Goal: Task Accomplishment & Management: Use online tool/utility

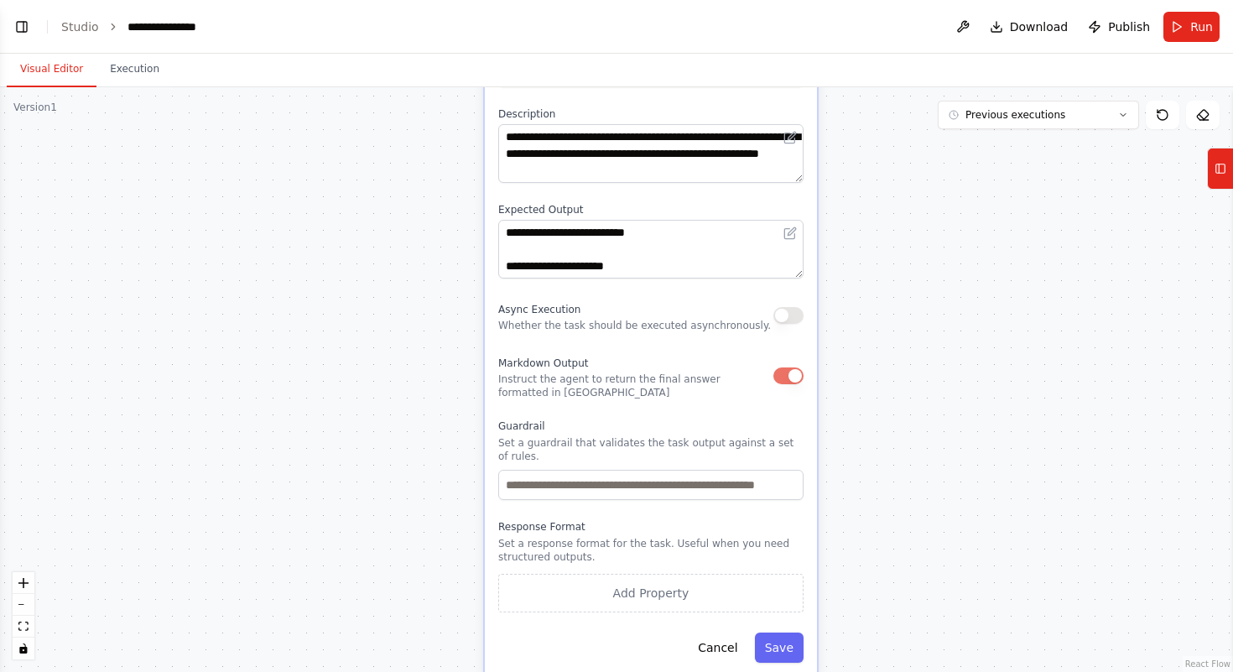
drag, startPoint x: 1018, startPoint y: 350, endPoint x: 983, endPoint y: 30, distance: 321.5
click at [983, 30] on main "**********" at bounding box center [616, 336] width 1233 height 672
click at [724, 633] on button "Cancel" at bounding box center [718, 648] width 60 height 30
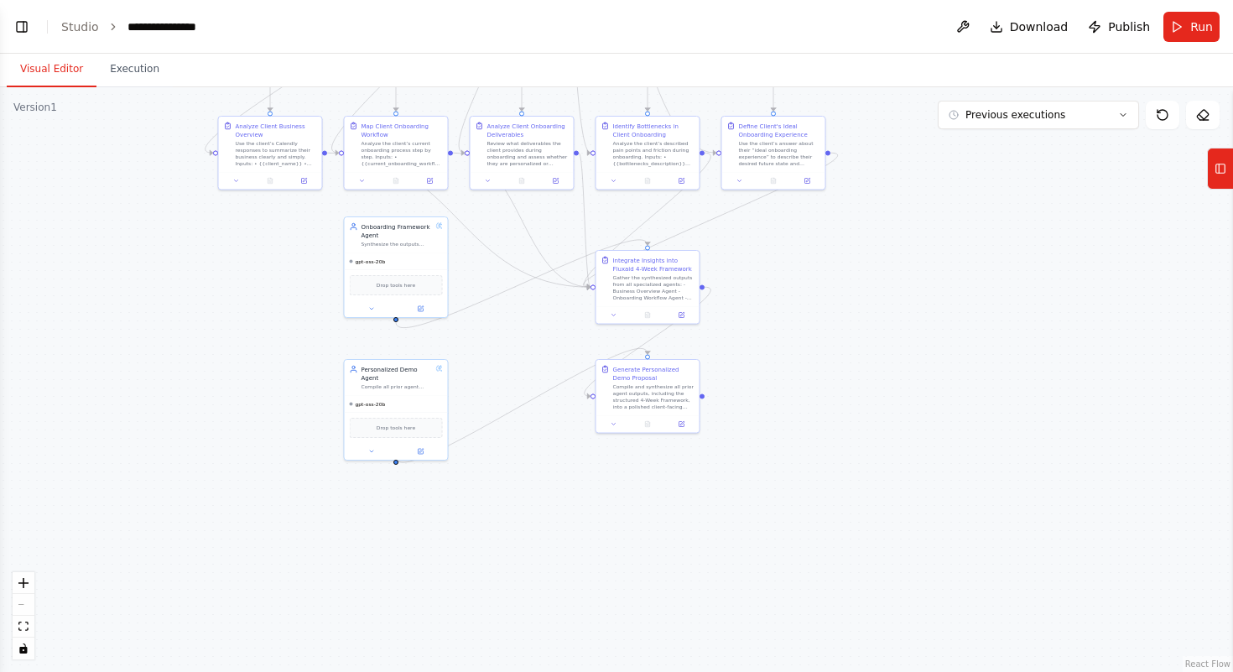
drag, startPoint x: 574, startPoint y: 227, endPoint x: 667, endPoint y: 518, distance: 305.7
click at [669, 519] on div ".deletable-edge-delete-btn { width: 20px; height: 20px; border: 0px solid #ffff…" at bounding box center [616, 379] width 1233 height 585
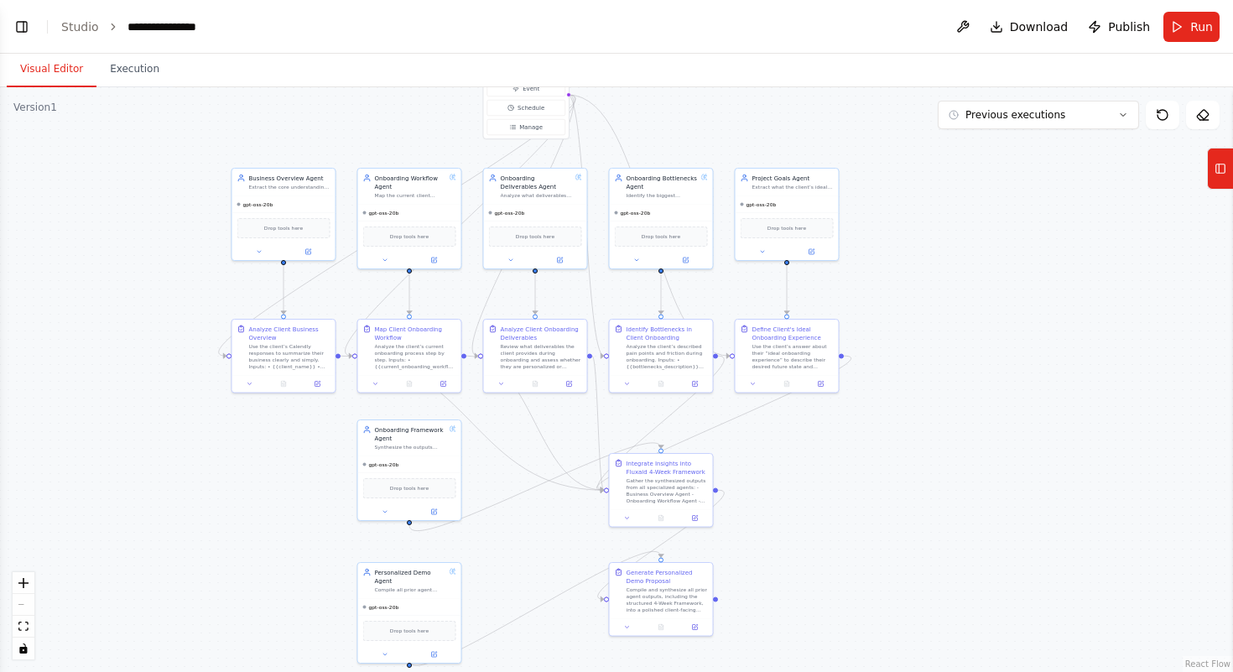
drag, startPoint x: 795, startPoint y: 275, endPoint x: 809, endPoint y: 479, distance: 204.3
click at [810, 479] on div ".deletable-edge-delete-btn { width: 20px; height: 20px; border: 0px solid #ffff…" at bounding box center [616, 379] width 1233 height 585
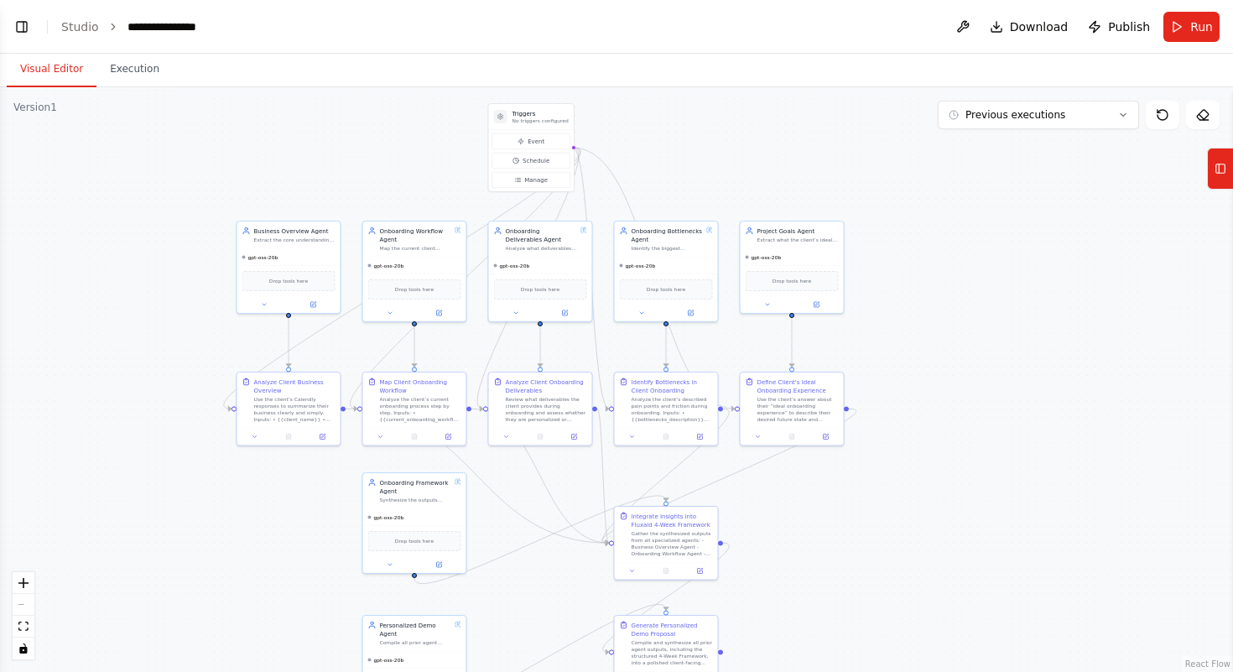
drag, startPoint x: 874, startPoint y: 283, endPoint x: 879, endPoint y: 337, distance: 54.8
click at [879, 337] on div ".deletable-edge-delete-btn { width: 20px; height: 20px; border: 0px solid #ffff…" at bounding box center [616, 379] width 1233 height 585
click at [76, 23] on link "Studio" at bounding box center [80, 26] width 38 height 13
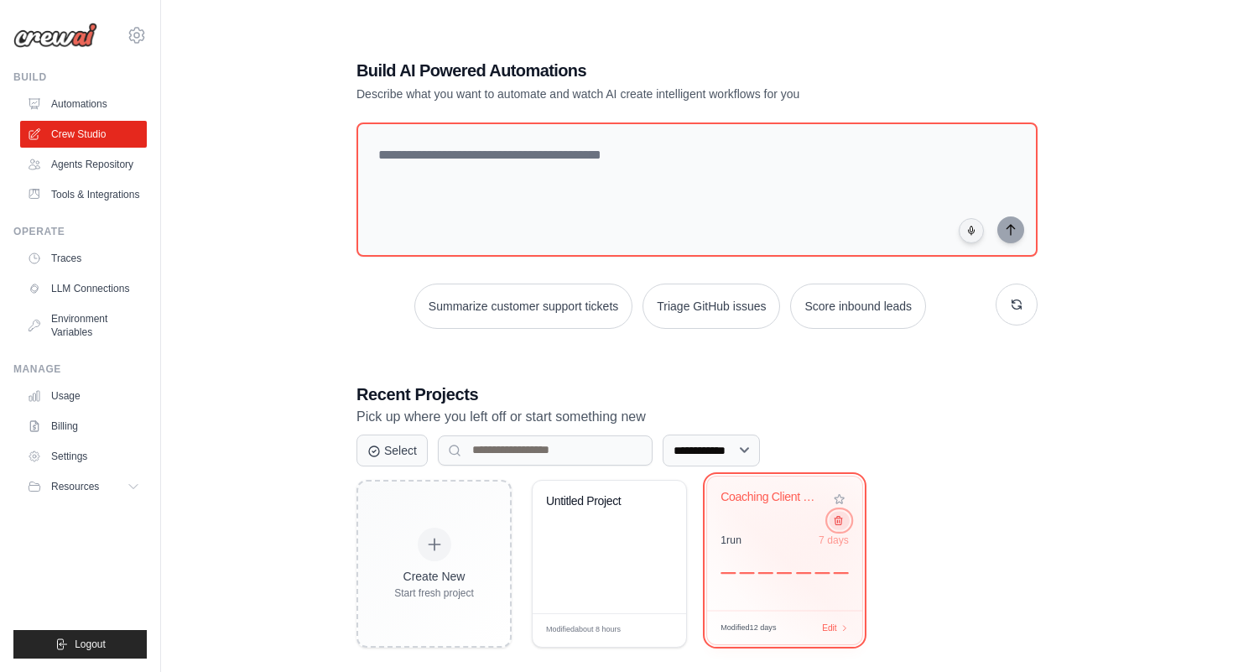
click at [838, 522] on icon at bounding box center [838, 519] width 11 height 11
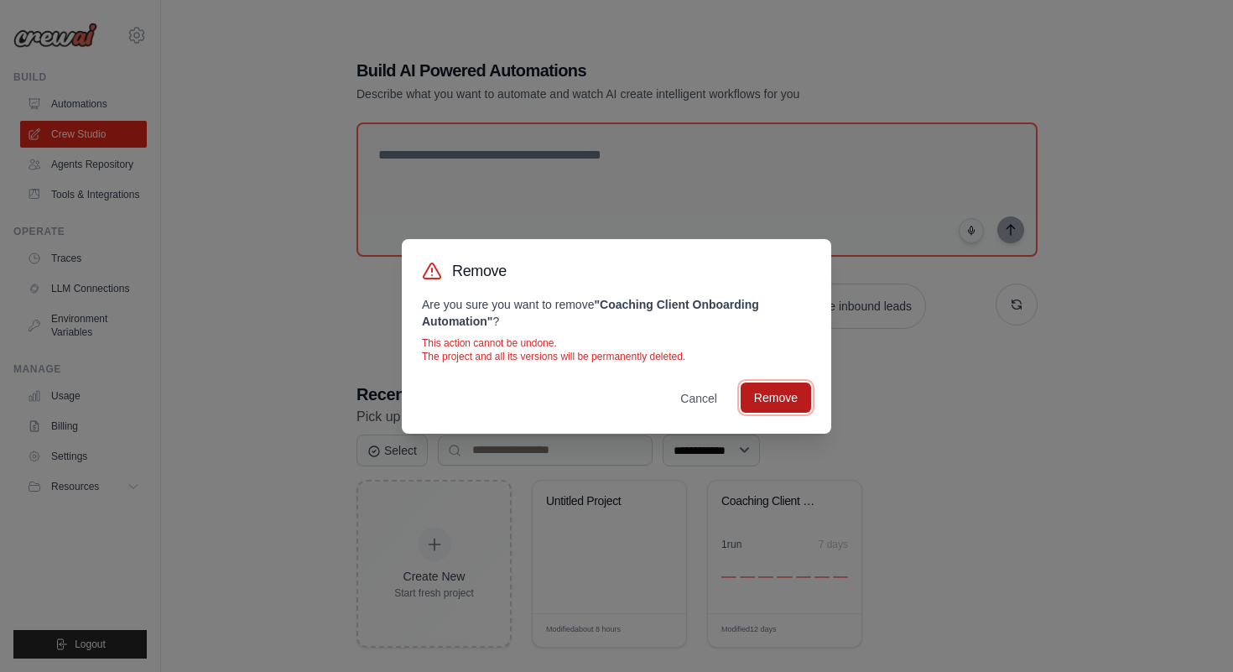
click at [795, 396] on button "Remove" at bounding box center [776, 398] width 70 height 30
click at [683, 397] on button "Cancel" at bounding box center [699, 398] width 64 height 30
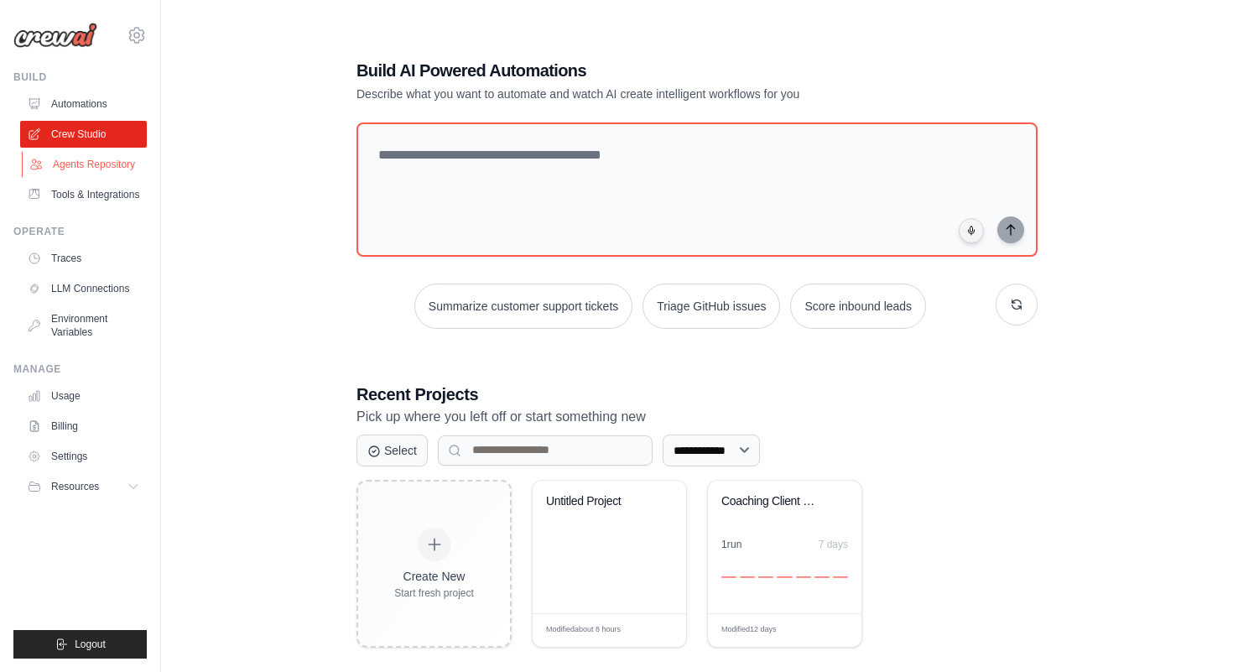
click at [87, 162] on link "Agents Repository" at bounding box center [85, 164] width 127 height 27
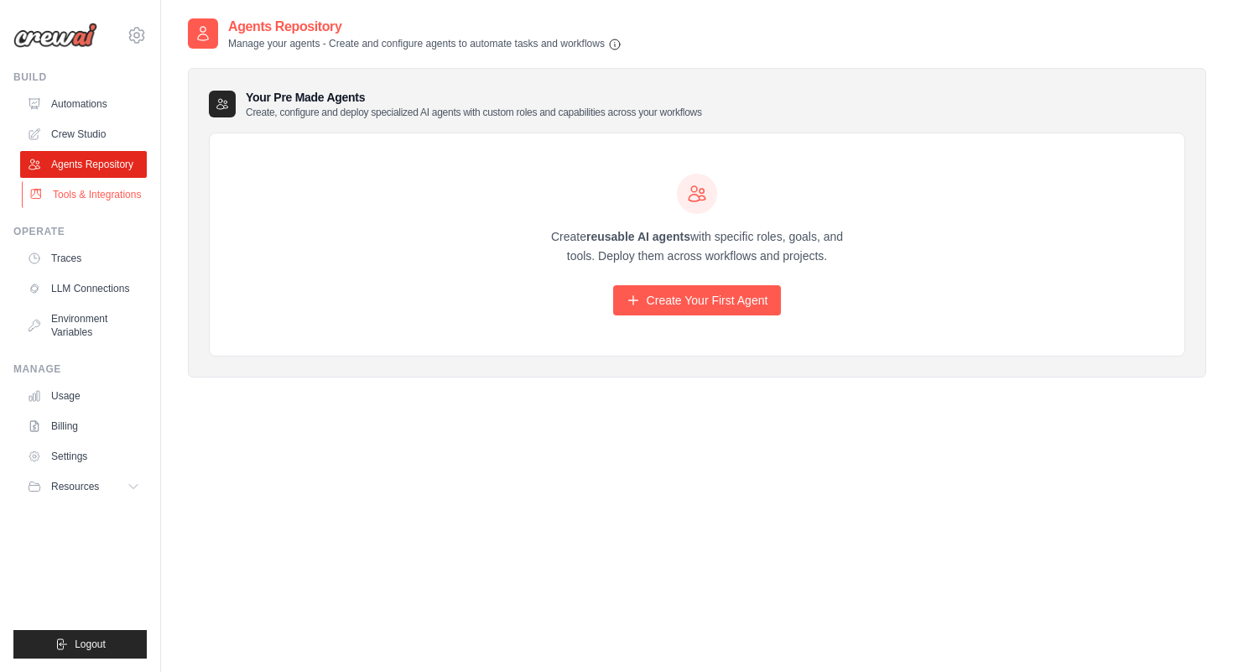
click at [92, 202] on link "Tools & Integrations" at bounding box center [85, 194] width 127 height 27
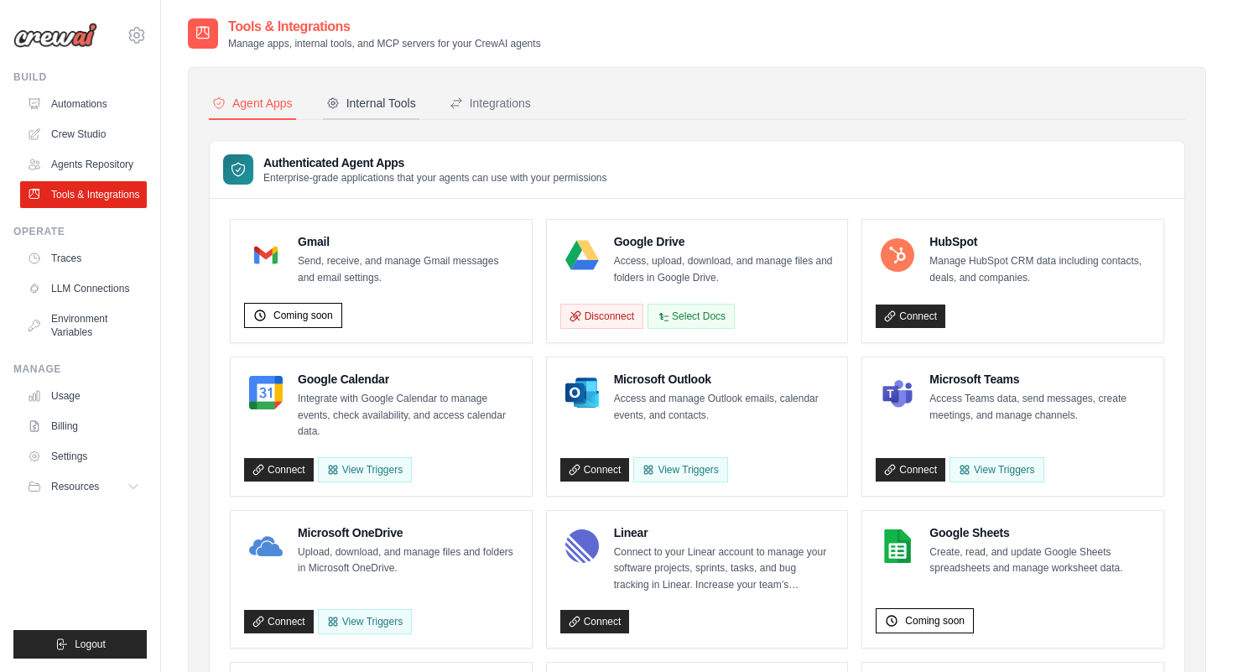
click at [388, 107] on div "Internal Tools" at bounding box center [371, 103] width 90 height 17
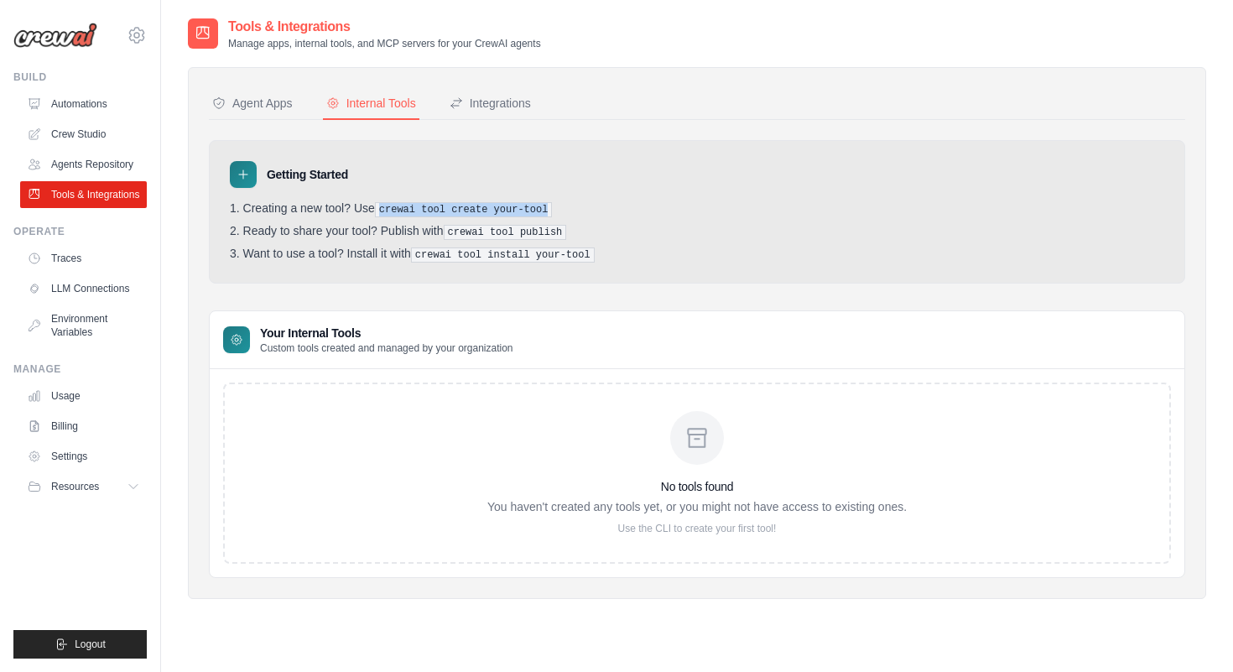
drag, startPoint x: 579, startPoint y: 206, endPoint x: 383, endPoint y: 204, distance: 195.5
click at [383, 204] on li "Creating a new tool? Use crewai tool create your-tool" at bounding box center [697, 209] width 935 height 16
copy pre "crewai tool create your-tool"
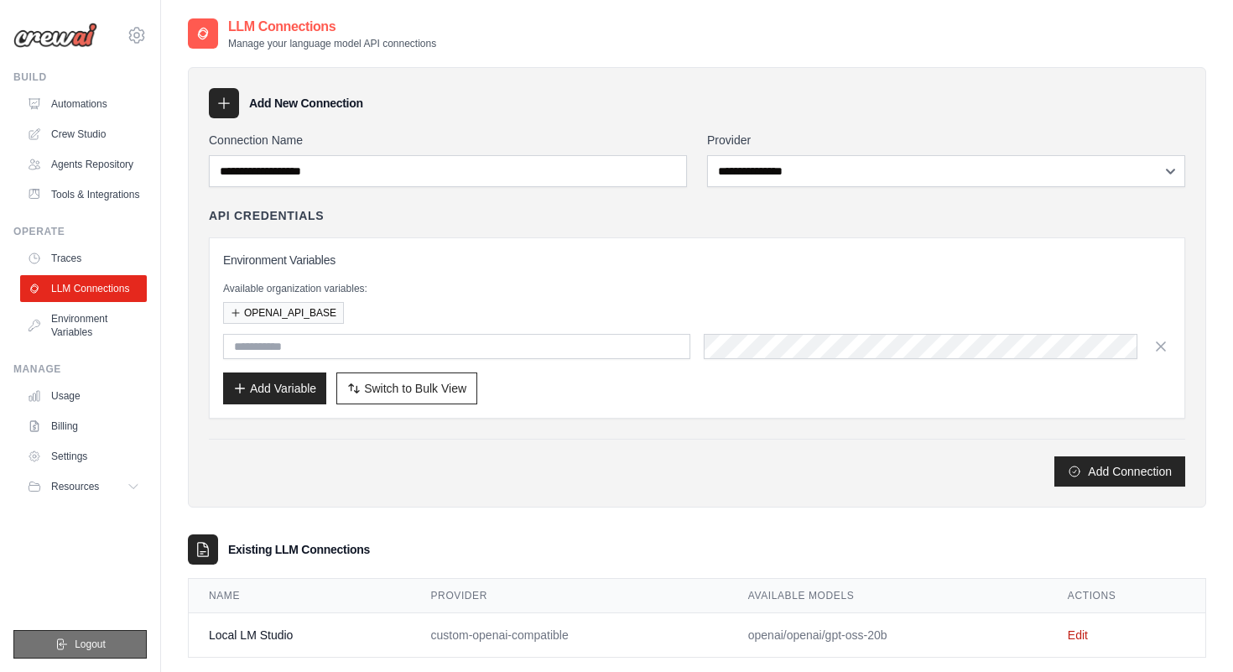
click at [96, 646] on span "Logout" at bounding box center [90, 644] width 31 height 13
click at [88, 191] on link "Tools & Integrations" at bounding box center [85, 194] width 127 height 27
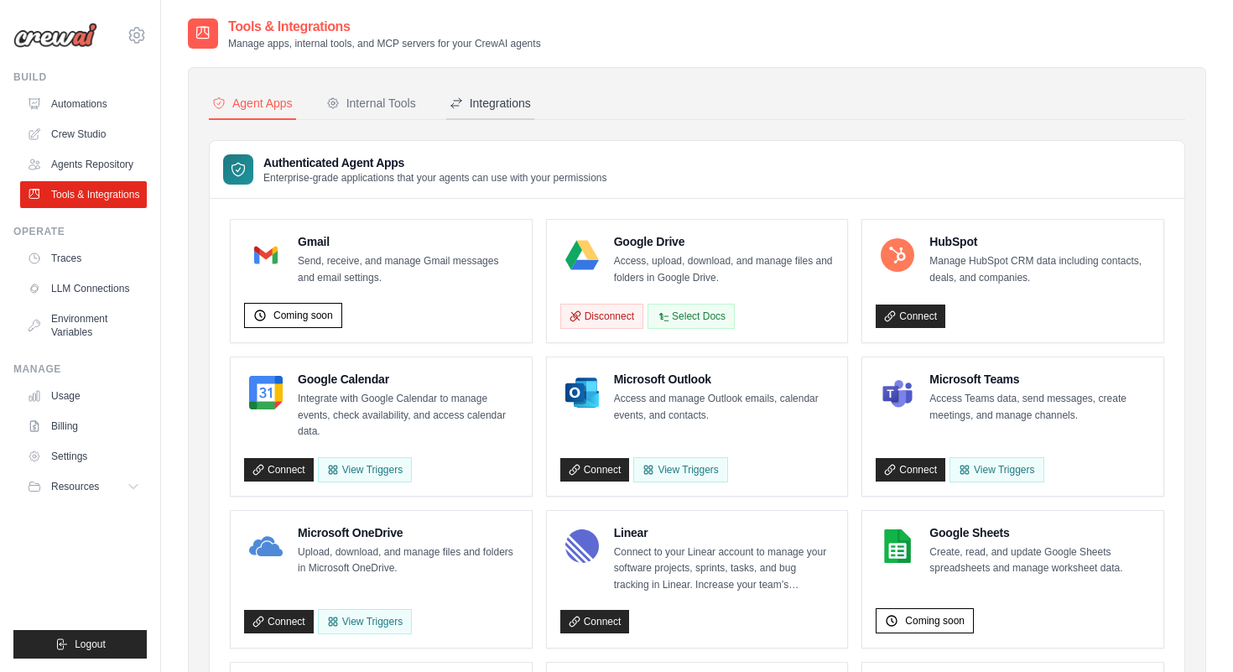
click at [490, 100] on div "Integrations" at bounding box center [490, 103] width 81 height 17
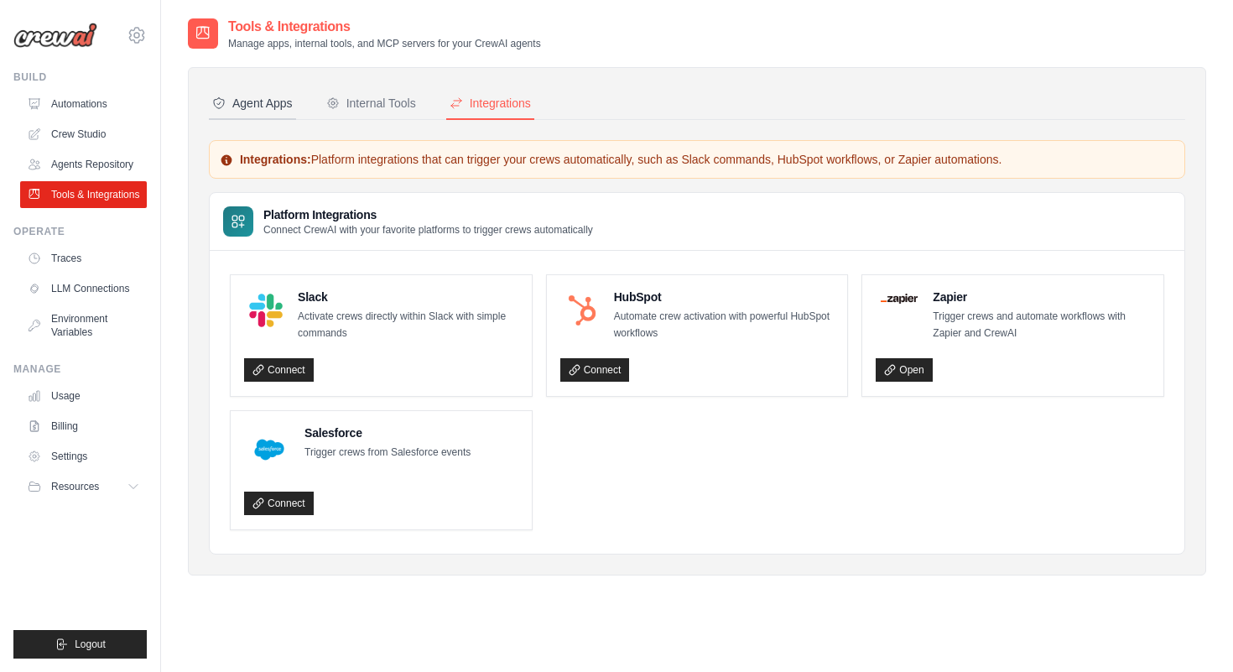
click at [252, 93] on button "Agent Apps" at bounding box center [252, 104] width 87 height 32
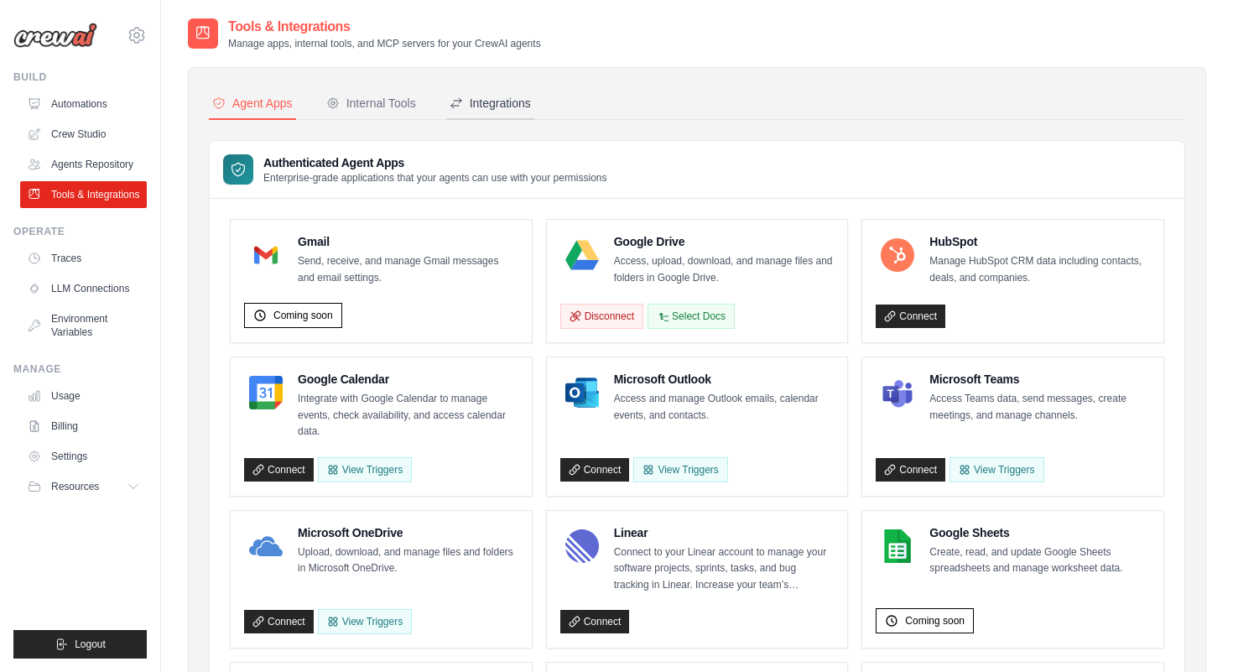
click at [511, 107] on div "Integrations" at bounding box center [490, 103] width 81 height 17
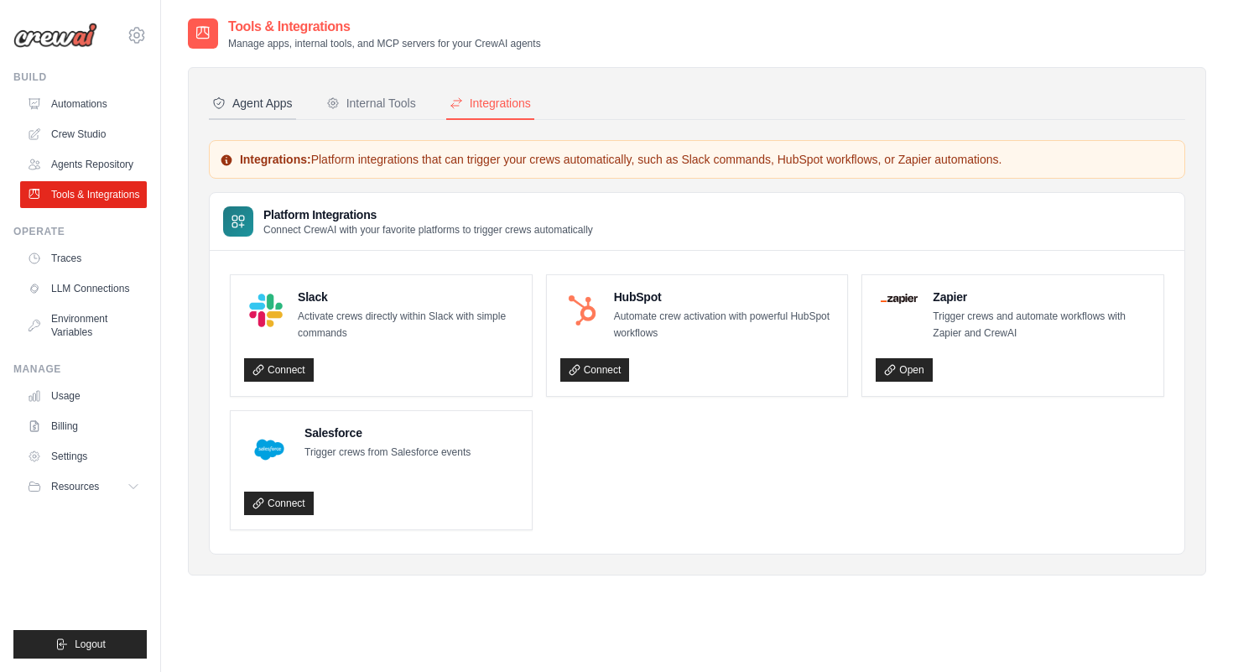
click at [262, 102] on div "Agent Apps" at bounding box center [252, 103] width 81 height 17
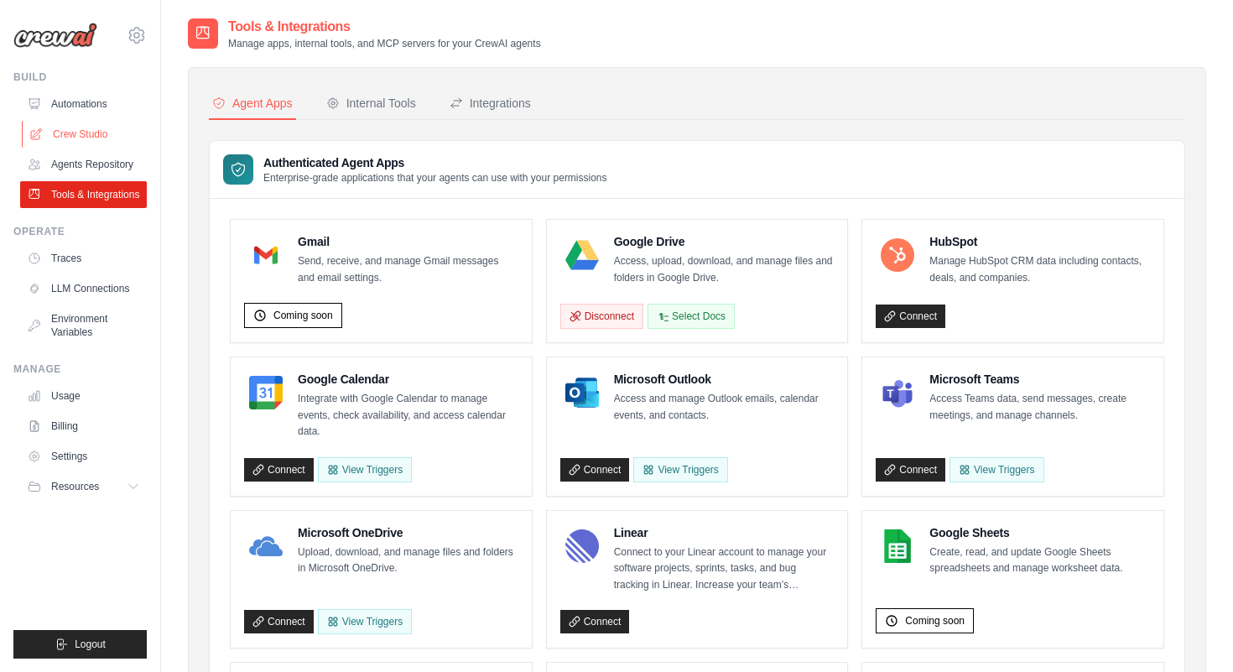
click at [79, 138] on link "Crew Studio" at bounding box center [85, 134] width 127 height 27
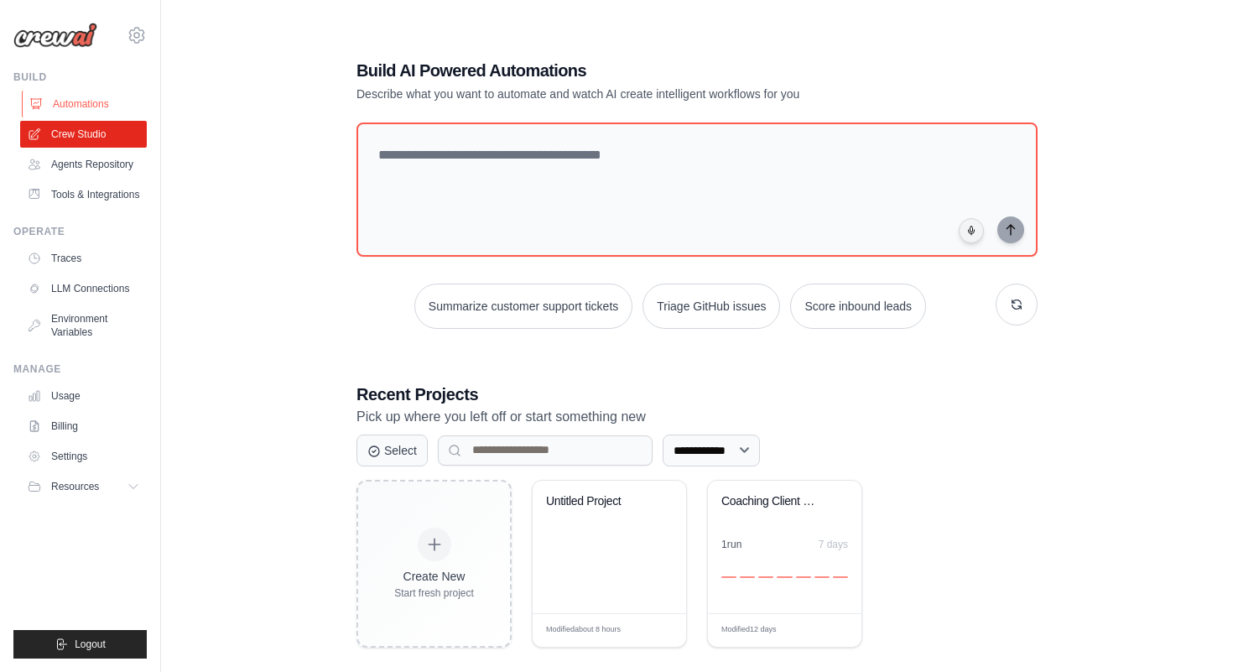
click at [72, 98] on link "Automations" at bounding box center [85, 104] width 127 height 27
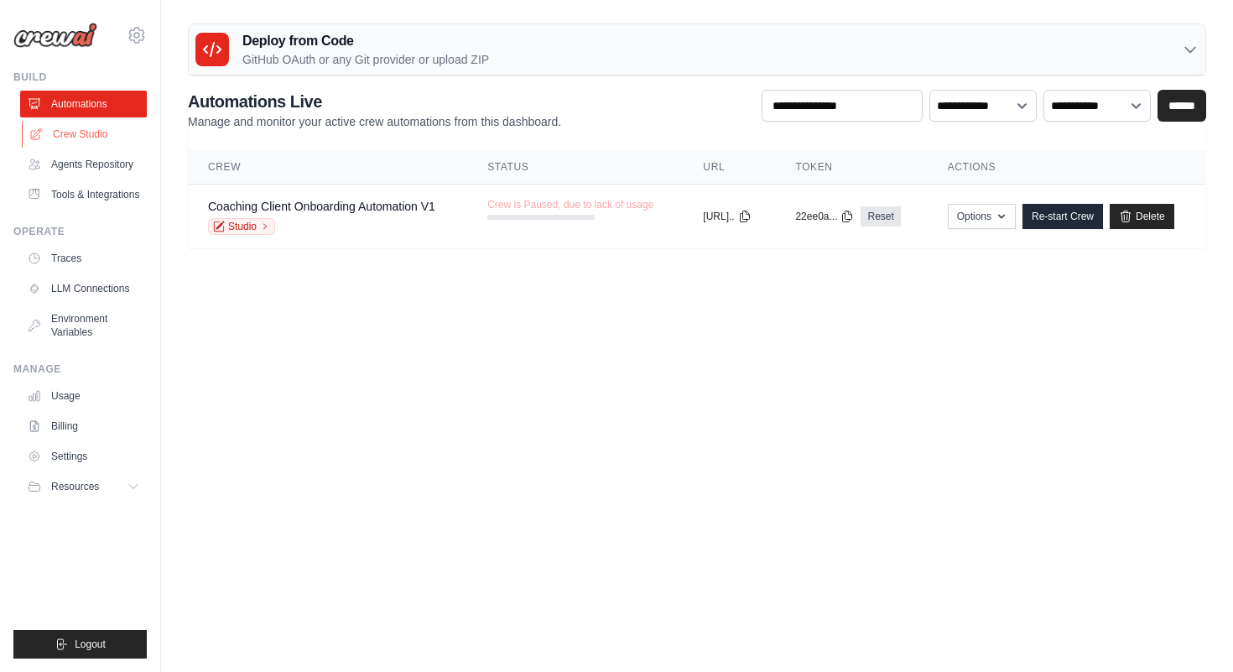
click at [89, 123] on link "Crew Studio" at bounding box center [85, 134] width 127 height 27
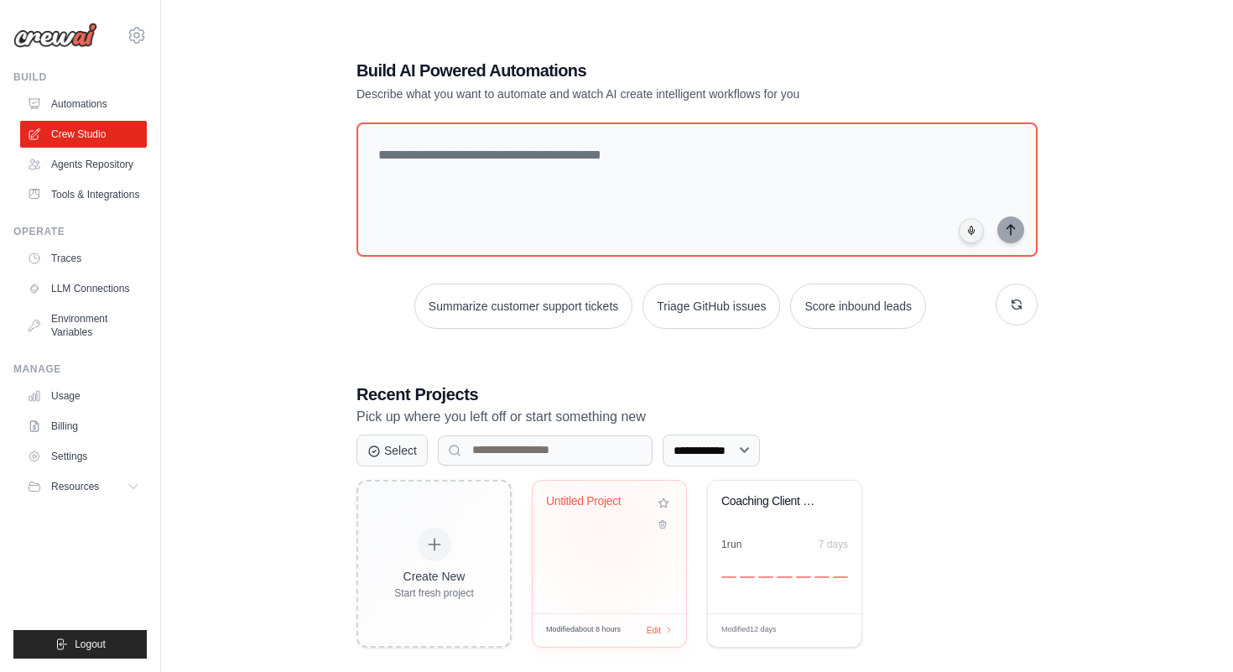
click at [607, 529] on div "Untitled Project" at bounding box center [609, 513] width 127 height 39
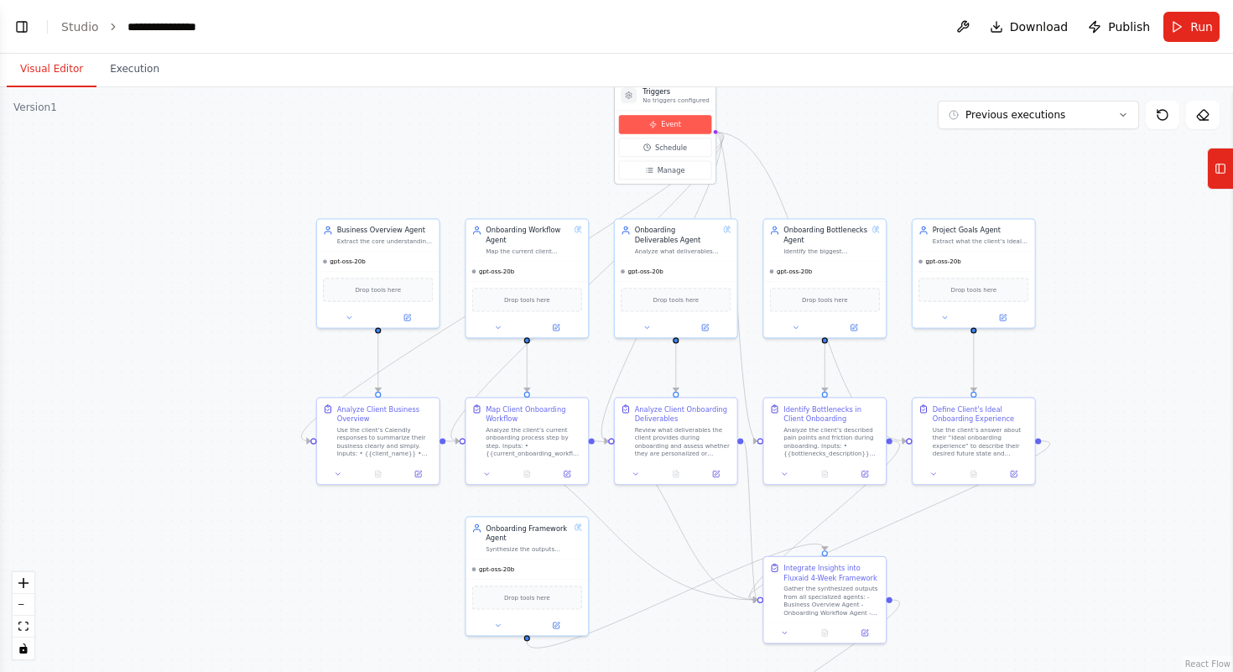
click at [644, 128] on button "Event" at bounding box center [665, 124] width 92 height 18
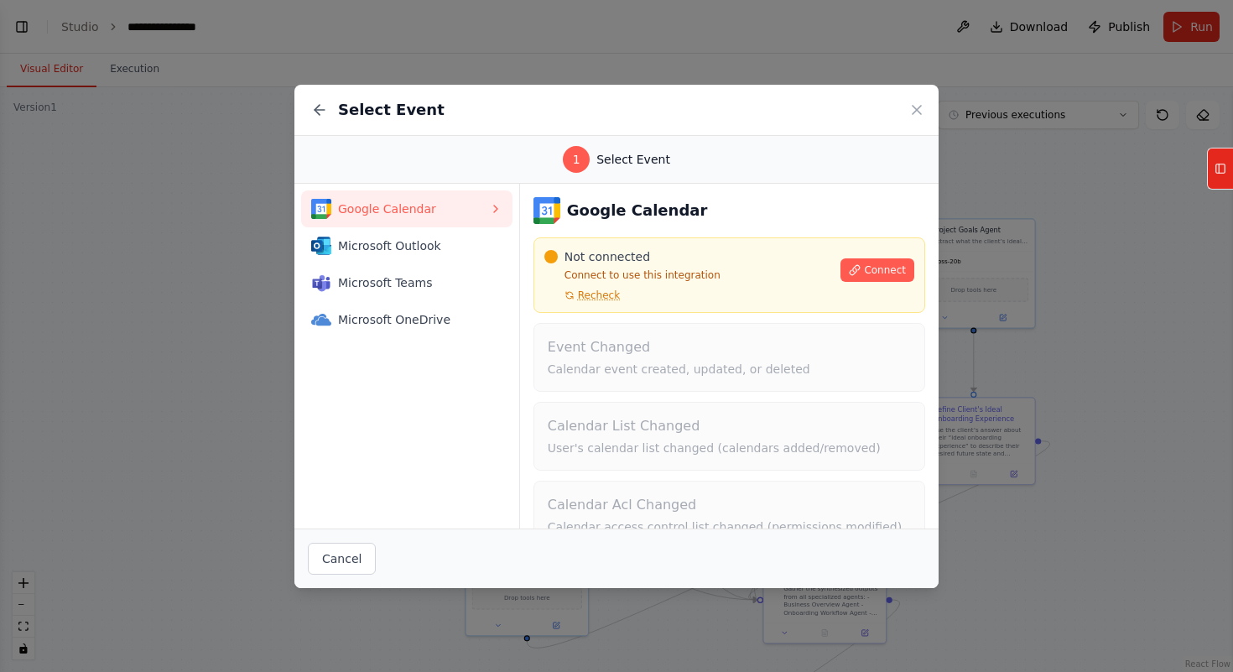
scroll to position [113, 0]
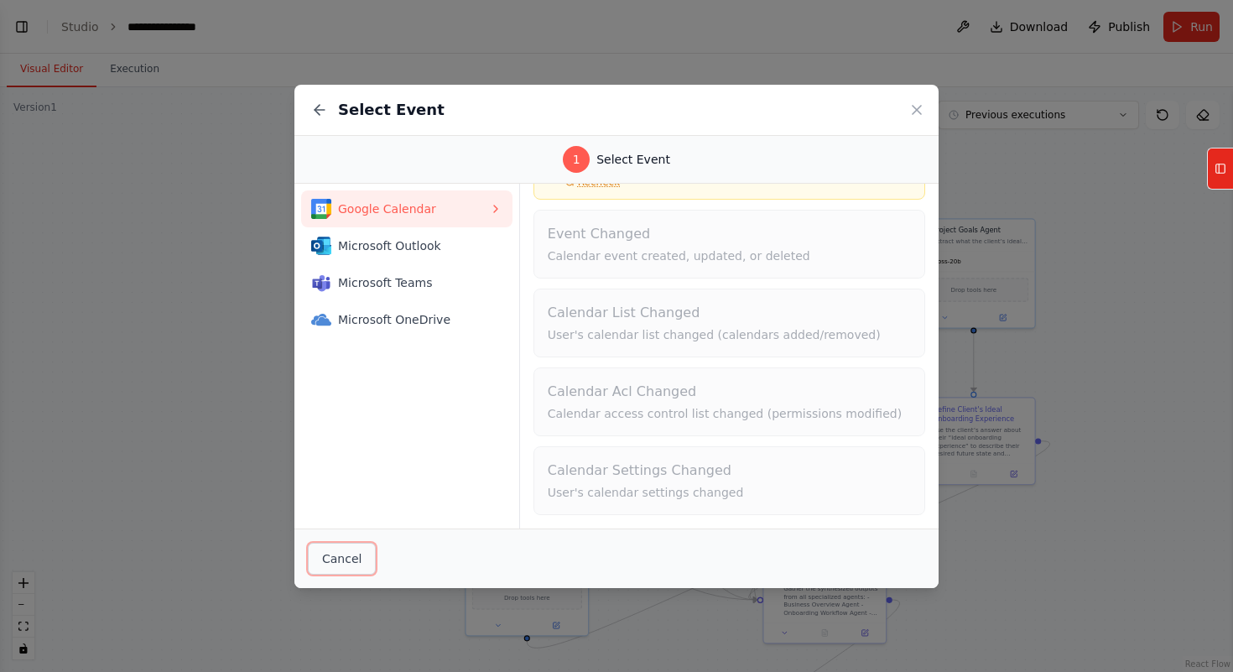
click at [366, 558] on button "Cancel" at bounding box center [342, 559] width 68 height 32
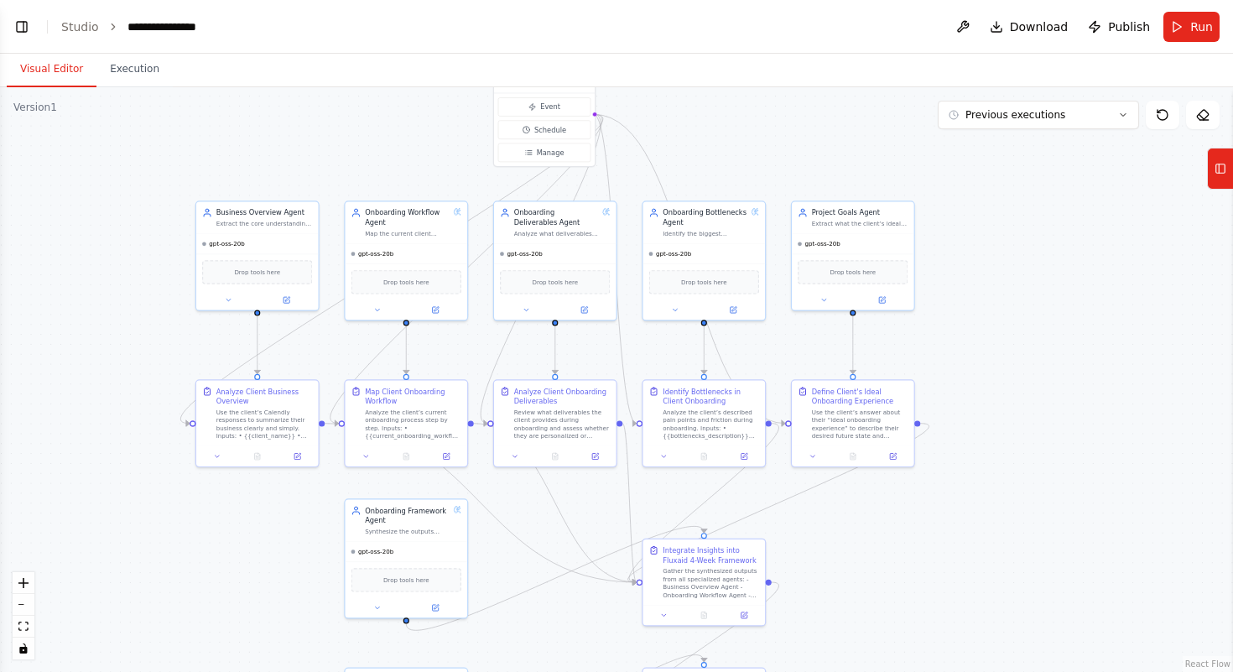
drag, startPoint x: 1085, startPoint y: 318, endPoint x: 964, endPoint y: 300, distance: 122.1
click at [964, 300] on div ".deletable-edge-delete-btn { width: 20px; height: 20px; border: 0px solid #ffff…" at bounding box center [616, 379] width 1233 height 585
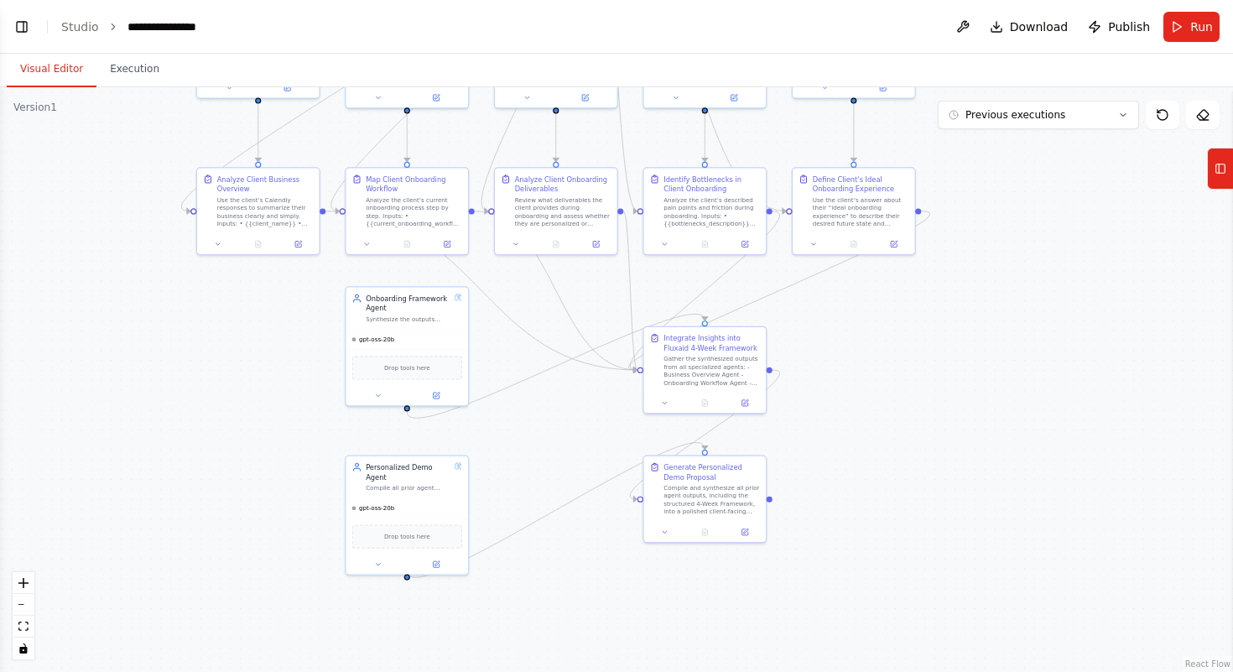
drag, startPoint x: 1030, startPoint y: 405, endPoint x: 1046, endPoint y: 216, distance: 189.4
click at [1040, 206] on div ".deletable-edge-delete-btn { width: 20px; height: 20px; border: 0px solid #ffff…" at bounding box center [616, 379] width 1233 height 585
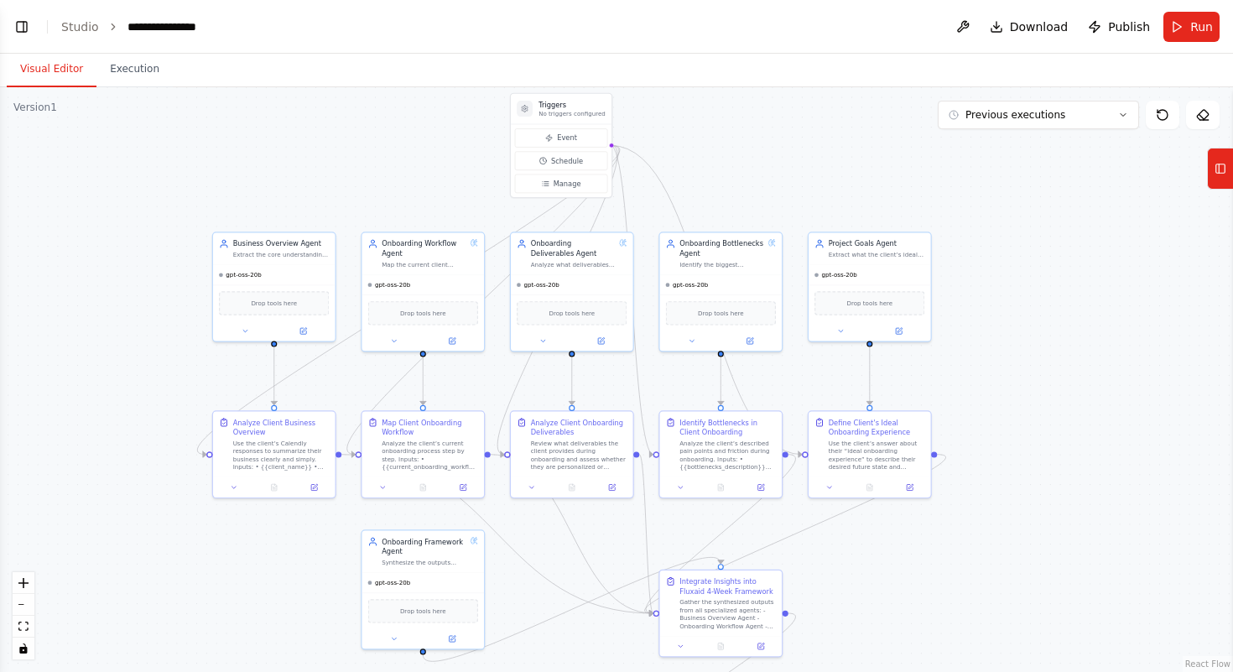
drag, startPoint x: 1027, startPoint y: 219, endPoint x: 1032, endPoint y: 446, distance: 226.6
click at [1033, 448] on div ".deletable-edge-delete-btn { width: 20px; height: 20px; border: 0px solid #ffff…" at bounding box center [616, 379] width 1233 height 585
click at [1102, 121] on button "Previous executions" at bounding box center [1038, 115] width 201 height 29
click at [1109, 254] on div ".deletable-edge-delete-btn { width: 20px; height: 20px; border: 0px solid #ffff…" at bounding box center [616, 379] width 1233 height 585
click at [1227, 170] on button "Tools" at bounding box center [1220, 169] width 26 height 42
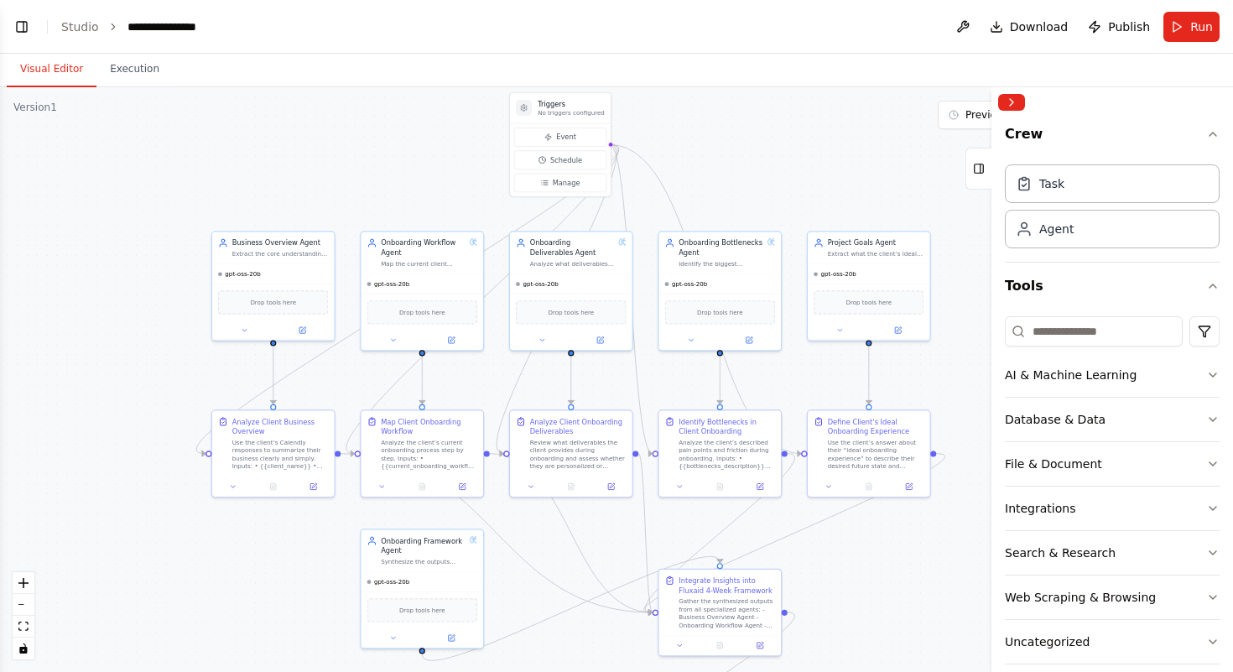
scroll to position [19, 0]
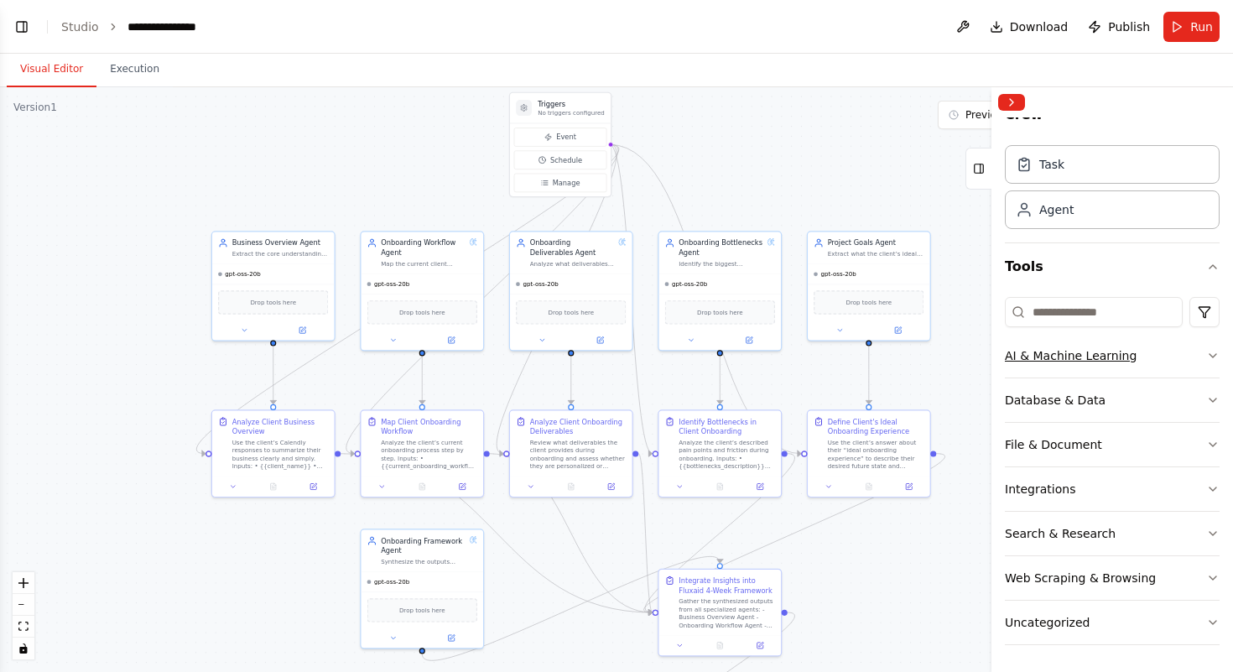
click at [1152, 343] on button "AI & Machine Learning" at bounding box center [1112, 356] width 215 height 44
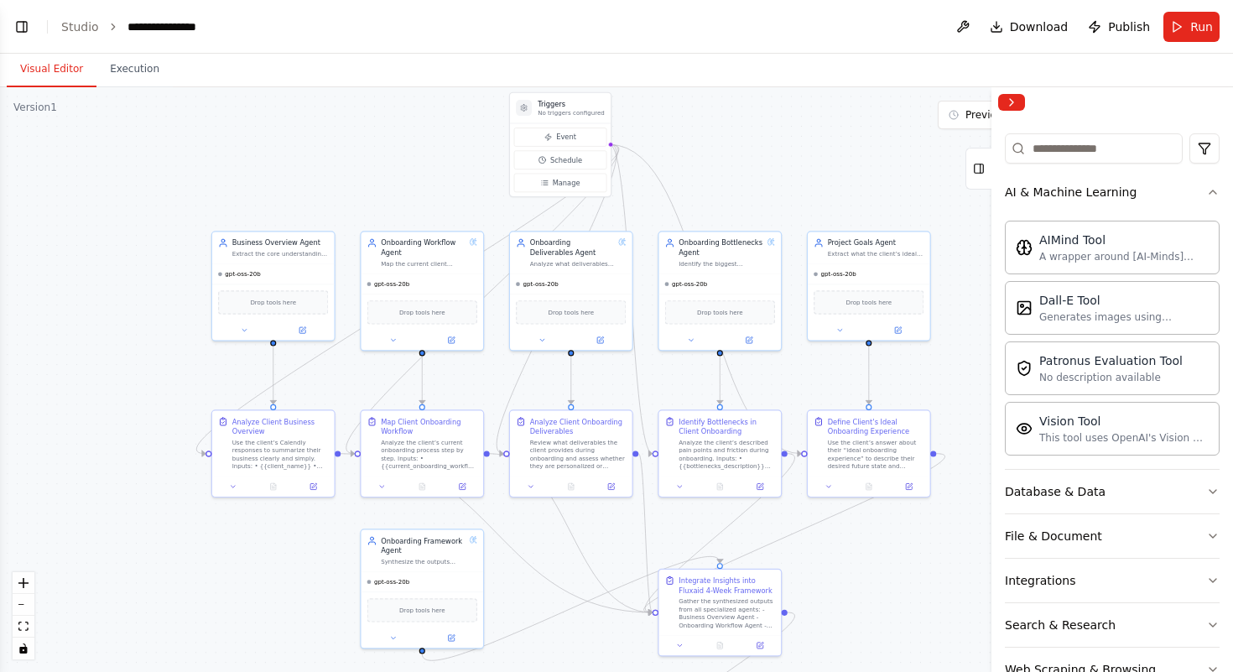
scroll to position [180, 0]
click at [1182, 191] on button "AI & Machine Learning" at bounding box center [1112, 195] width 215 height 44
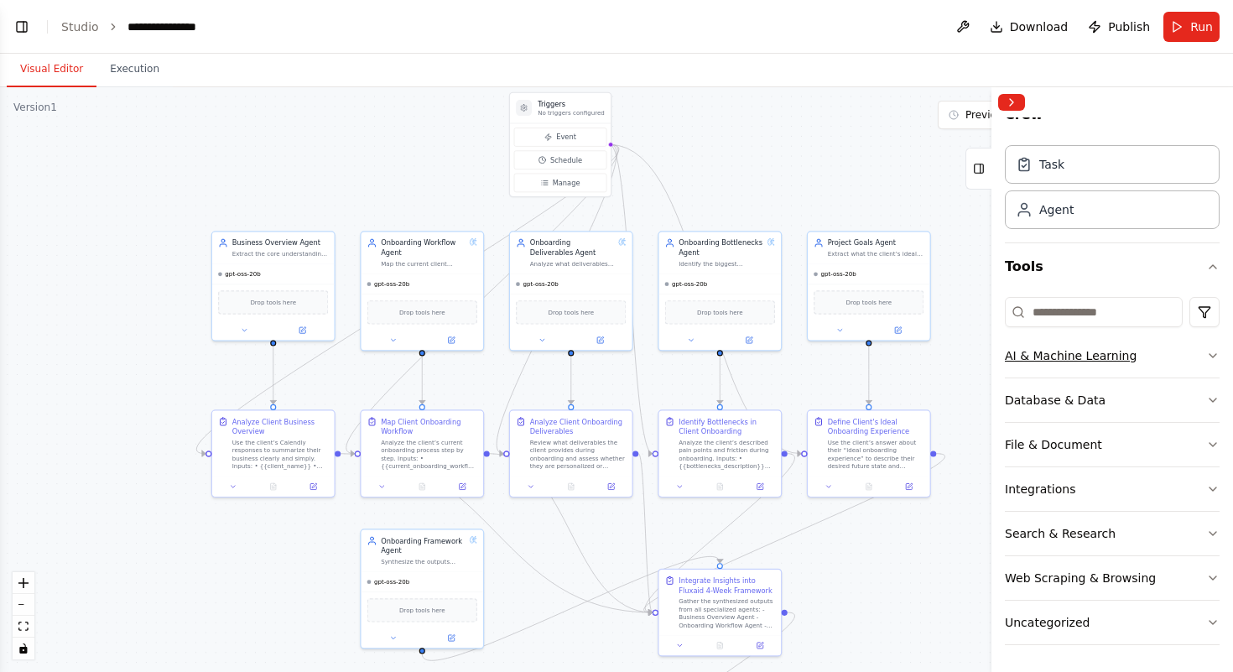
scroll to position [19, 0]
click at [1198, 385] on button "Database & Data" at bounding box center [1112, 400] width 215 height 44
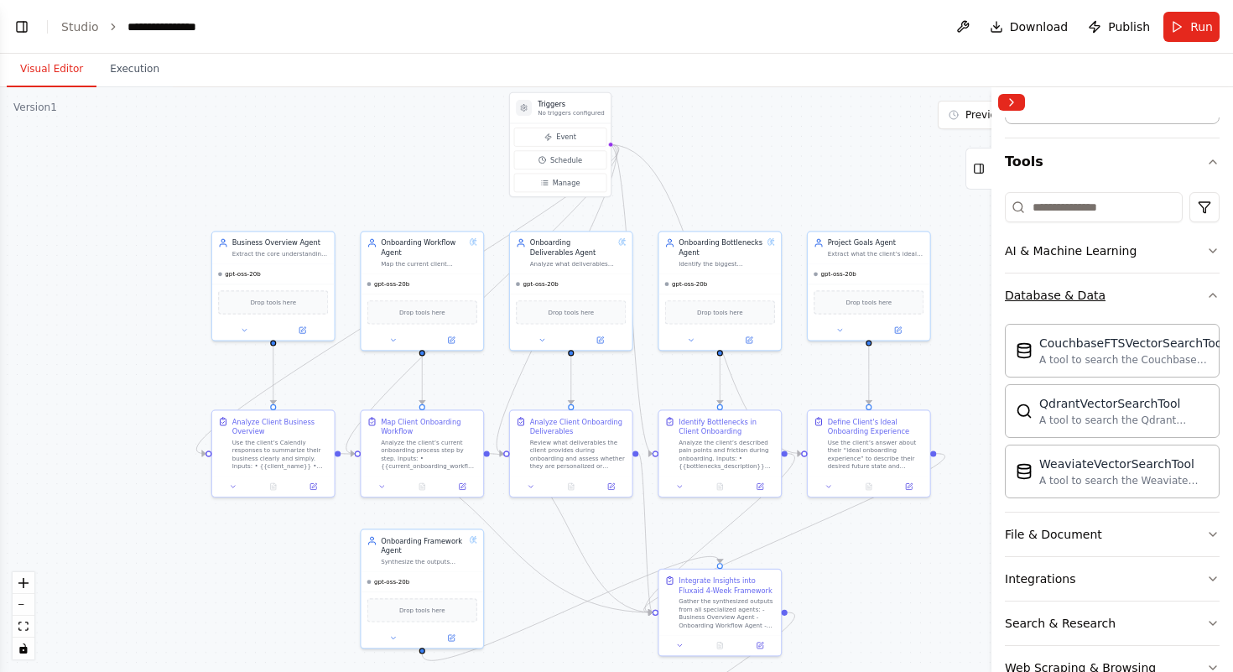
scroll to position [128, 0]
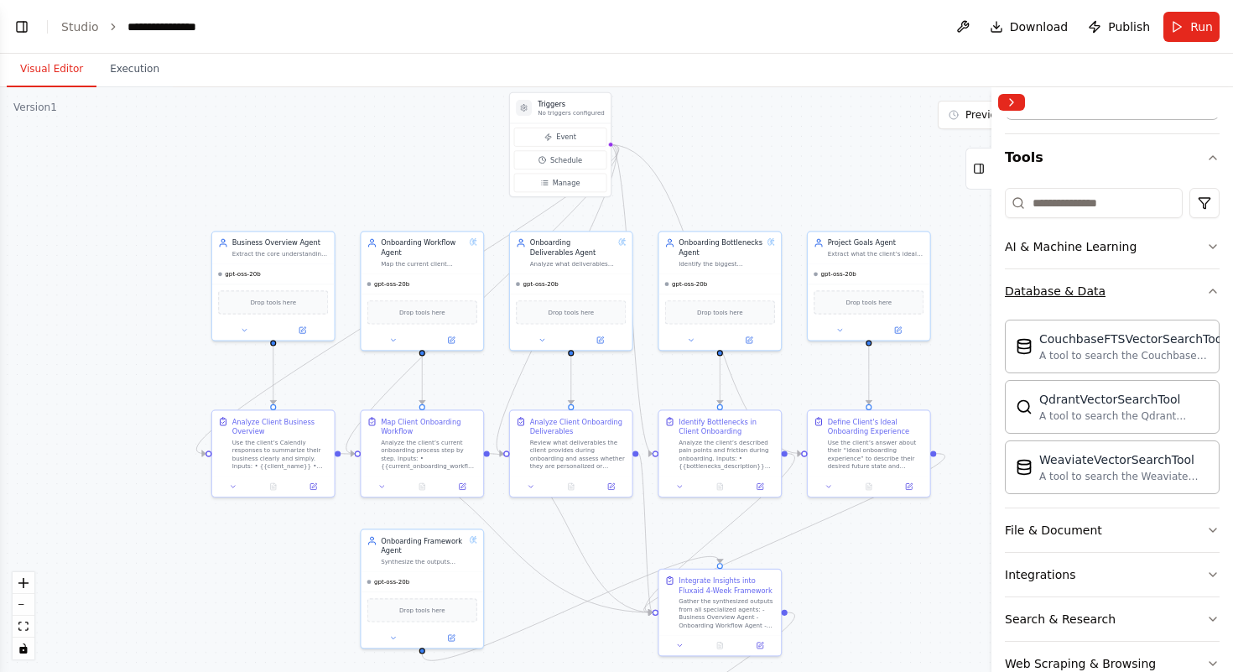
click at [1148, 298] on button "Database & Data" at bounding box center [1112, 291] width 215 height 44
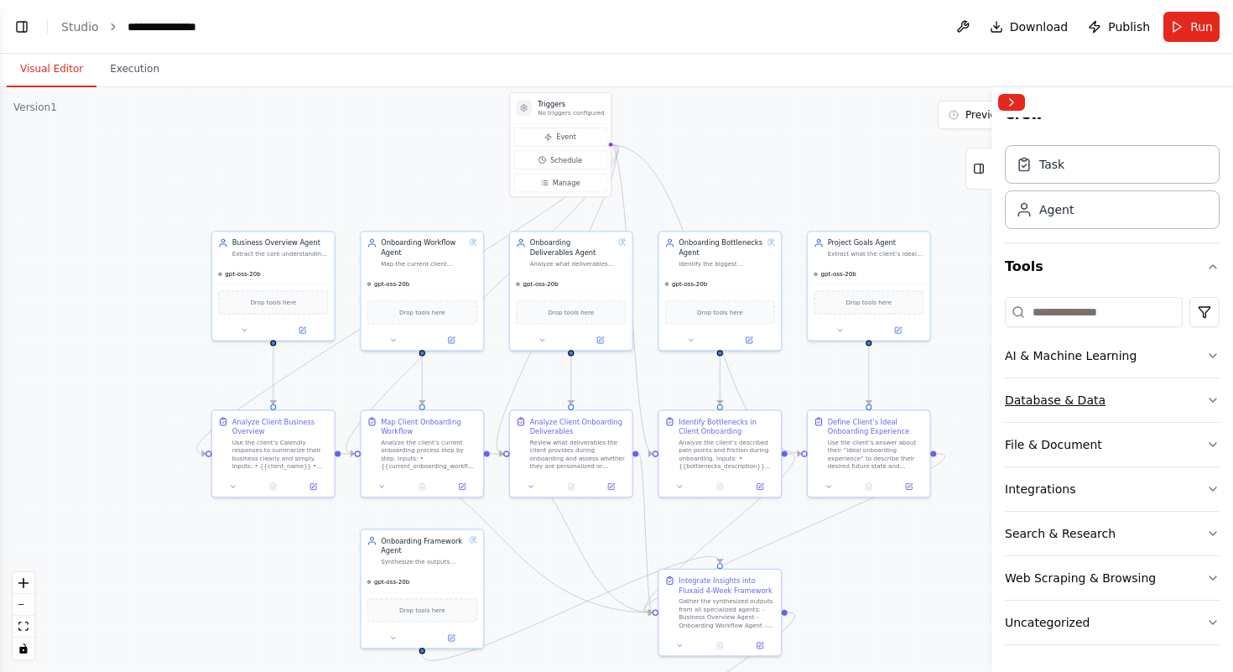
scroll to position [19, 0]
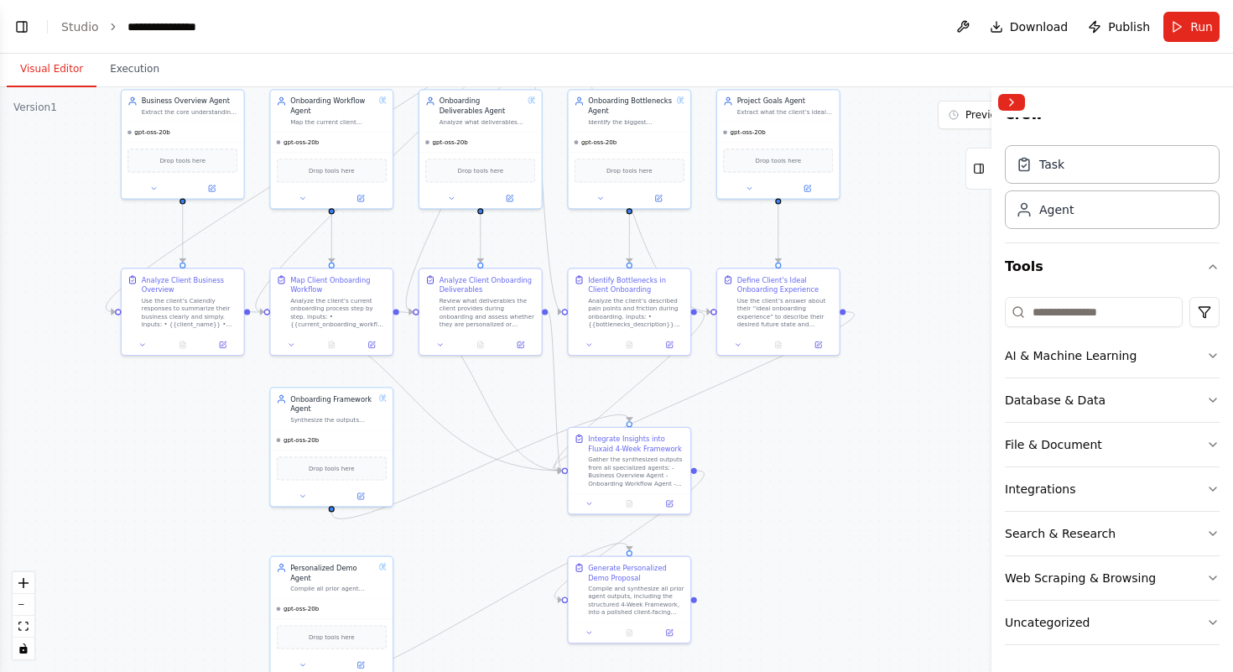
drag, startPoint x: 928, startPoint y: 584, endPoint x: 838, endPoint y: 442, distance: 167.8
click at [838, 442] on div ".deletable-edge-delete-btn { width: 20px; height: 20px; border: 0px solid #ffff…" at bounding box center [616, 379] width 1233 height 585
click at [1187, 488] on button "Integrations" at bounding box center [1112, 489] width 215 height 44
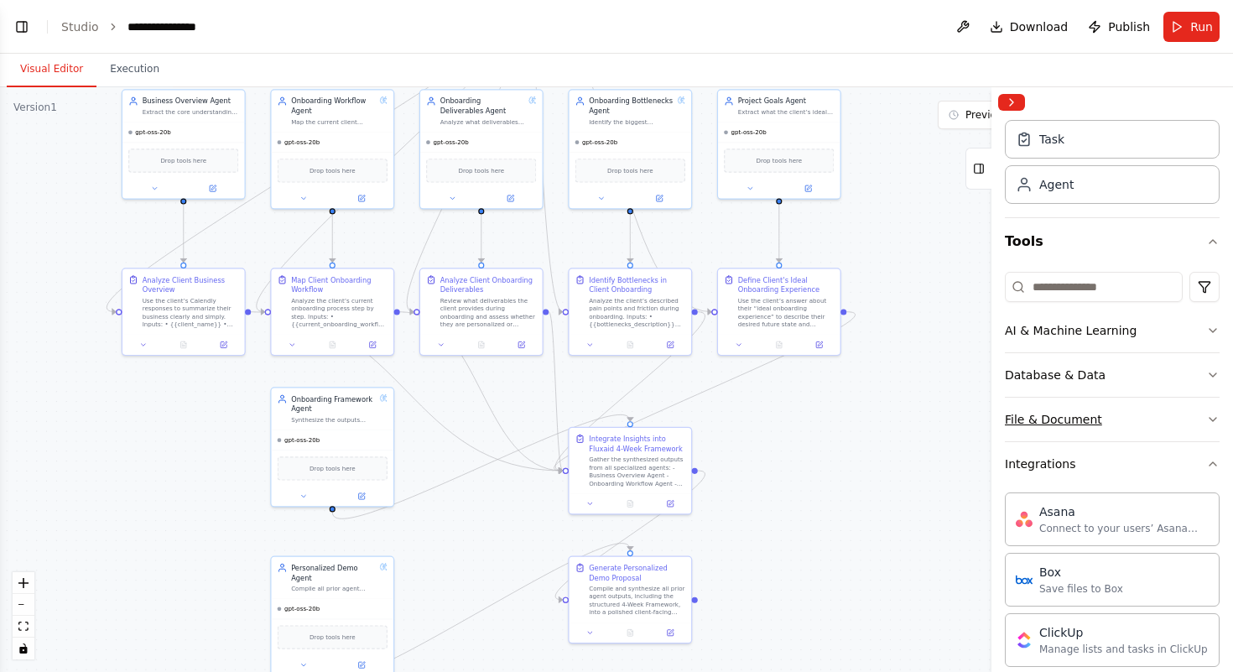
scroll to position [0, 0]
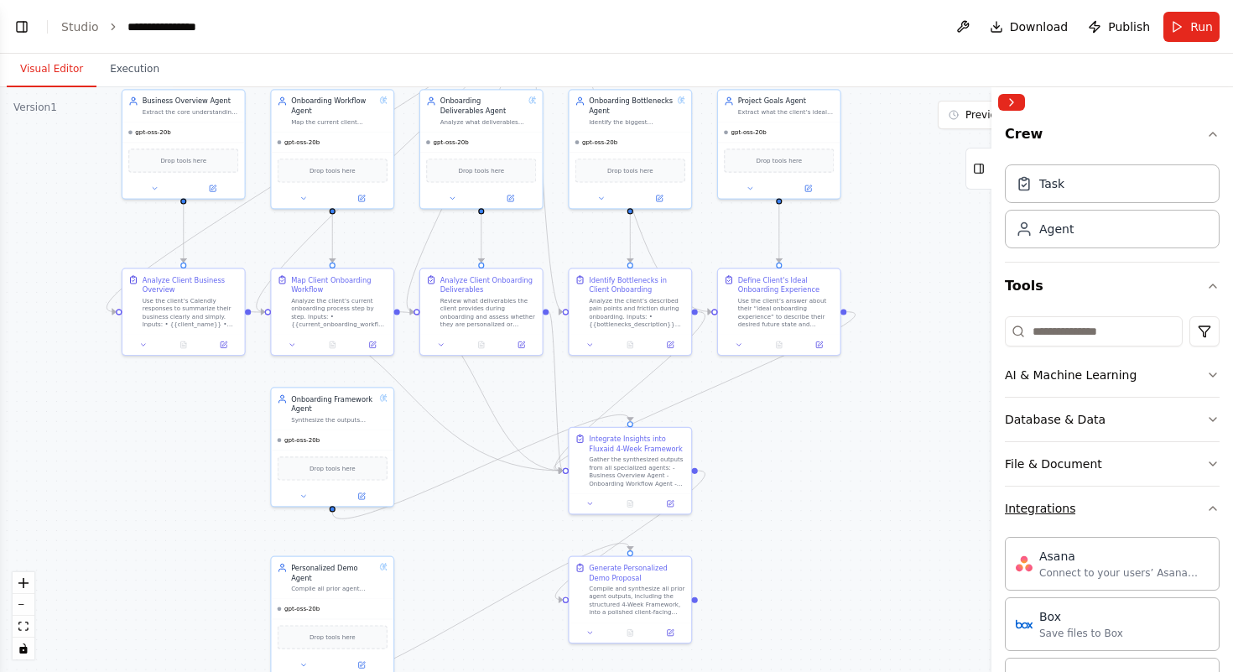
click at [1164, 502] on button "Integrations" at bounding box center [1112, 509] width 215 height 44
click at [1165, 460] on button "File & Document" at bounding box center [1112, 464] width 215 height 44
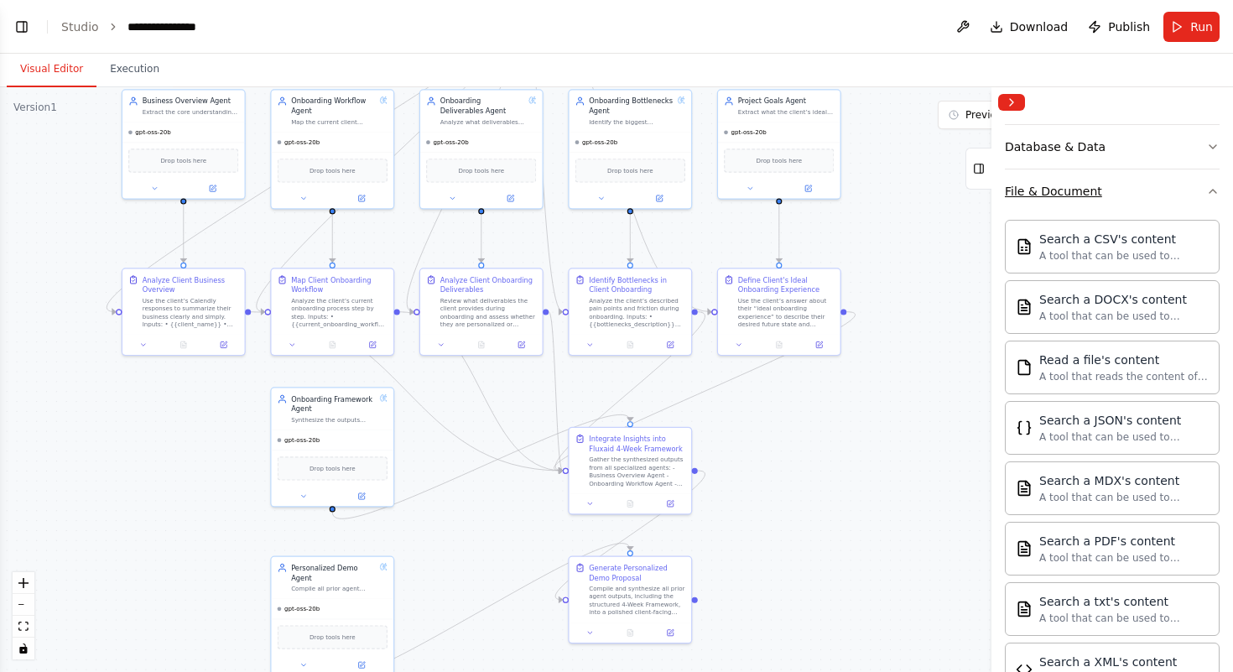
scroll to position [327, 0]
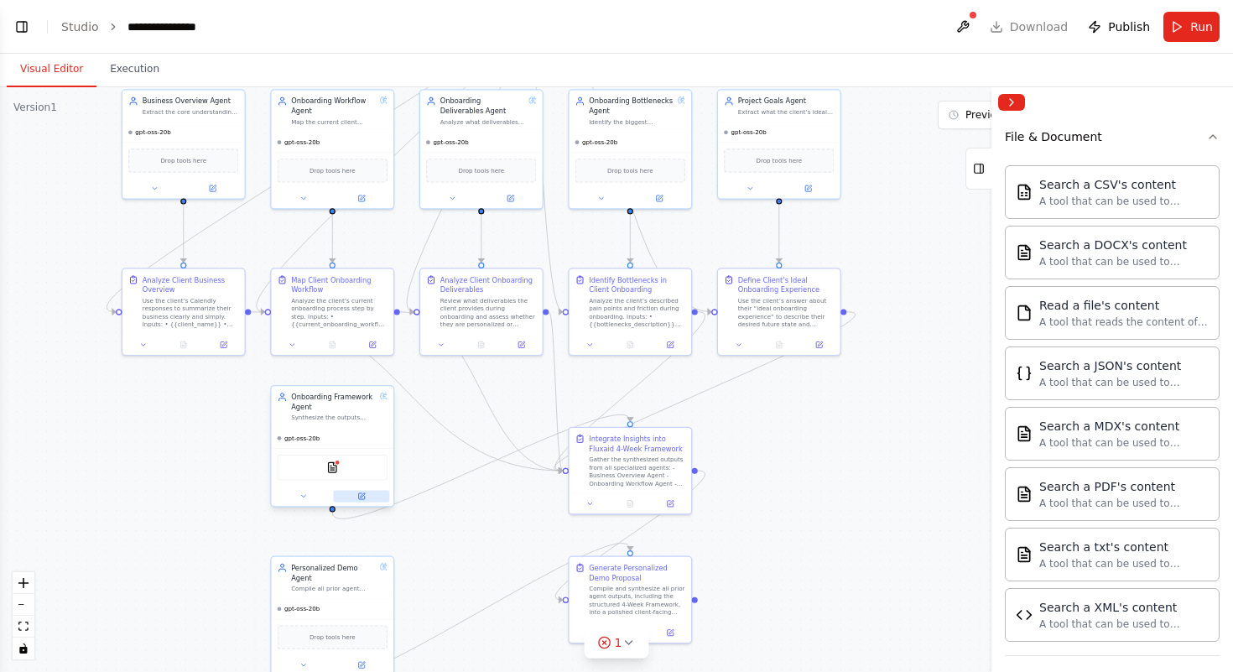
click at [362, 498] on icon at bounding box center [361, 496] width 6 height 6
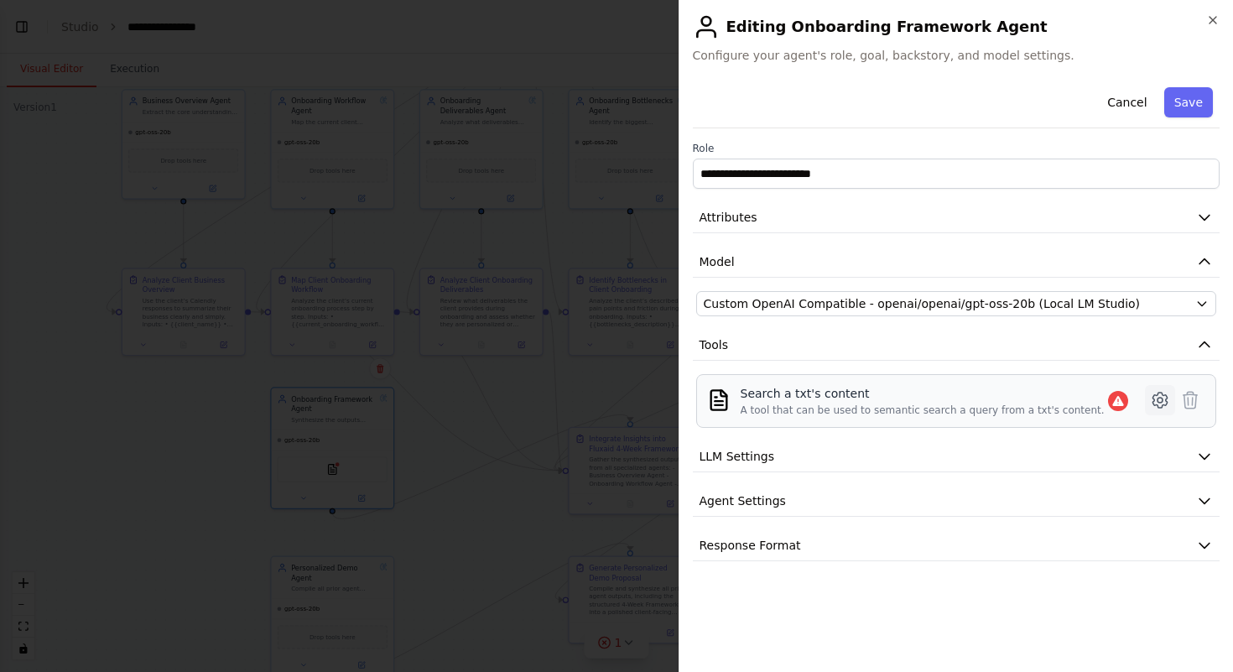
click at [1159, 396] on icon at bounding box center [1160, 400] width 20 height 20
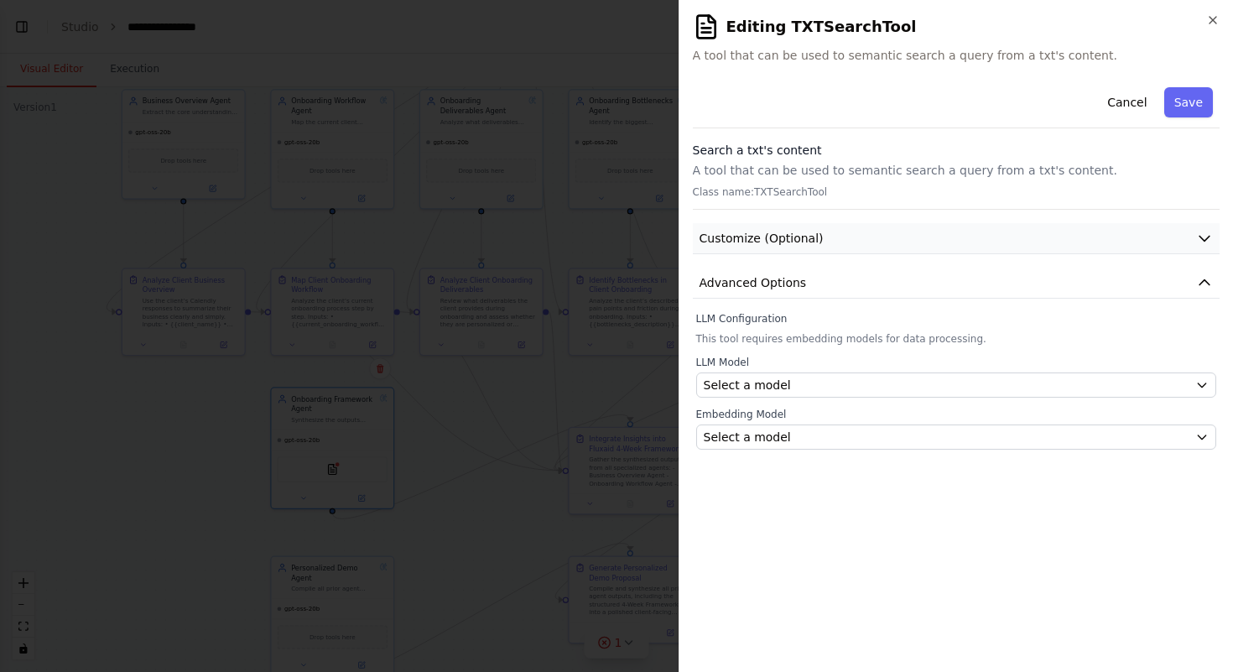
click at [1020, 238] on button "Customize (Optional)" at bounding box center [957, 238] width 528 height 31
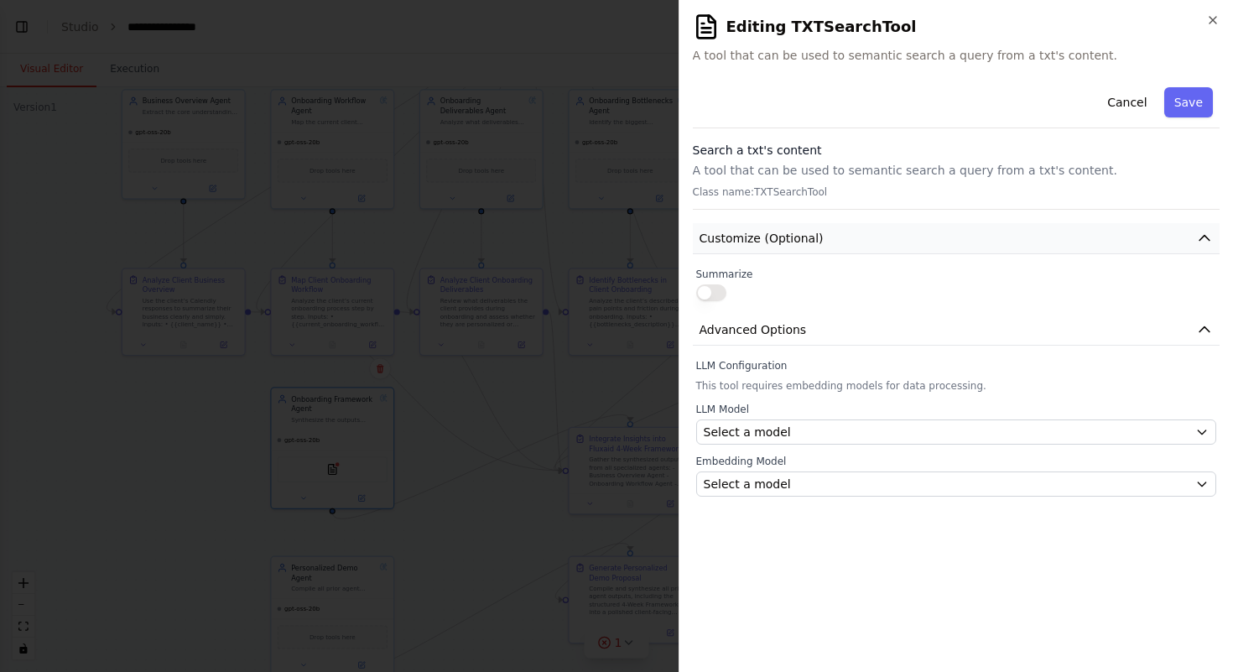
click at [1020, 240] on button "Customize (Optional)" at bounding box center [957, 238] width 528 height 31
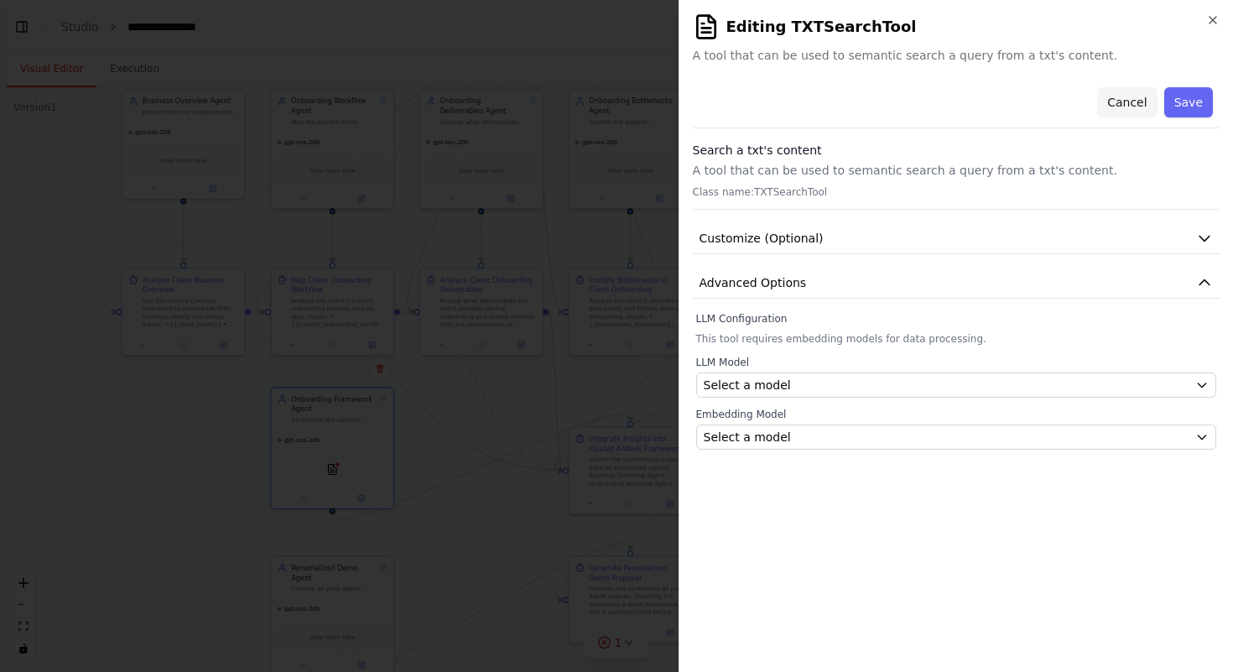
click at [1123, 106] on button "Cancel" at bounding box center [1127, 102] width 60 height 30
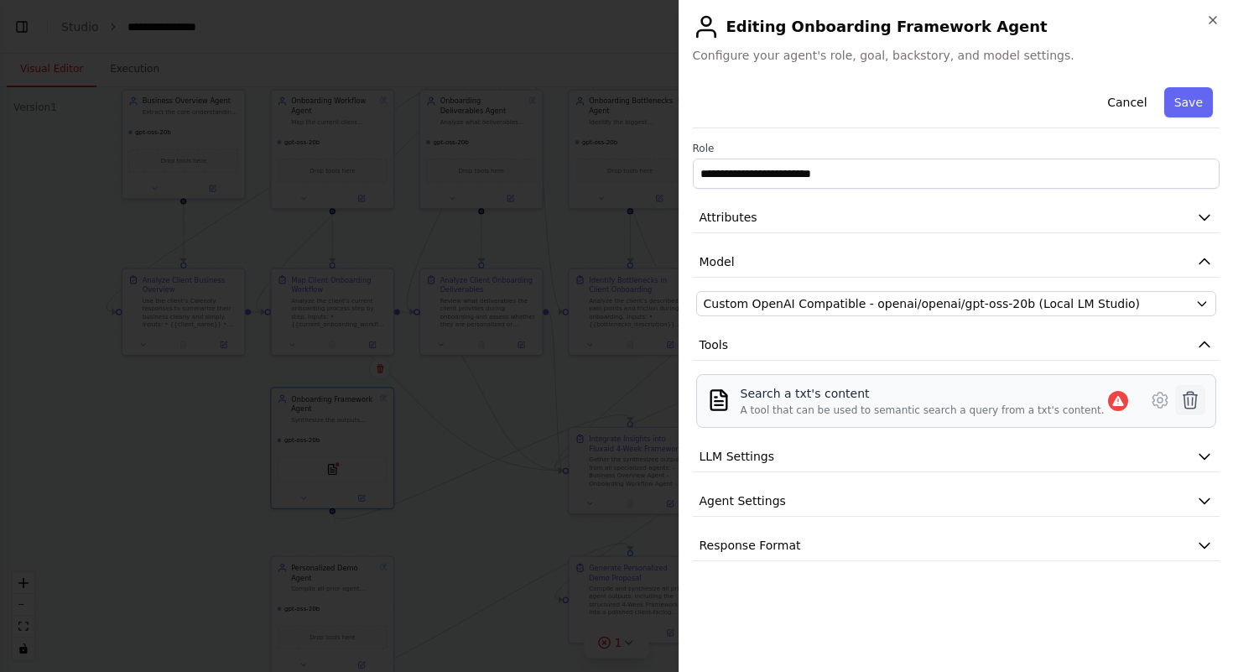
click at [1188, 399] on icon at bounding box center [1191, 400] width 14 height 17
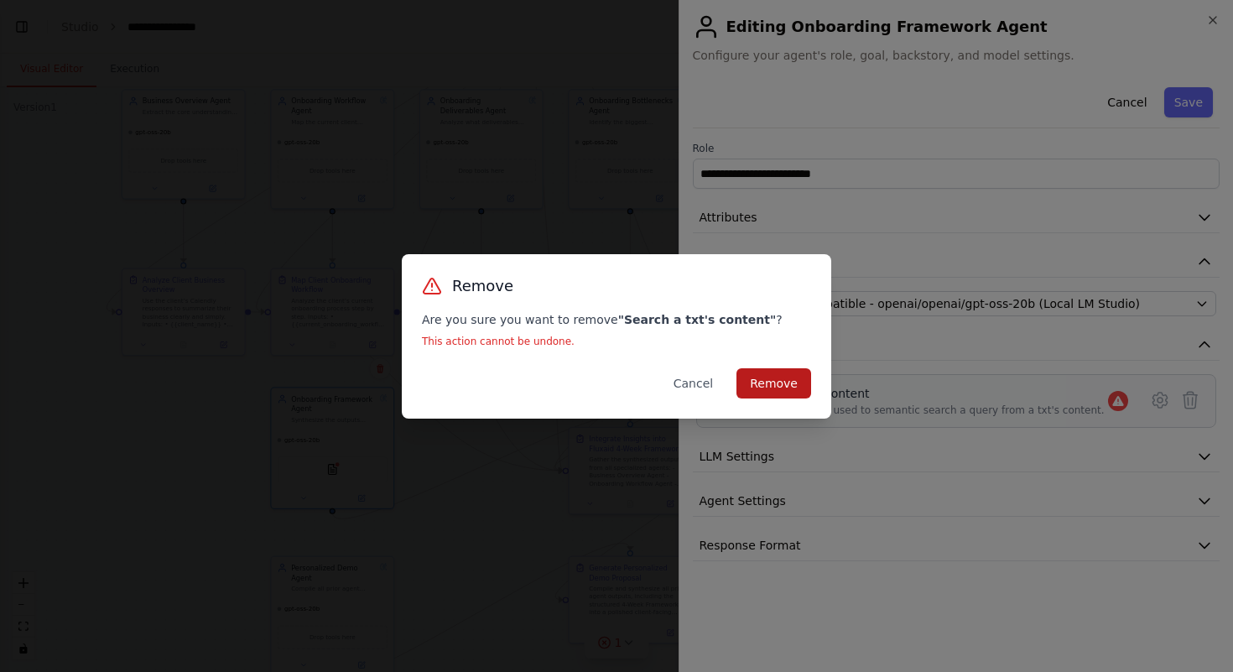
click at [774, 383] on button "Remove" at bounding box center [774, 383] width 75 height 30
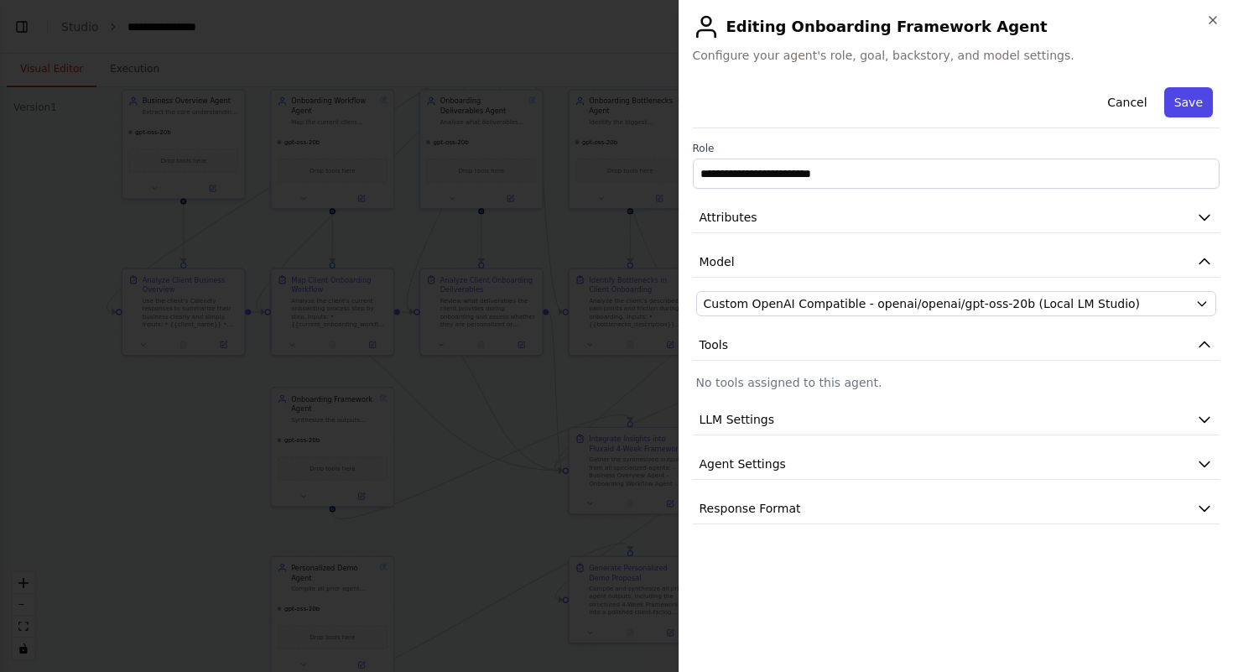
click at [1185, 104] on button "Save" at bounding box center [1189, 102] width 49 height 30
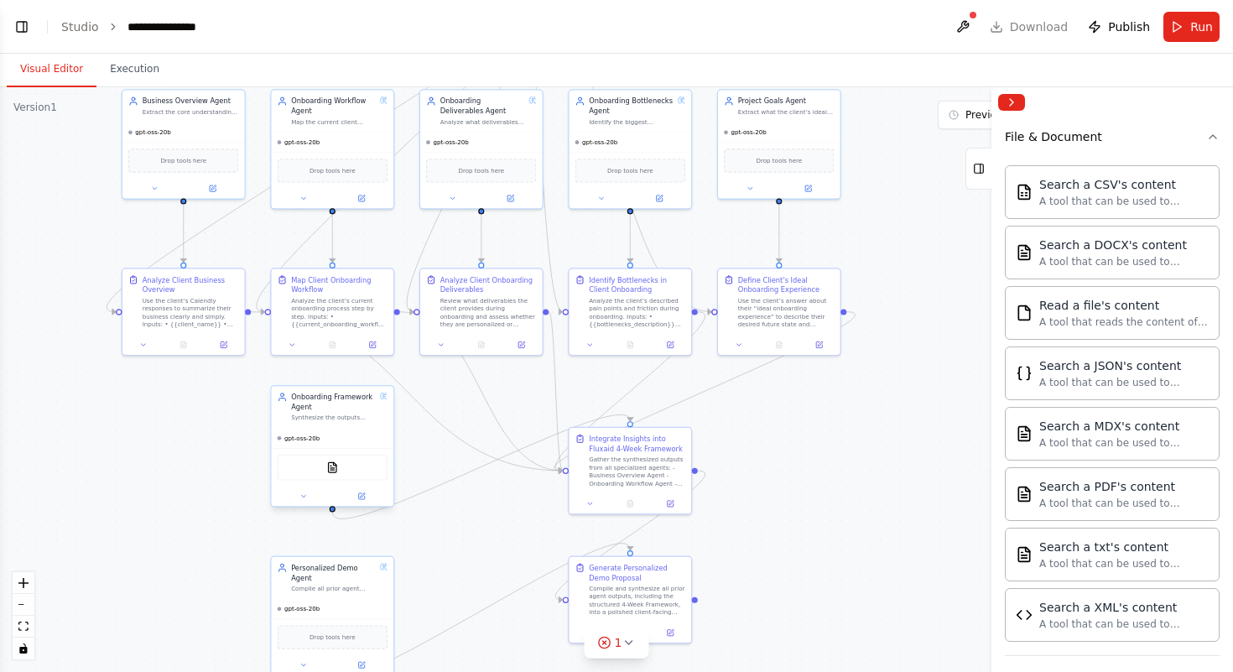
click at [362, 441] on div "gpt-oss-20b" at bounding box center [332, 438] width 122 height 20
click at [363, 492] on button at bounding box center [361, 496] width 56 height 12
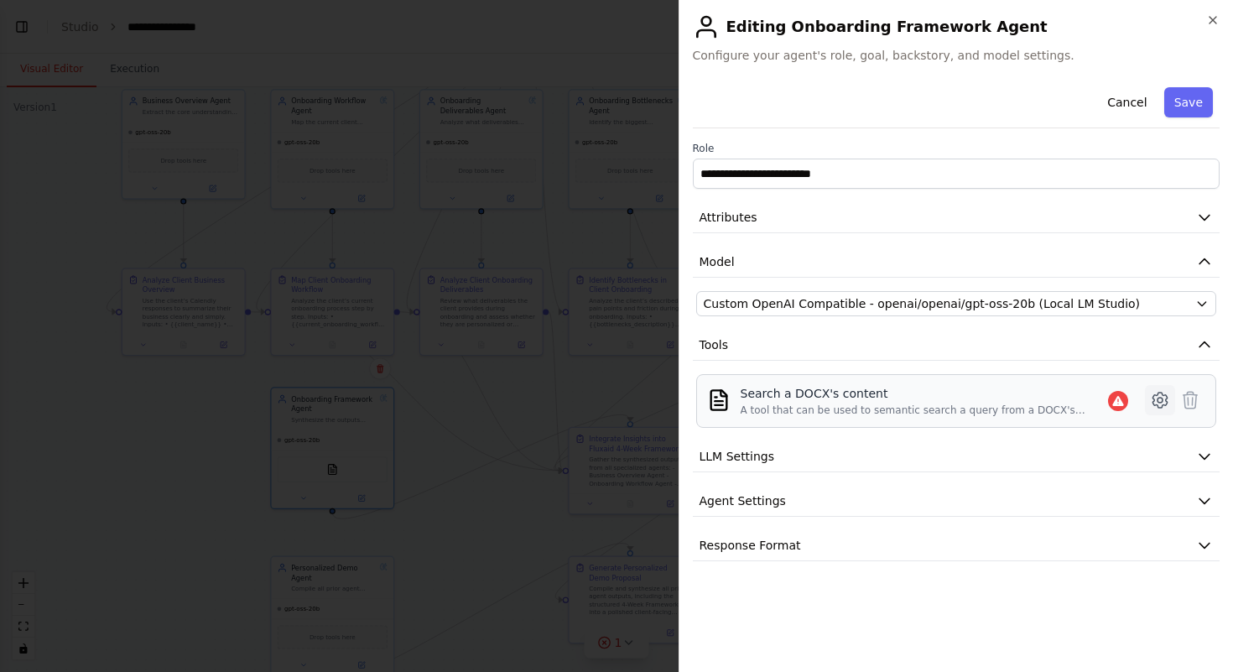
click at [1161, 399] on icon at bounding box center [1160, 400] width 20 height 20
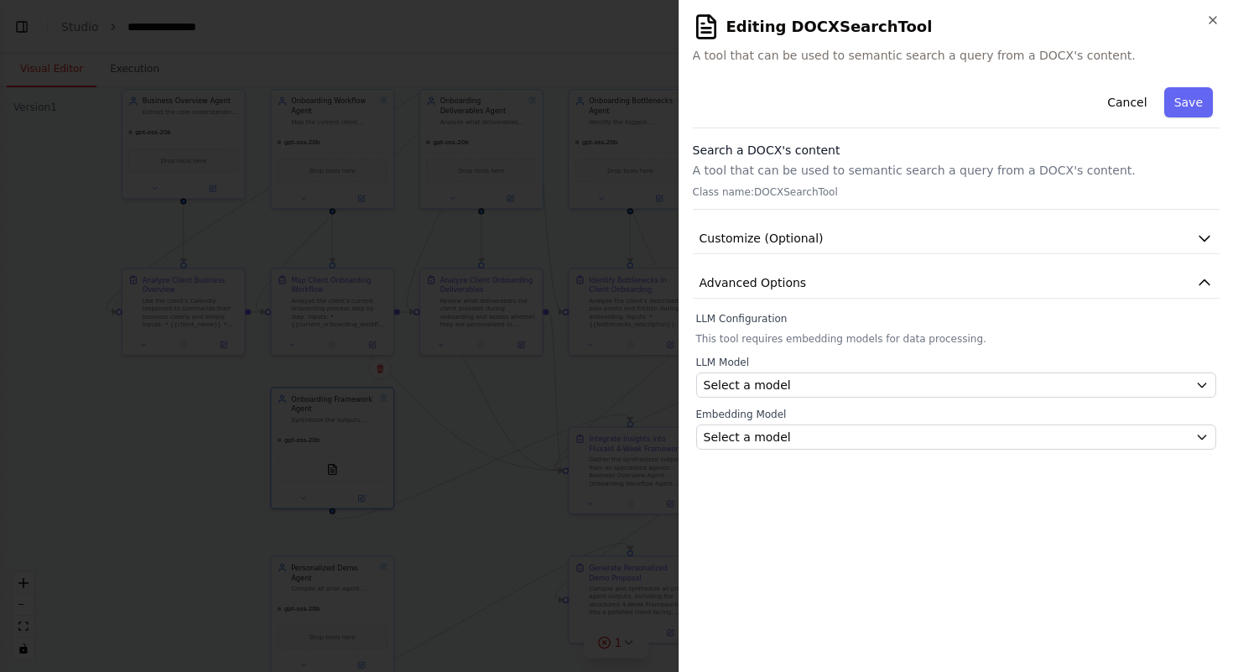
click at [803, 194] on p "Class name: DOCXSearchTool" at bounding box center [957, 191] width 528 height 13
click at [831, 239] on button "Customize (Optional)" at bounding box center [957, 238] width 528 height 31
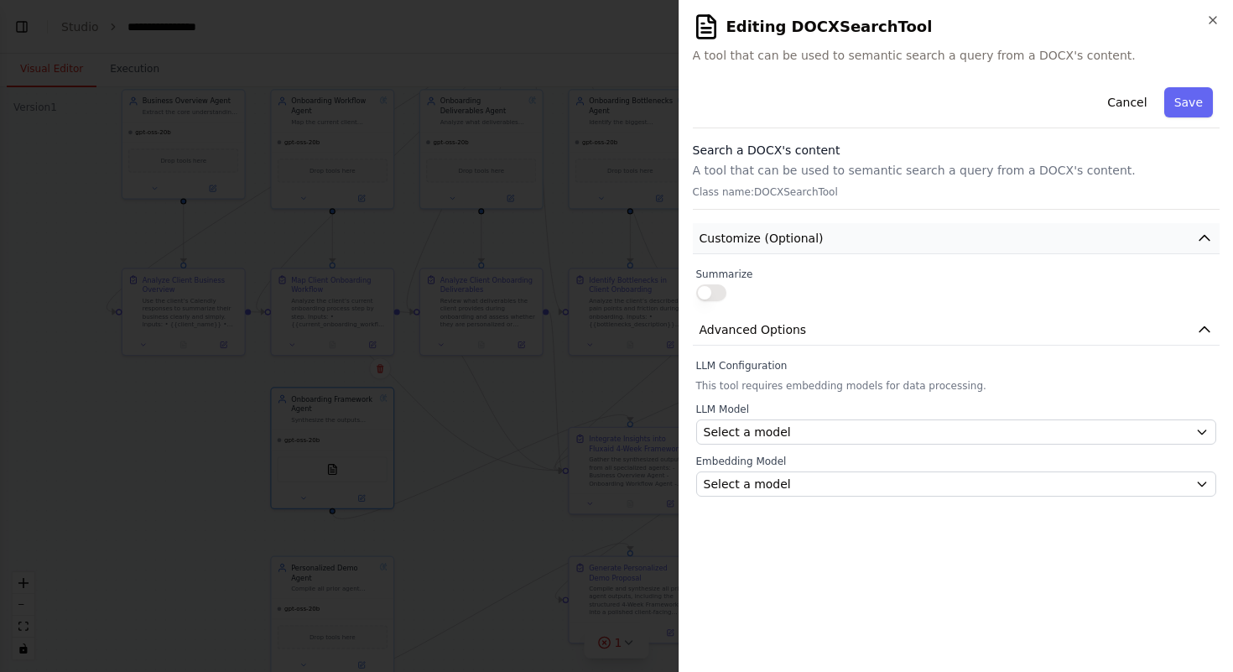
click at [831, 239] on button "Customize (Optional)" at bounding box center [957, 238] width 528 height 31
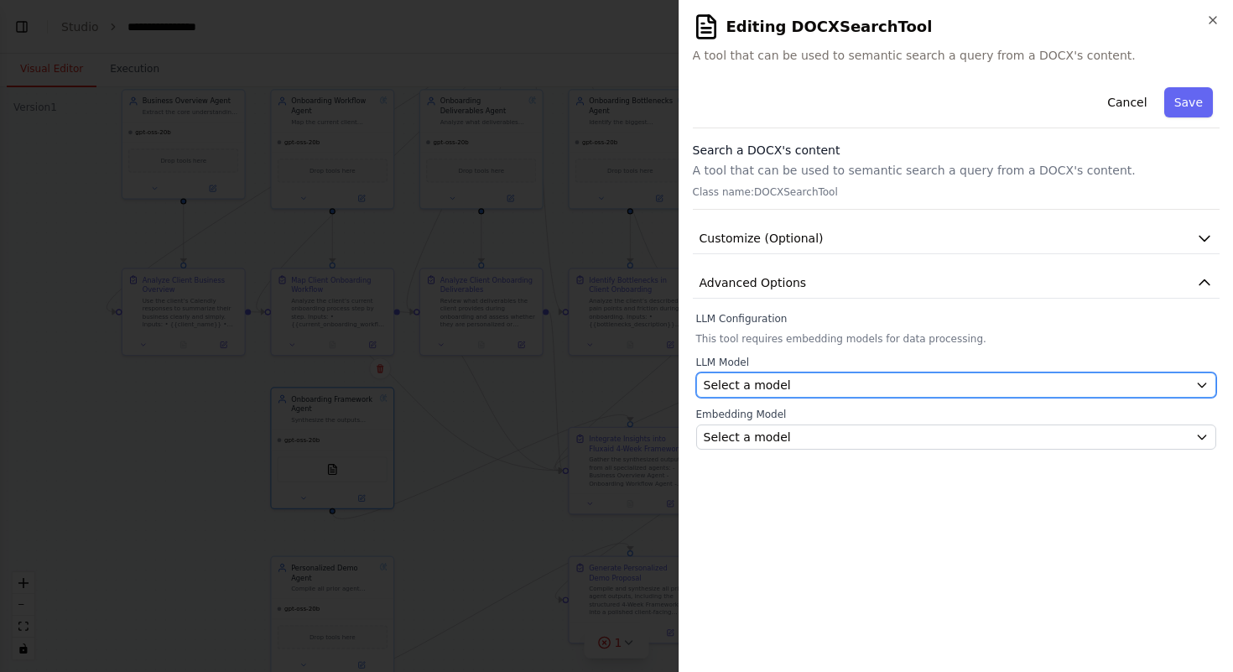
click at [888, 373] on button "Select a model" at bounding box center [956, 385] width 521 height 25
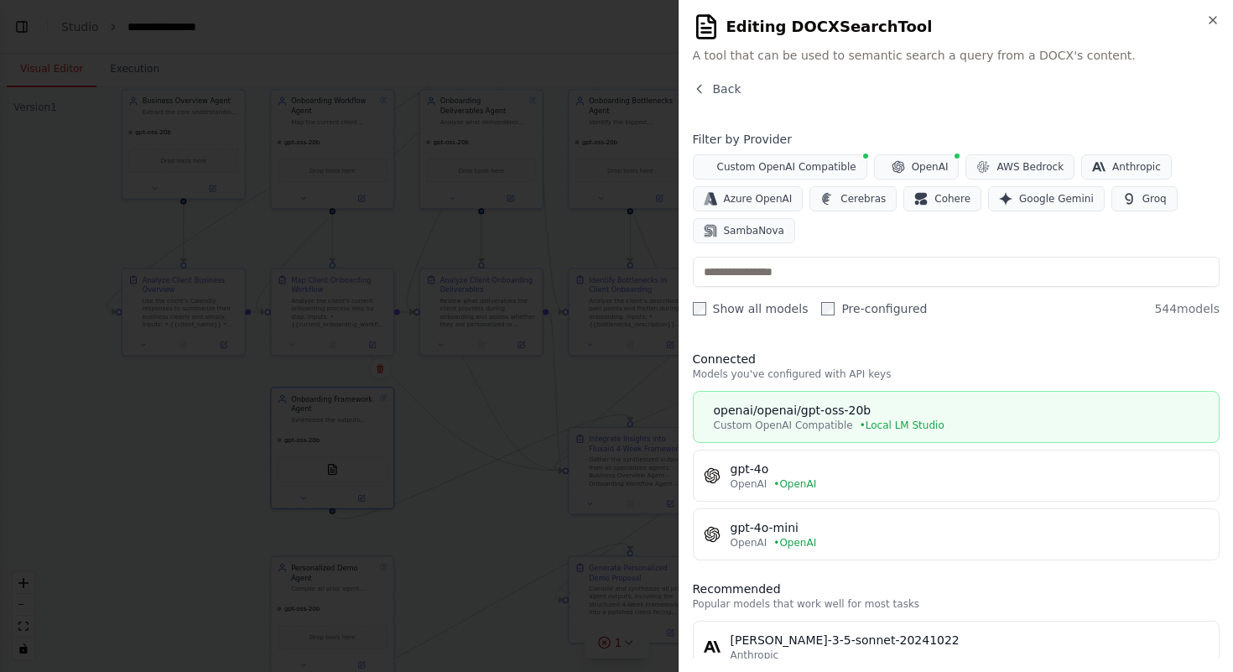
click at [900, 418] on div "openai/openai/gpt-oss-20b" at bounding box center [962, 410] width 496 height 17
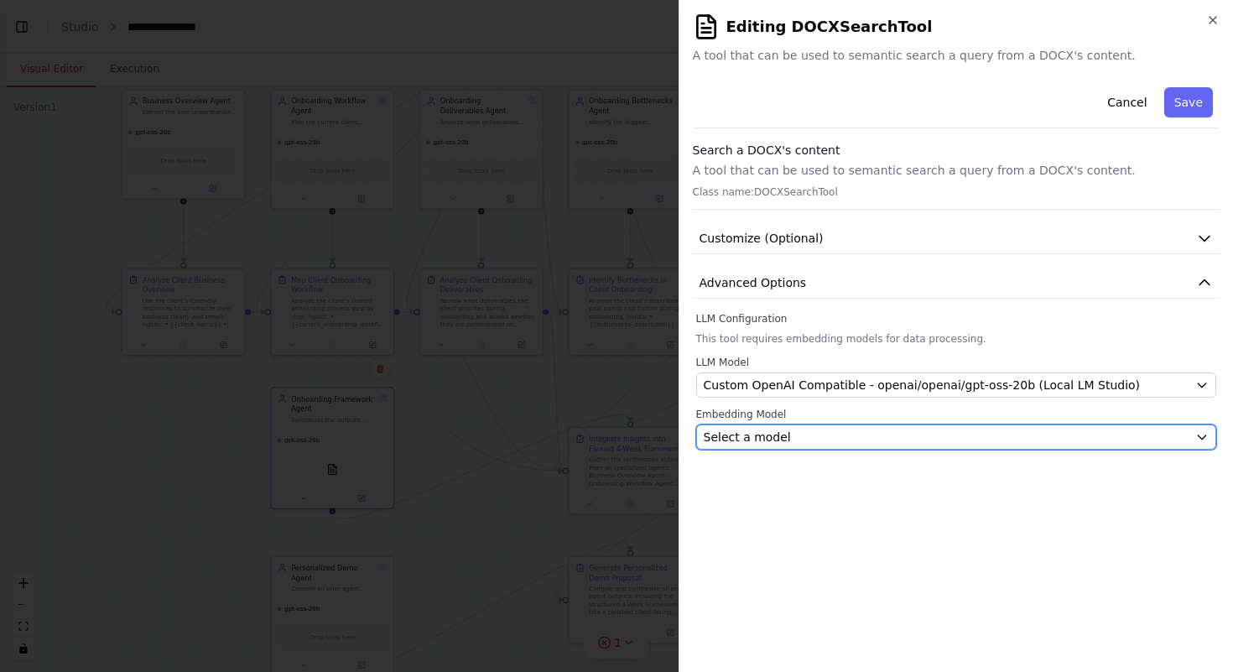
click at [914, 444] on div "Select a model" at bounding box center [947, 437] width 486 height 17
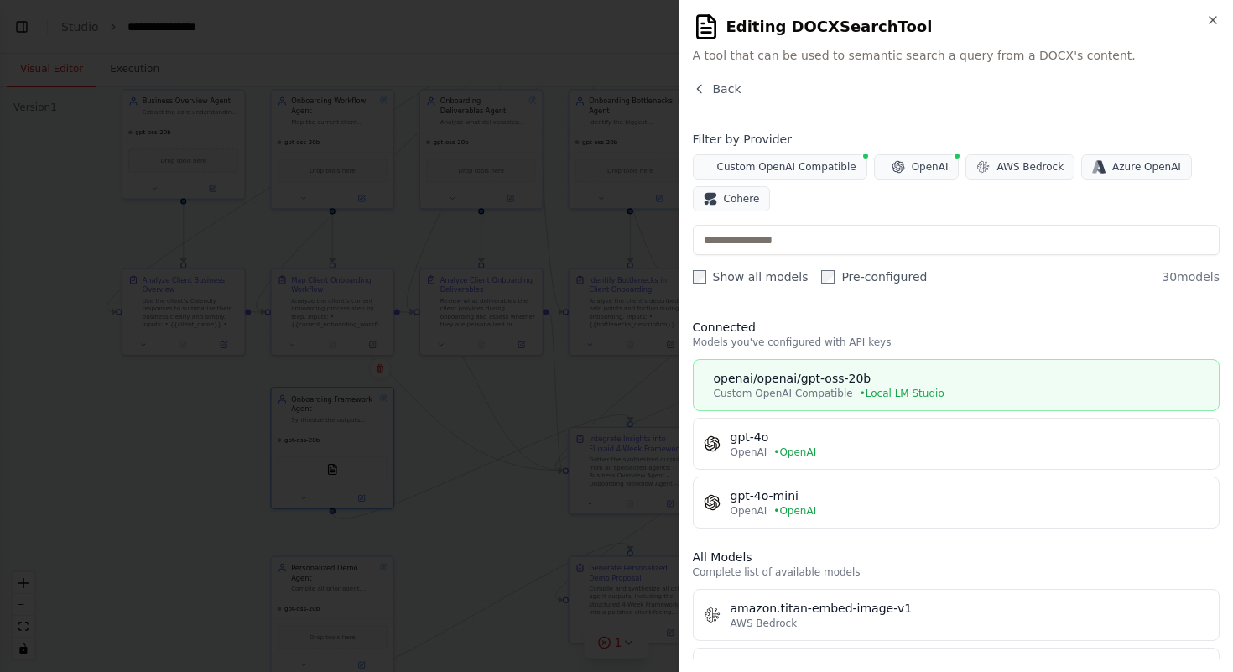
click at [907, 398] on span "• Local LM Studio" at bounding box center [902, 393] width 85 height 13
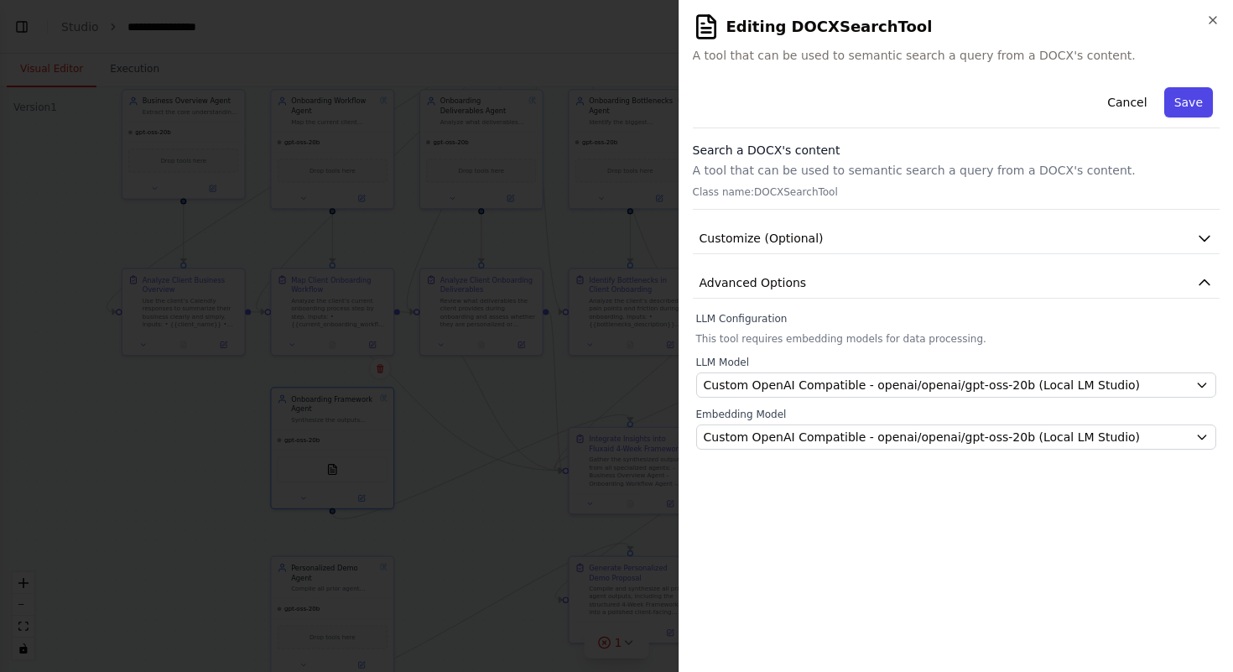
click at [1177, 101] on button "Save" at bounding box center [1189, 102] width 49 height 30
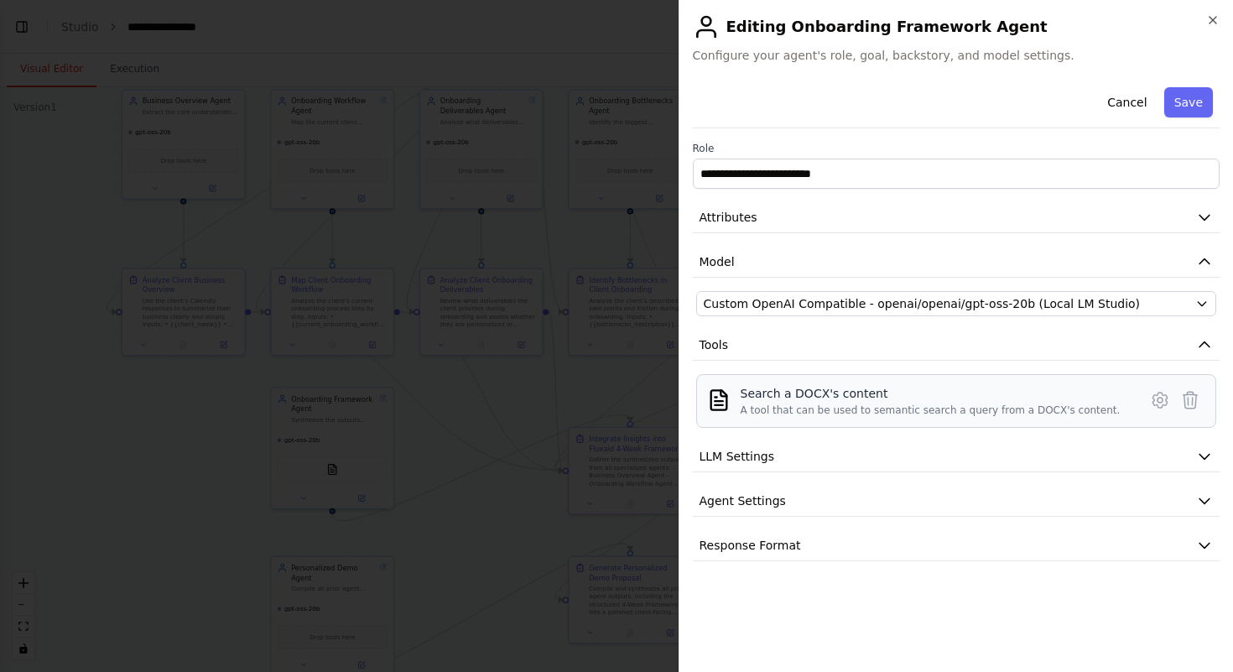
click at [1123, 396] on div "Search a DOCX's content A tool that can be used to semantic search a query from…" at bounding box center [938, 401] width 395 height 32
click at [1159, 394] on icon at bounding box center [1160, 400] width 20 height 20
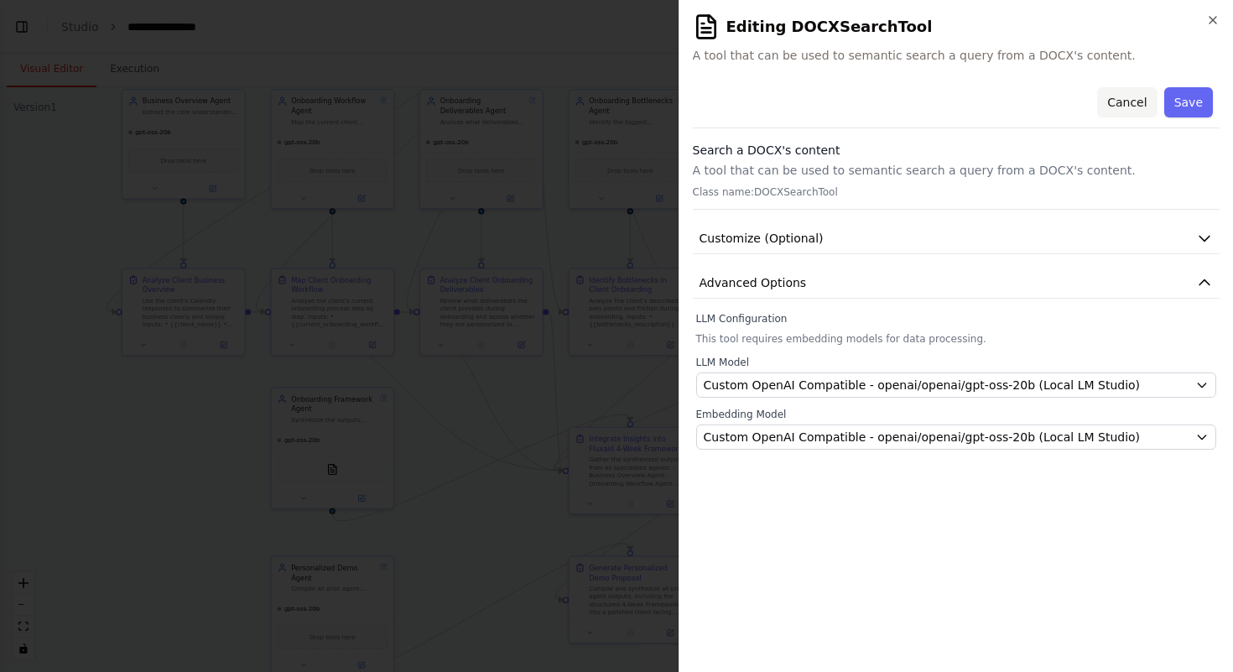
click at [1131, 103] on button "Cancel" at bounding box center [1127, 102] width 60 height 30
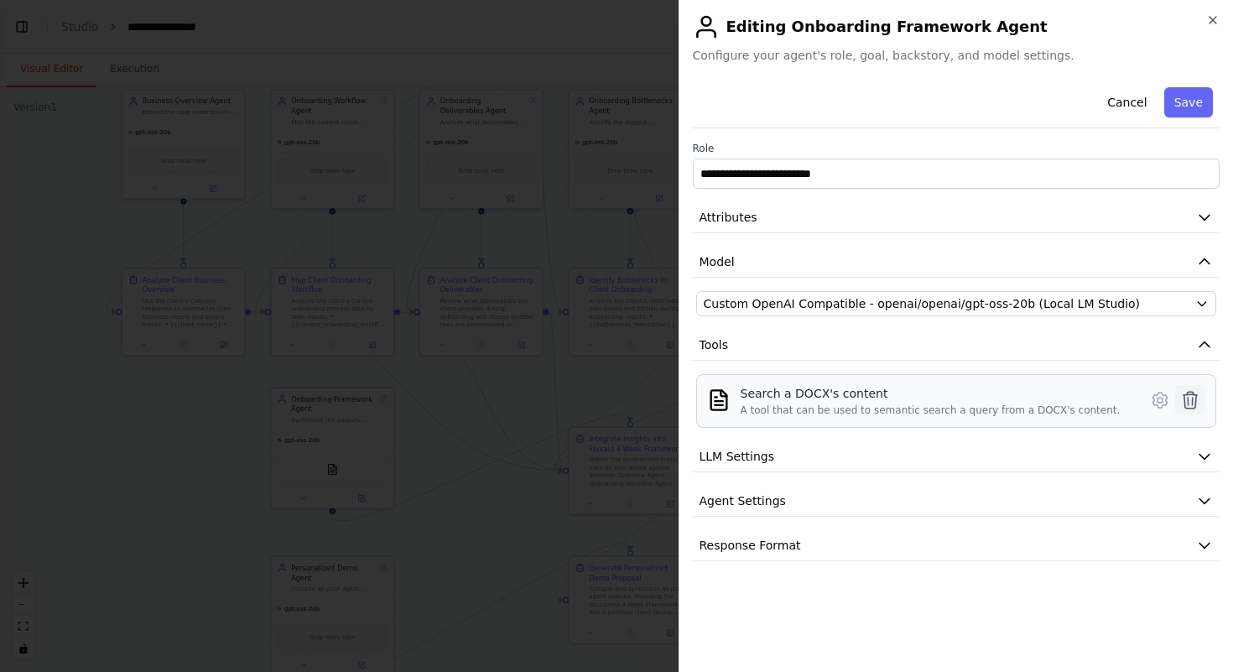
click at [1185, 403] on icon at bounding box center [1191, 400] width 14 height 17
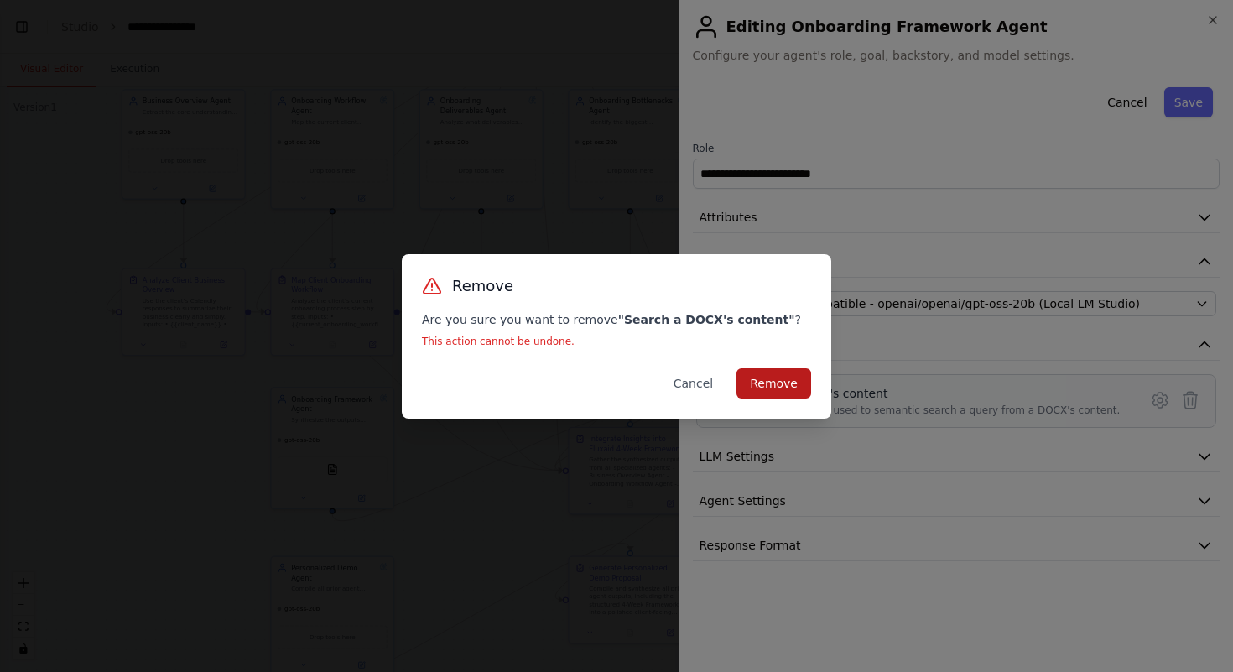
click at [778, 381] on button "Remove" at bounding box center [774, 383] width 75 height 30
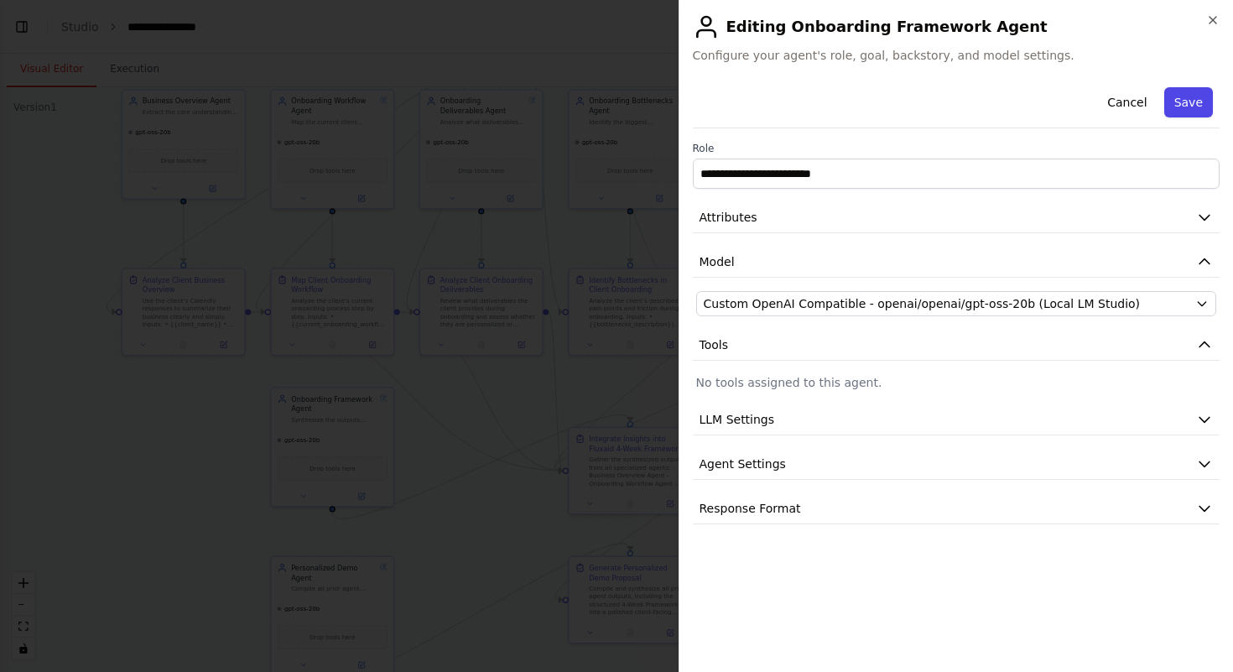
click at [1183, 102] on button "Save" at bounding box center [1189, 102] width 49 height 30
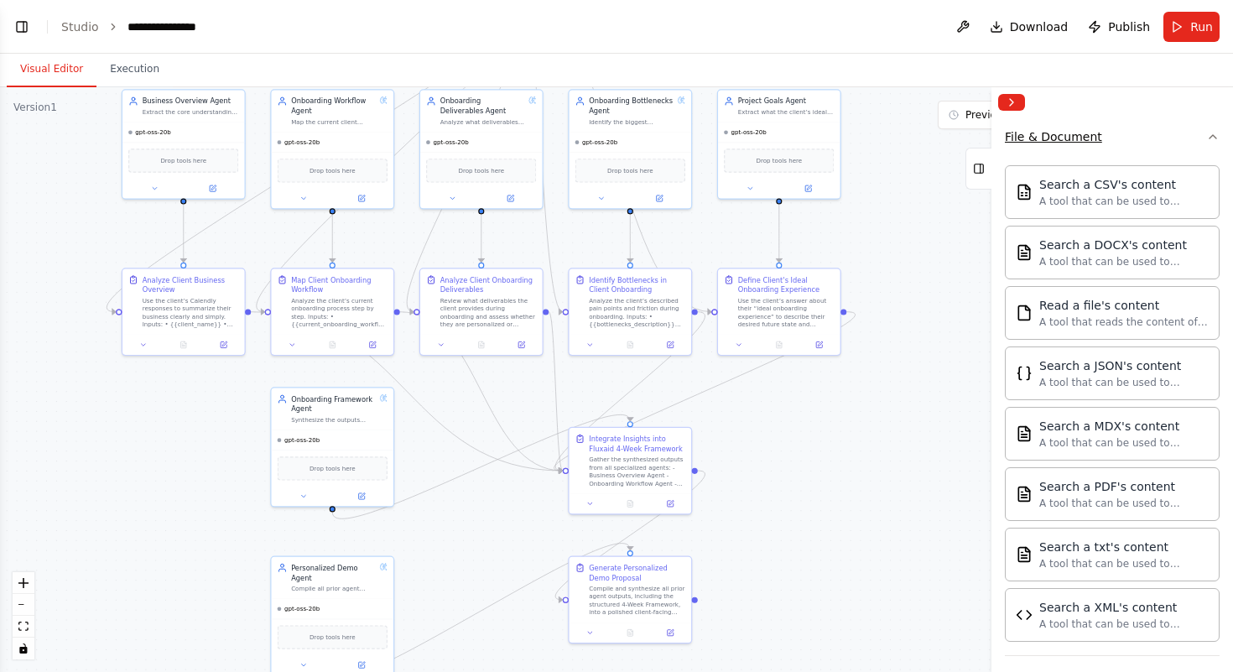
click at [1196, 133] on button "File & Document" at bounding box center [1112, 137] width 215 height 44
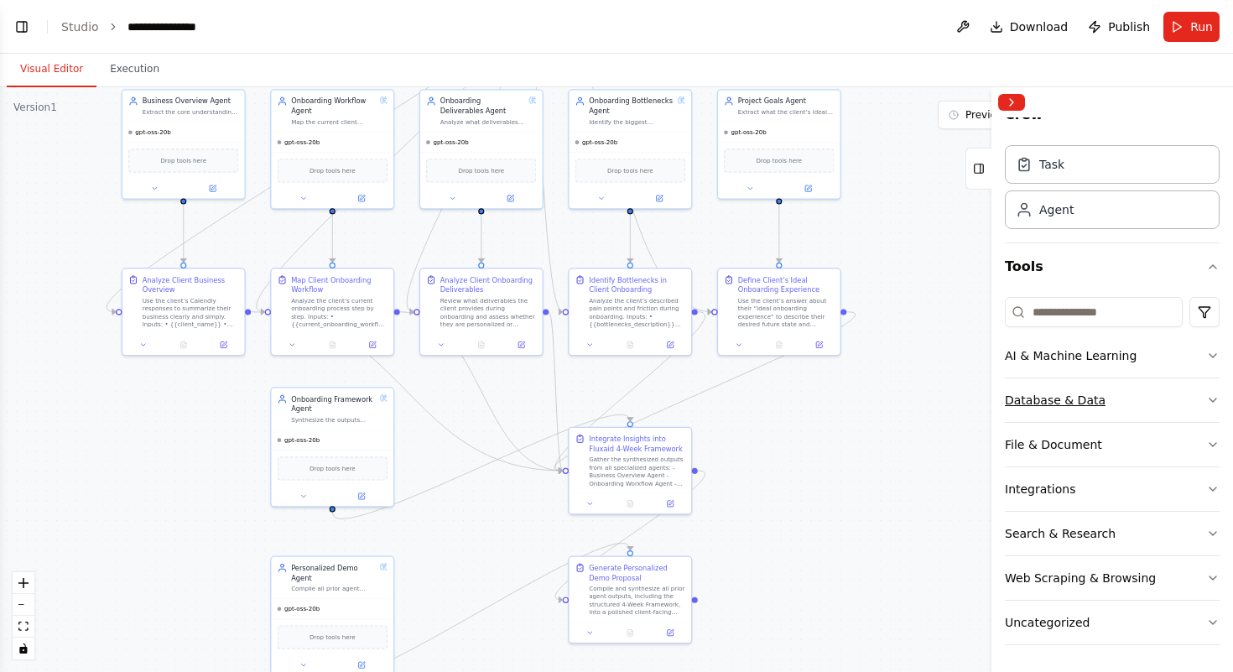
click at [1155, 397] on button "Database & Data" at bounding box center [1112, 400] width 215 height 44
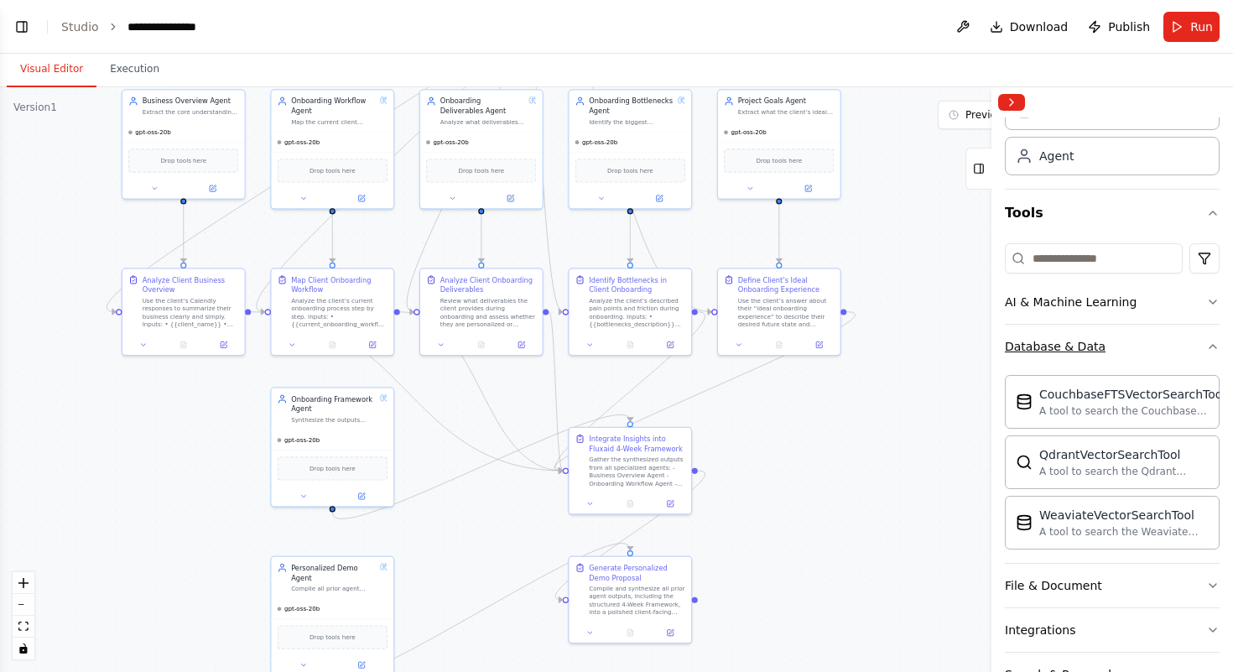
scroll to position [84, 0]
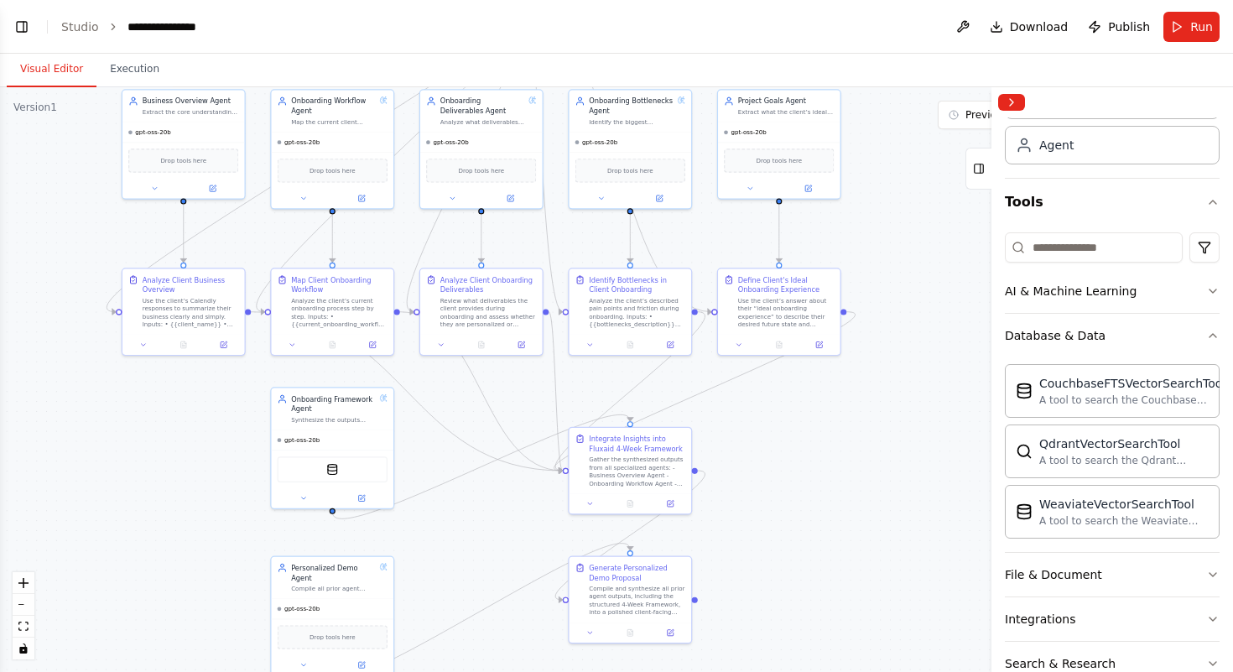
click at [347, 452] on div "CouchbaseFTSVectorSearchTool" at bounding box center [332, 470] width 122 height 39
click at [368, 494] on button at bounding box center [361, 496] width 56 height 12
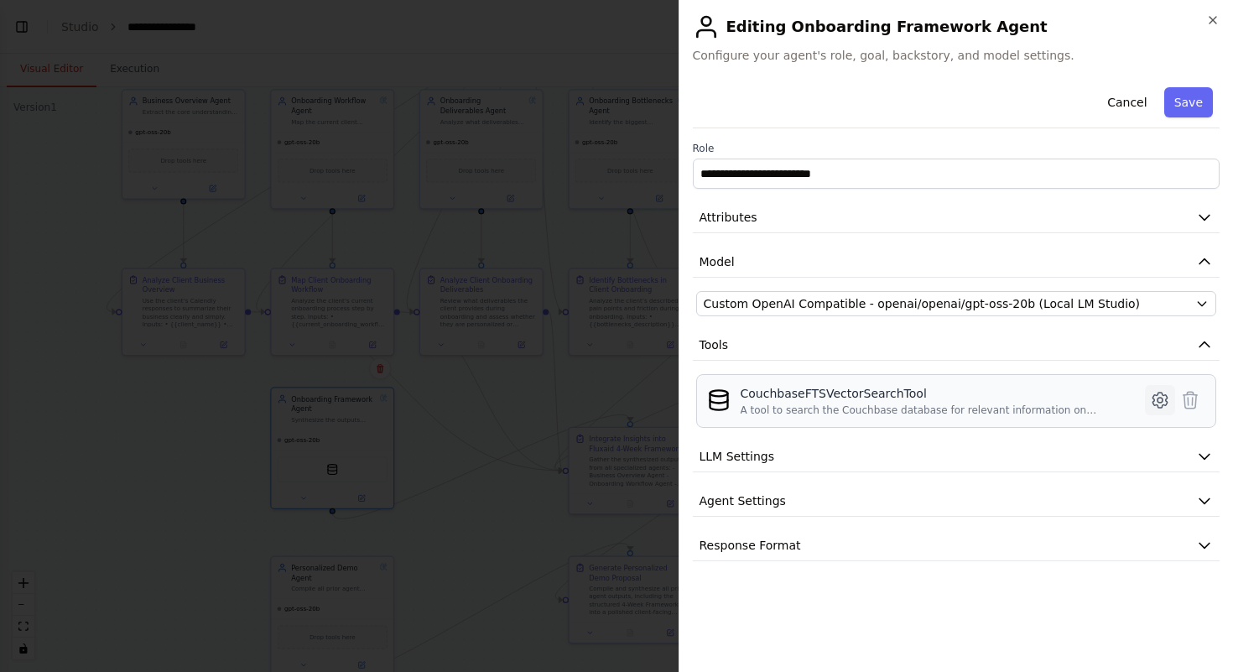
click at [1147, 396] on button at bounding box center [1160, 400] width 30 height 30
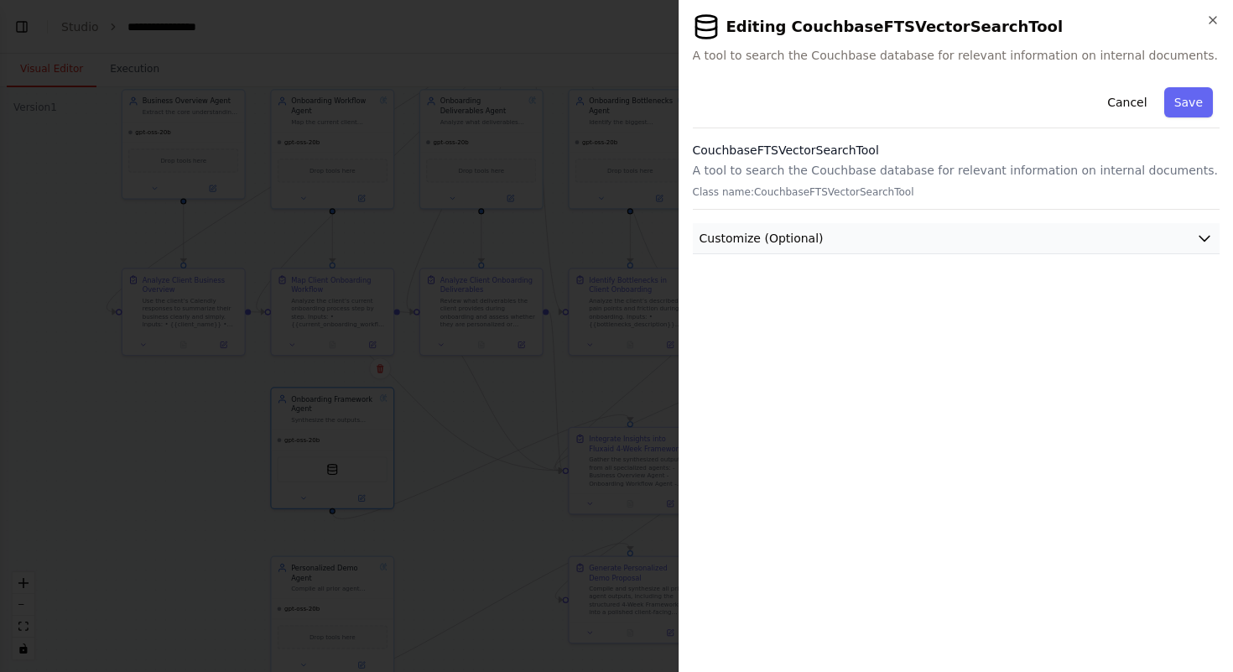
click at [1025, 241] on button "Customize (Optional)" at bounding box center [957, 238] width 528 height 31
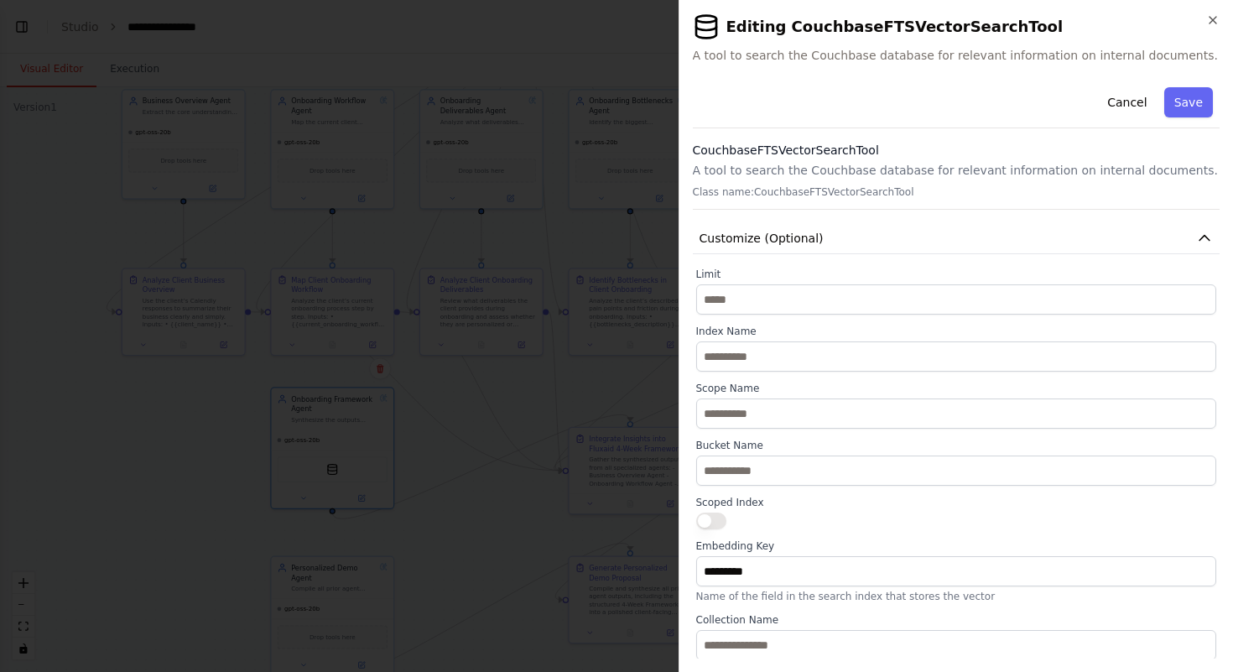
scroll to position [2, 0]
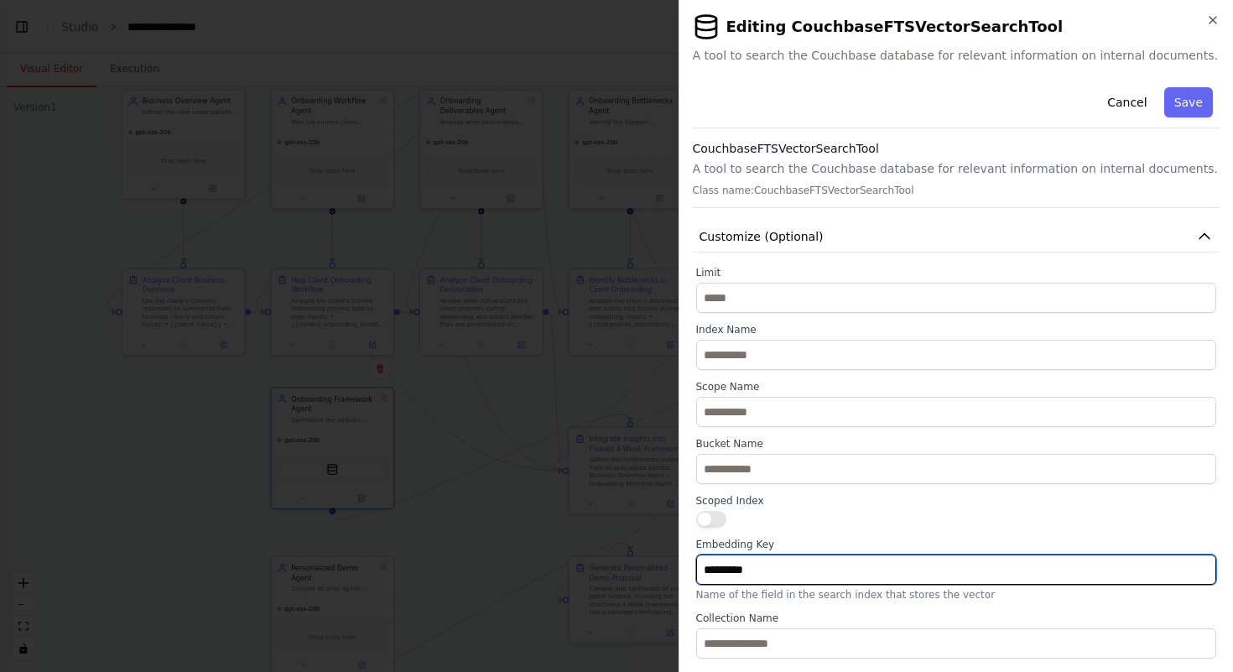
click at [899, 578] on input "*********" at bounding box center [956, 570] width 521 height 30
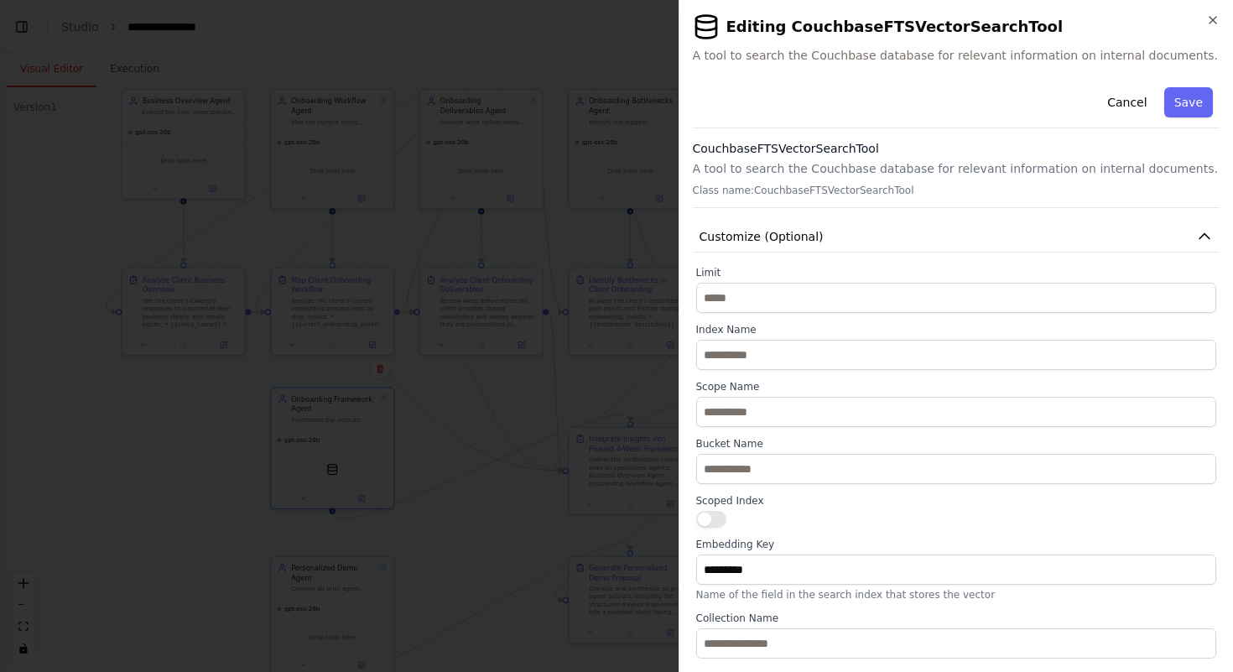
click at [845, 526] on div at bounding box center [956, 519] width 521 height 17
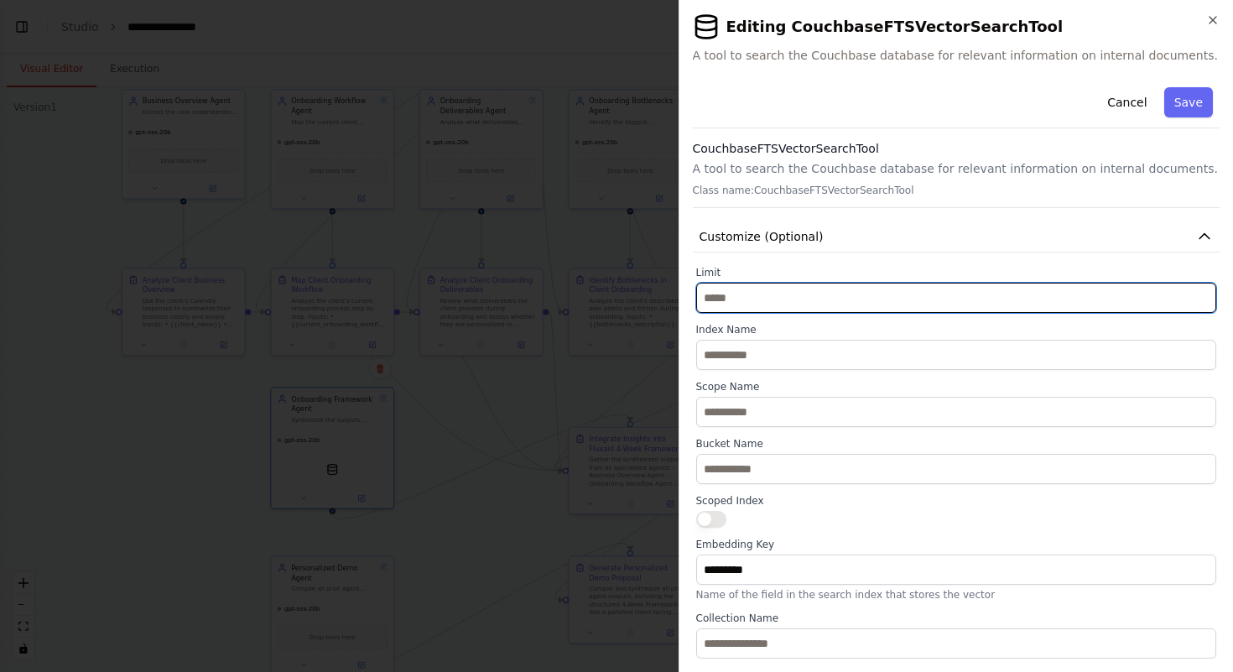
click at [753, 289] on input "*" at bounding box center [956, 298] width 521 height 30
type input "*"
click at [1202, 294] on input "*" at bounding box center [956, 298] width 521 height 30
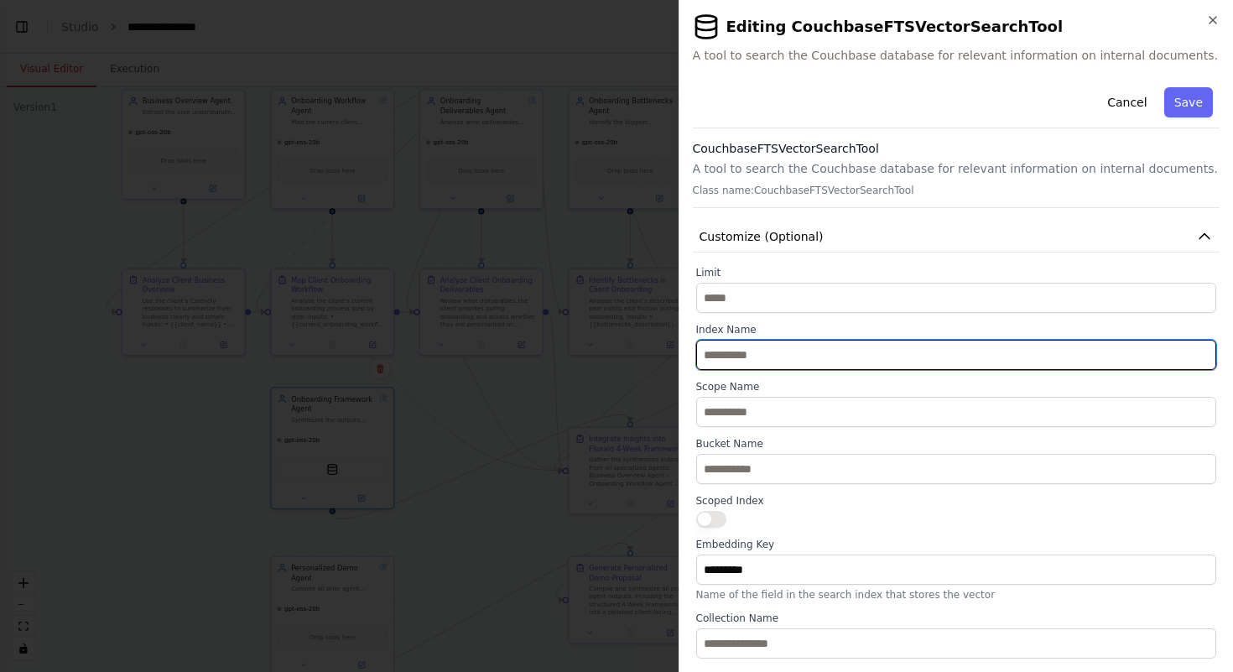
click at [958, 362] on input "text" at bounding box center [956, 355] width 521 height 30
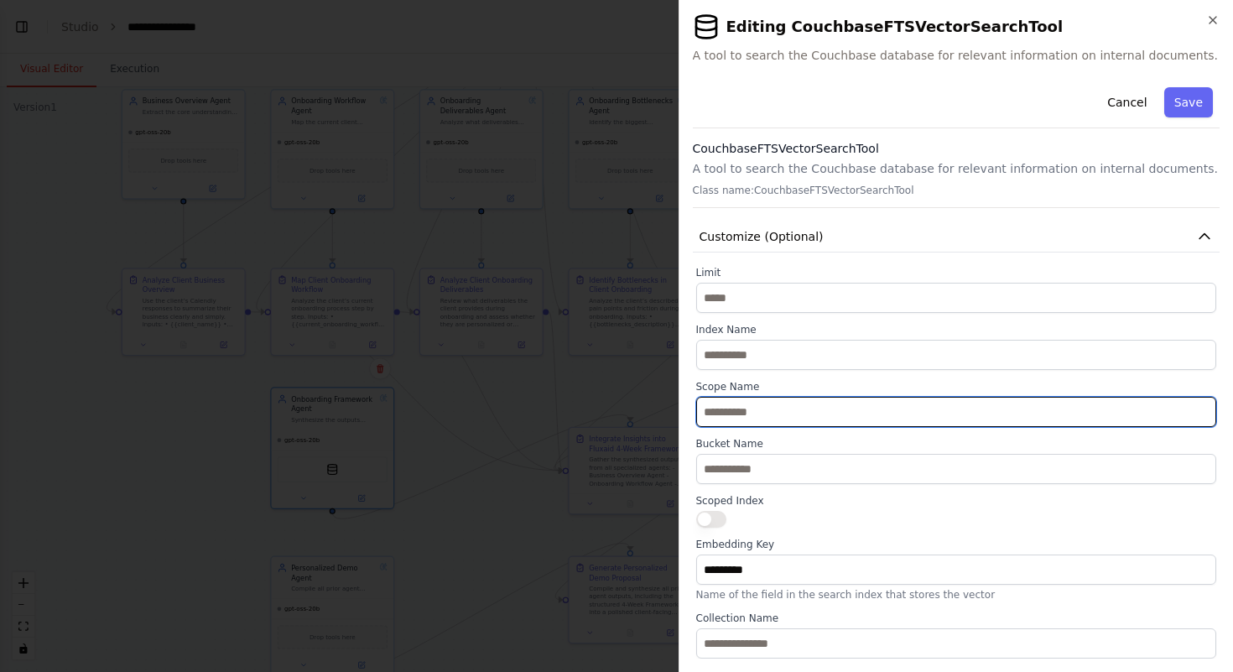
click at [935, 418] on input "text" at bounding box center [956, 412] width 521 height 30
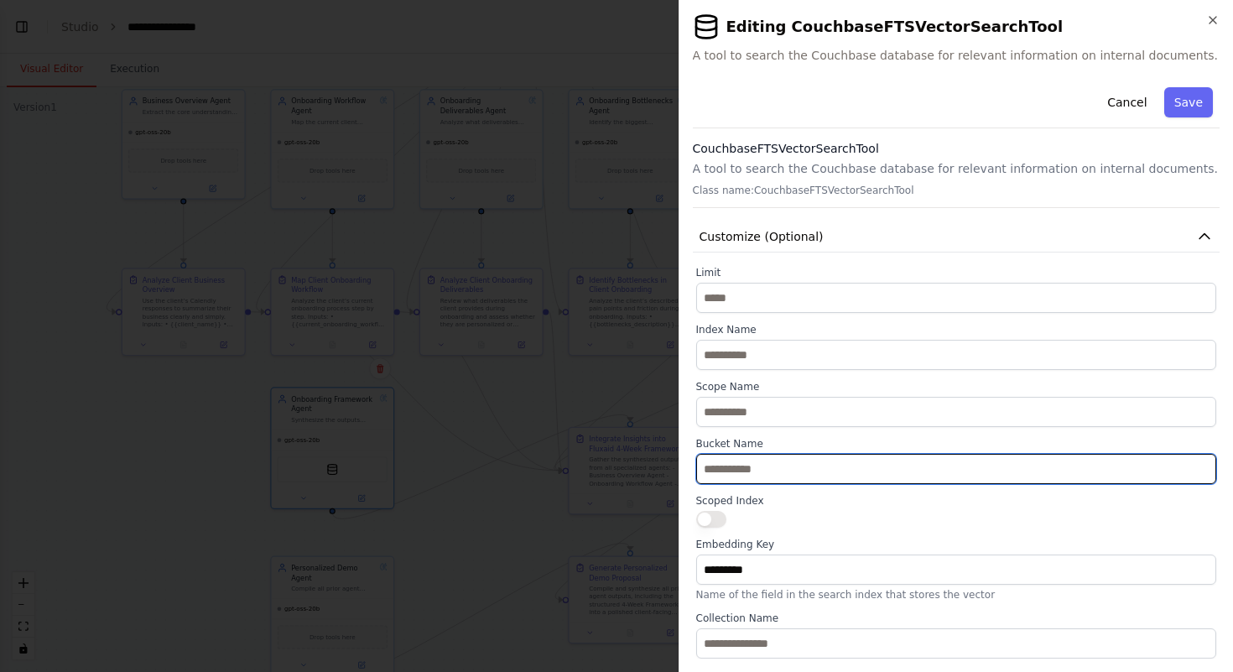
click at [922, 472] on input "text" at bounding box center [956, 469] width 521 height 30
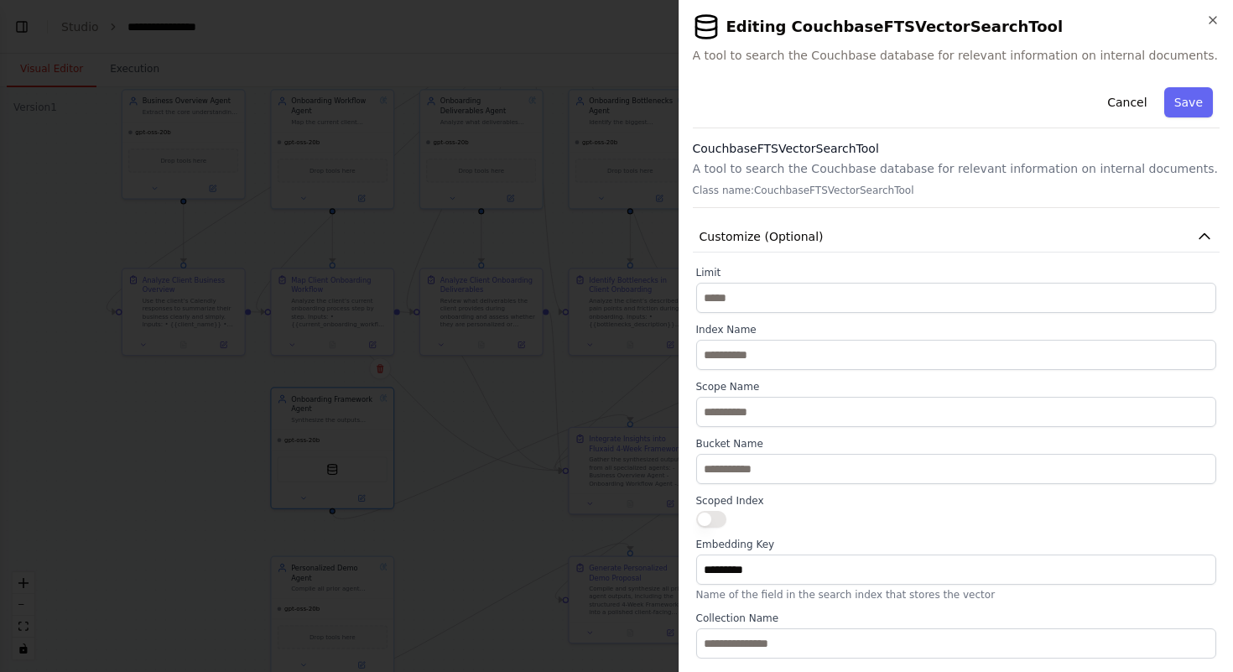
click at [716, 516] on button "button" at bounding box center [711, 519] width 30 height 17
click at [721, 517] on button "button" at bounding box center [711, 519] width 30 height 17
click at [1118, 111] on button "Cancel" at bounding box center [1127, 102] width 60 height 30
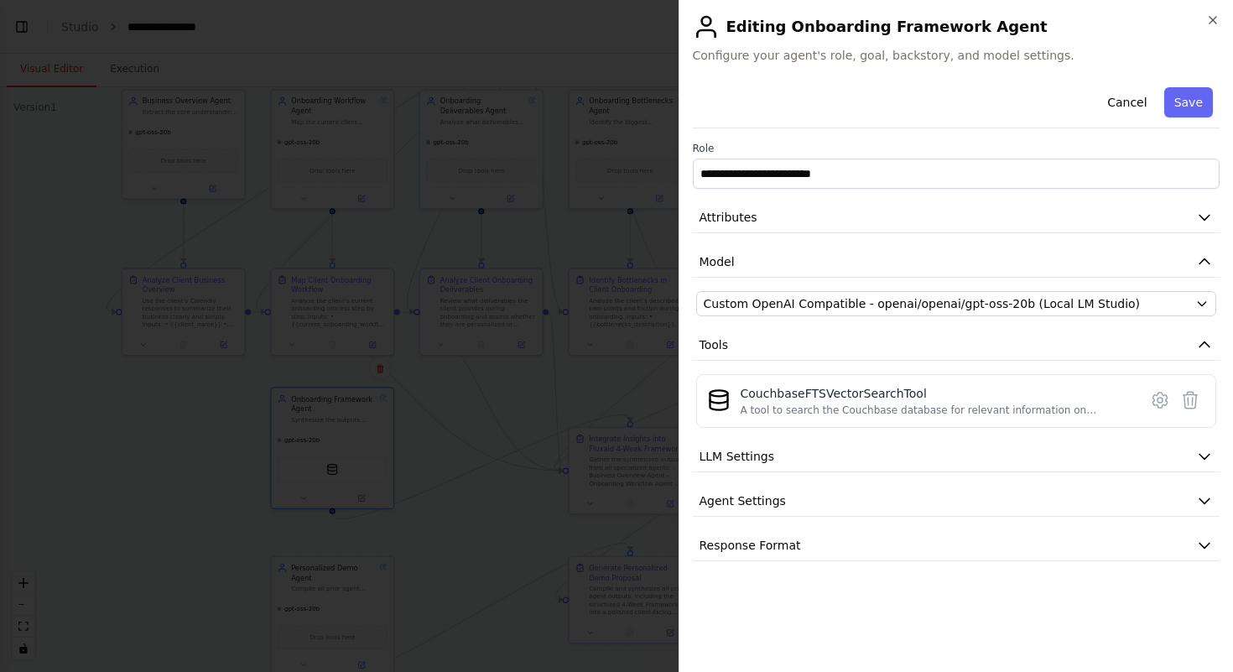
scroll to position [0, 0]
click at [1187, 397] on icon at bounding box center [1190, 400] width 20 height 20
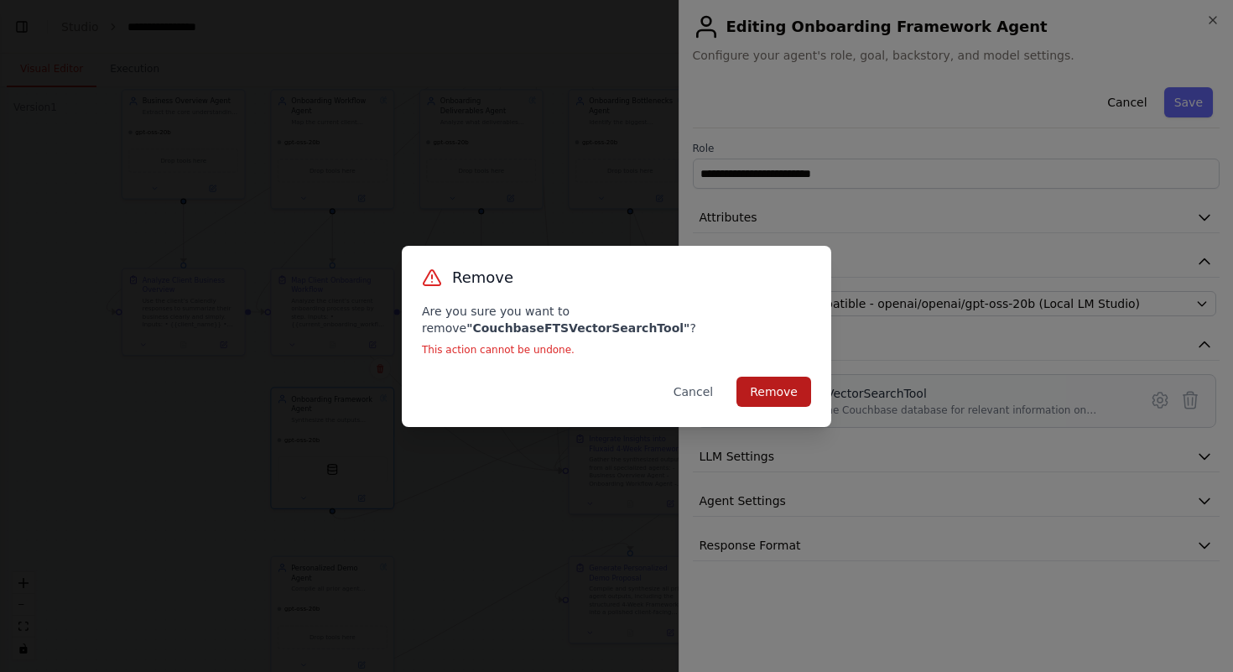
click at [783, 381] on button "Remove" at bounding box center [774, 392] width 75 height 30
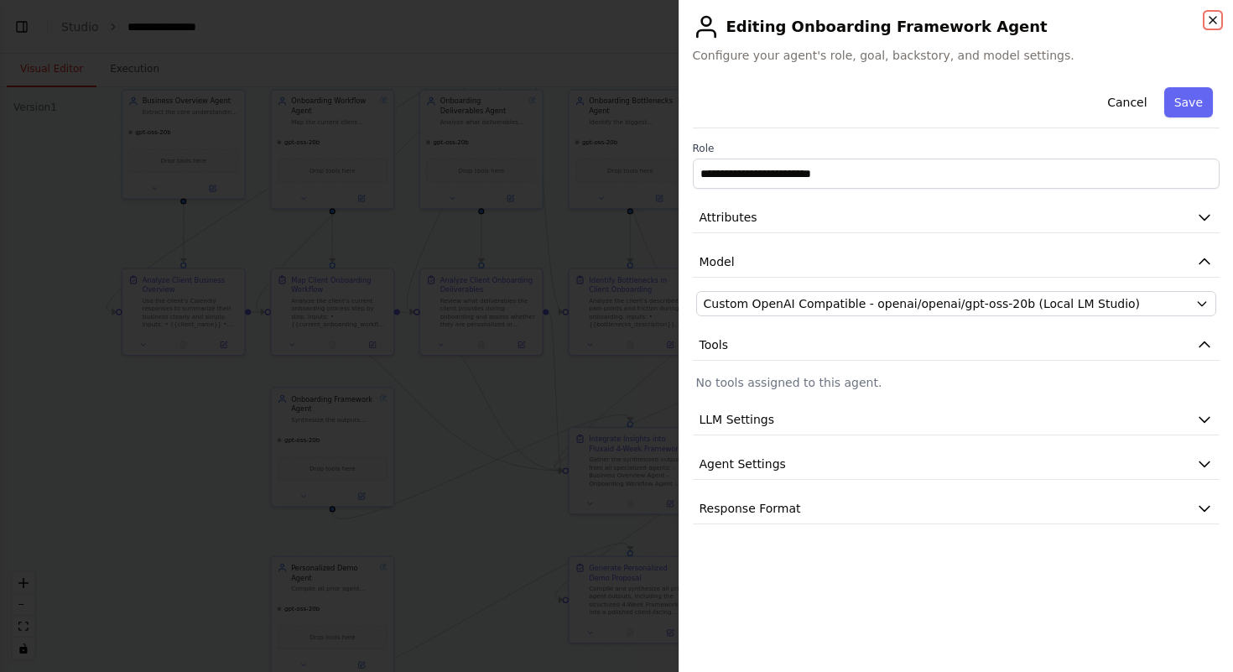
click at [1217, 17] on icon "button" at bounding box center [1212, 19] width 13 height 13
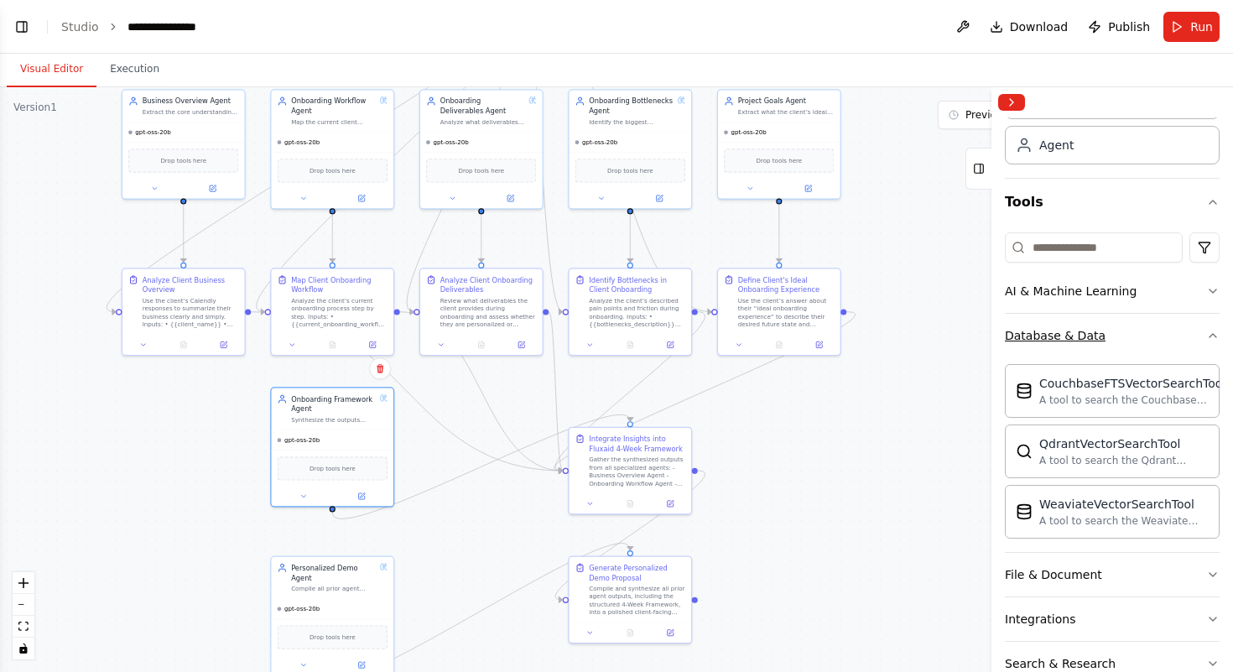
click at [1186, 340] on button "Database & Data" at bounding box center [1112, 336] width 215 height 44
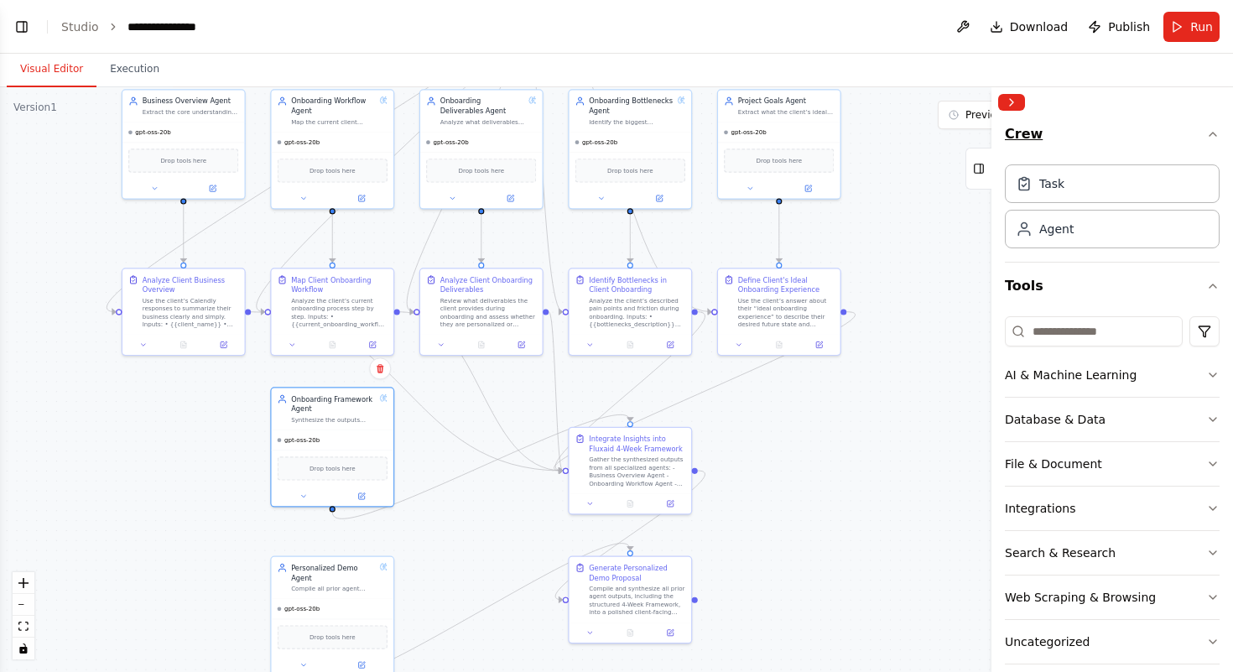
click at [1159, 128] on button "Crew" at bounding box center [1112, 137] width 215 height 40
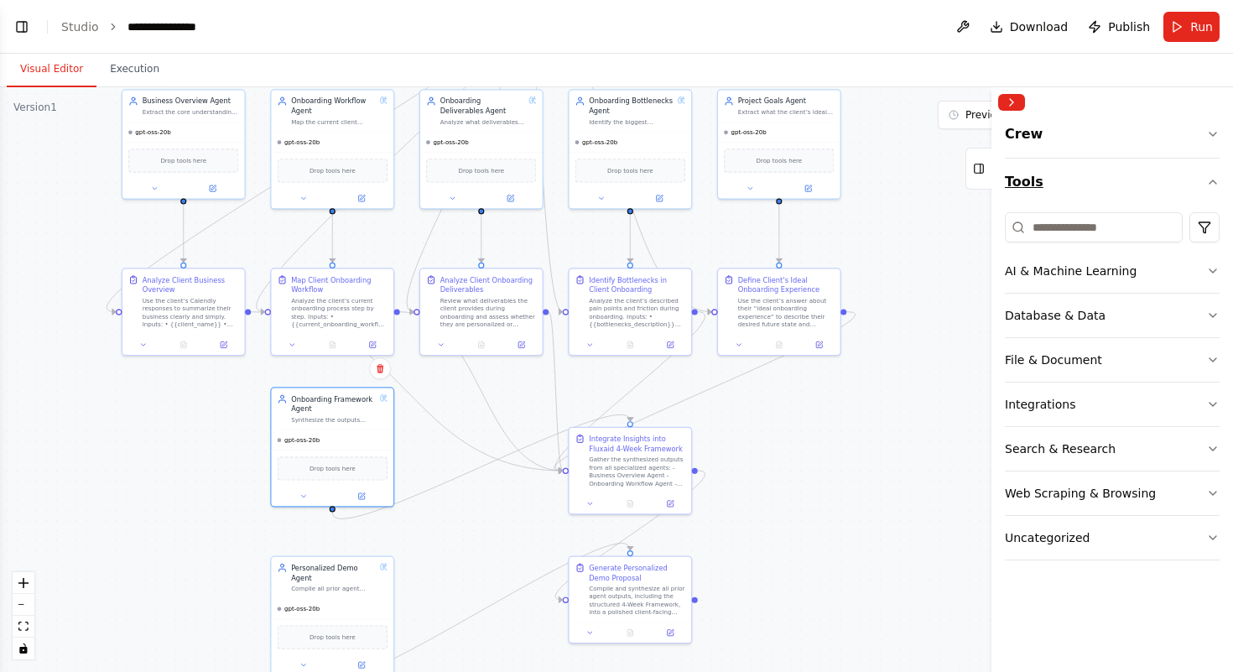
click at [1165, 183] on button "Tools" at bounding box center [1112, 182] width 215 height 47
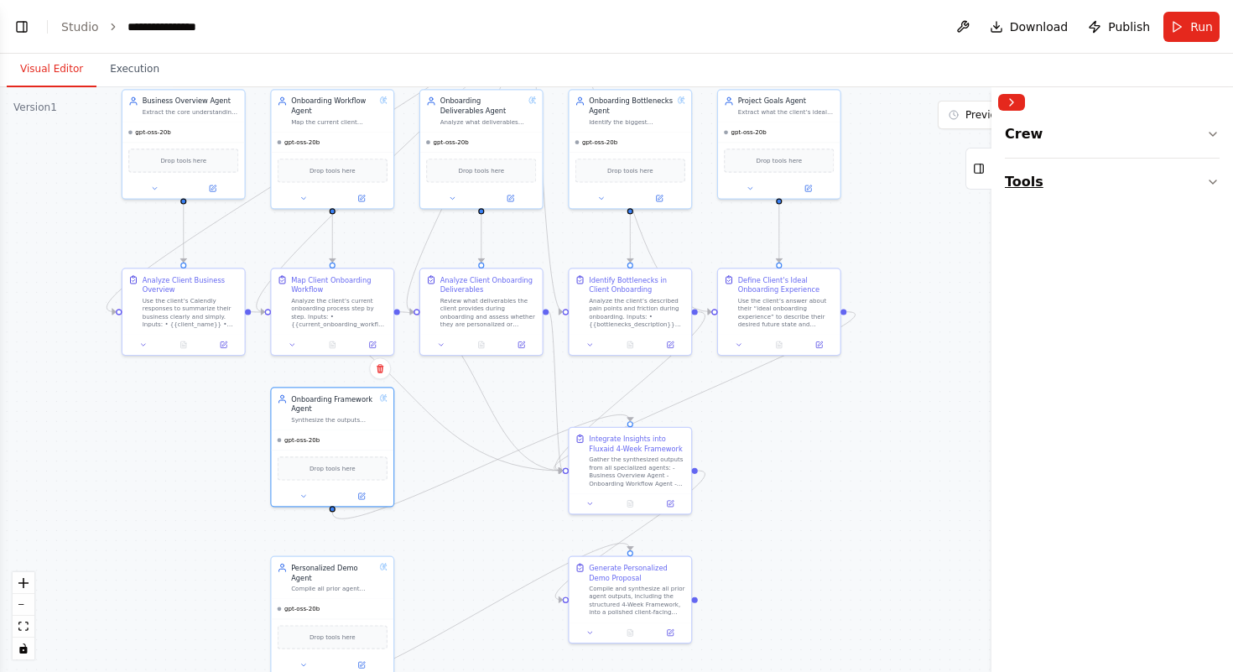
click at [1165, 185] on button "Tools" at bounding box center [1112, 182] width 215 height 47
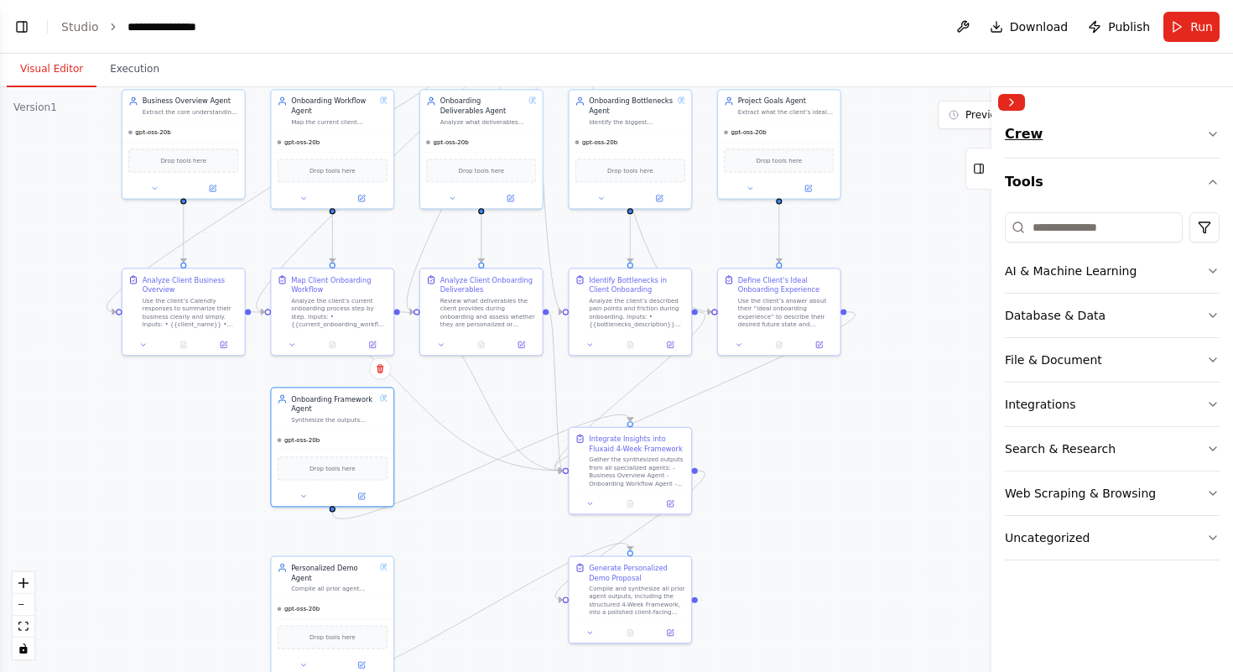
click at [1158, 133] on button "Crew" at bounding box center [1112, 137] width 215 height 40
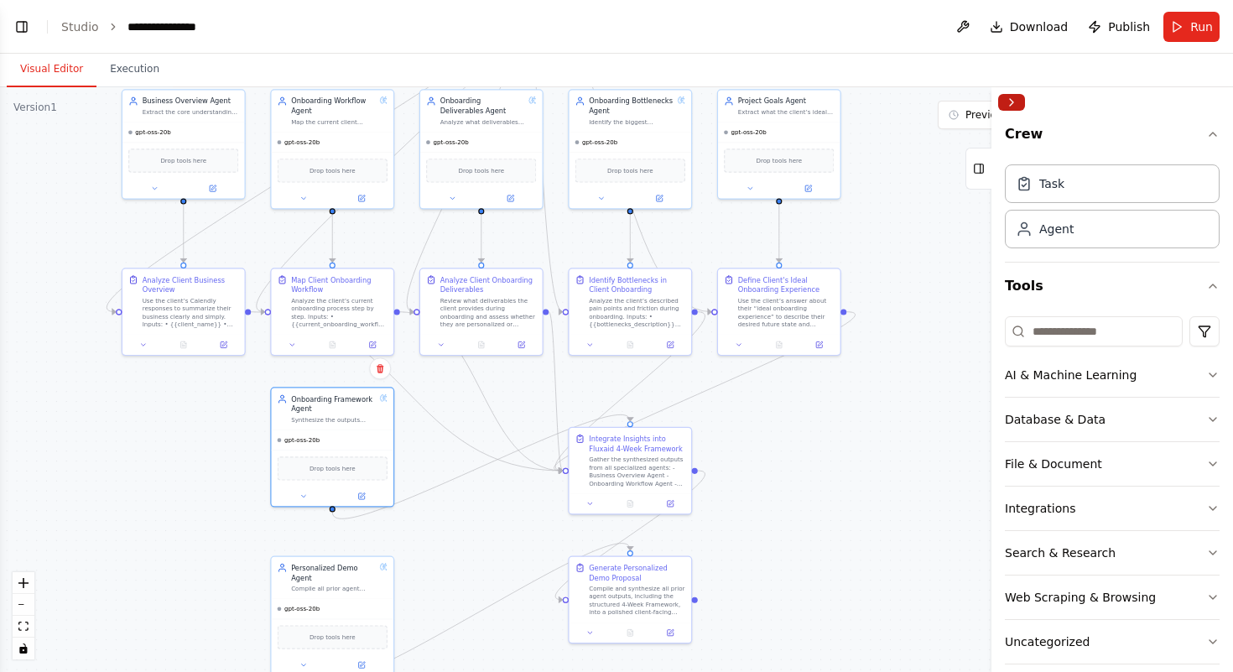
click at [1005, 102] on button "Collapse right sidebar" at bounding box center [1011, 102] width 27 height 17
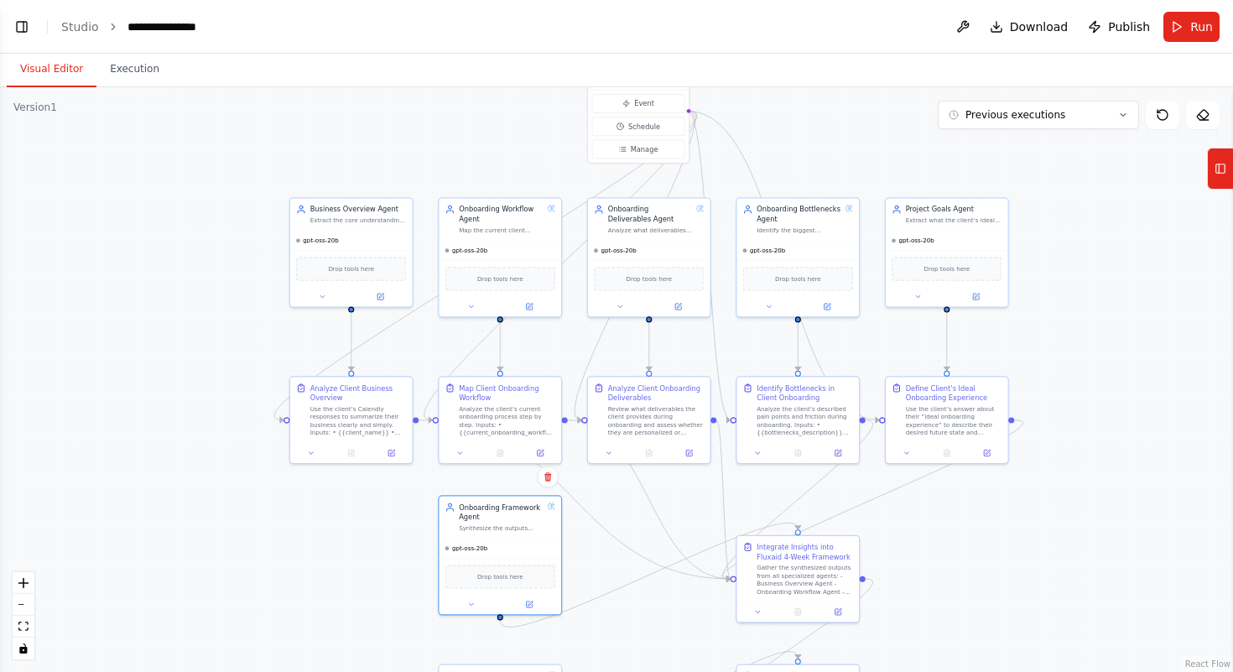
drag, startPoint x: 883, startPoint y: 233, endPoint x: 1053, endPoint y: 339, distance: 200.5
click at [1053, 339] on div ".deletable-edge-delete-btn { width: 20px; height: 20px; border: 0px solid #ffff…" at bounding box center [616, 379] width 1233 height 585
click at [352, 231] on div "gpt-oss-20b" at bounding box center [354, 237] width 122 height 20
click at [376, 290] on button at bounding box center [383, 292] width 56 height 12
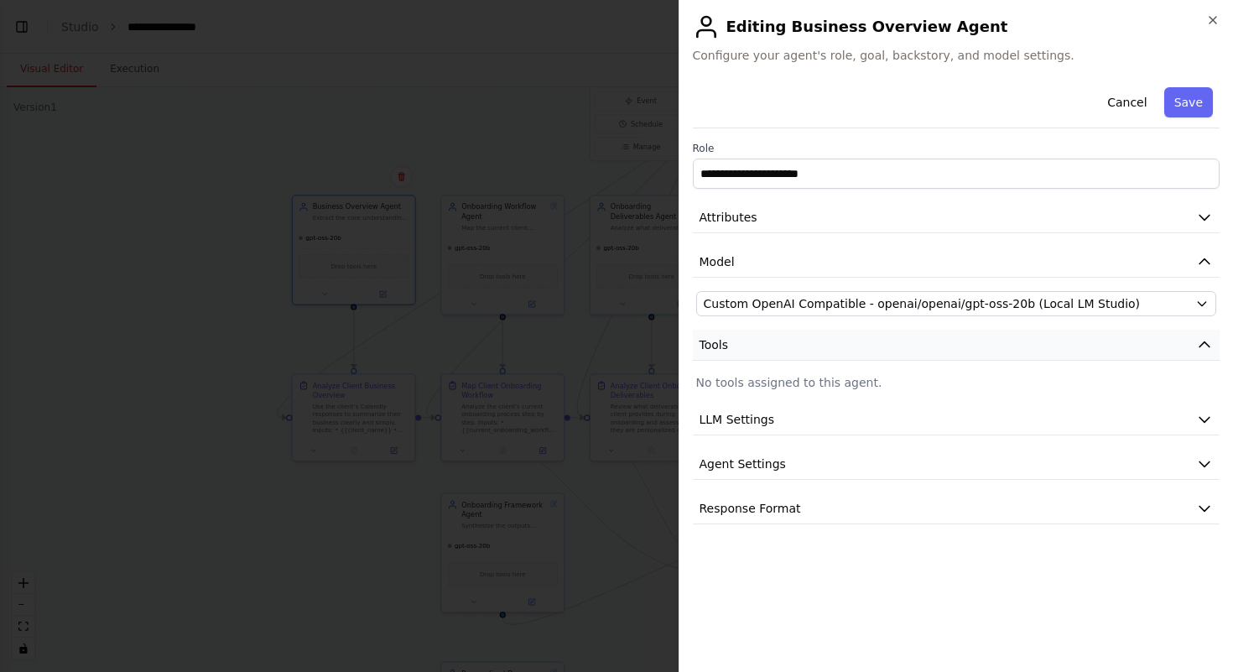
click at [856, 354] on button "Tools" at bounding box center [957, 345] width 528 height 31
click at [868, 392] on button "LLM Settings" at bounding box center [957, 389] width 528 height 31
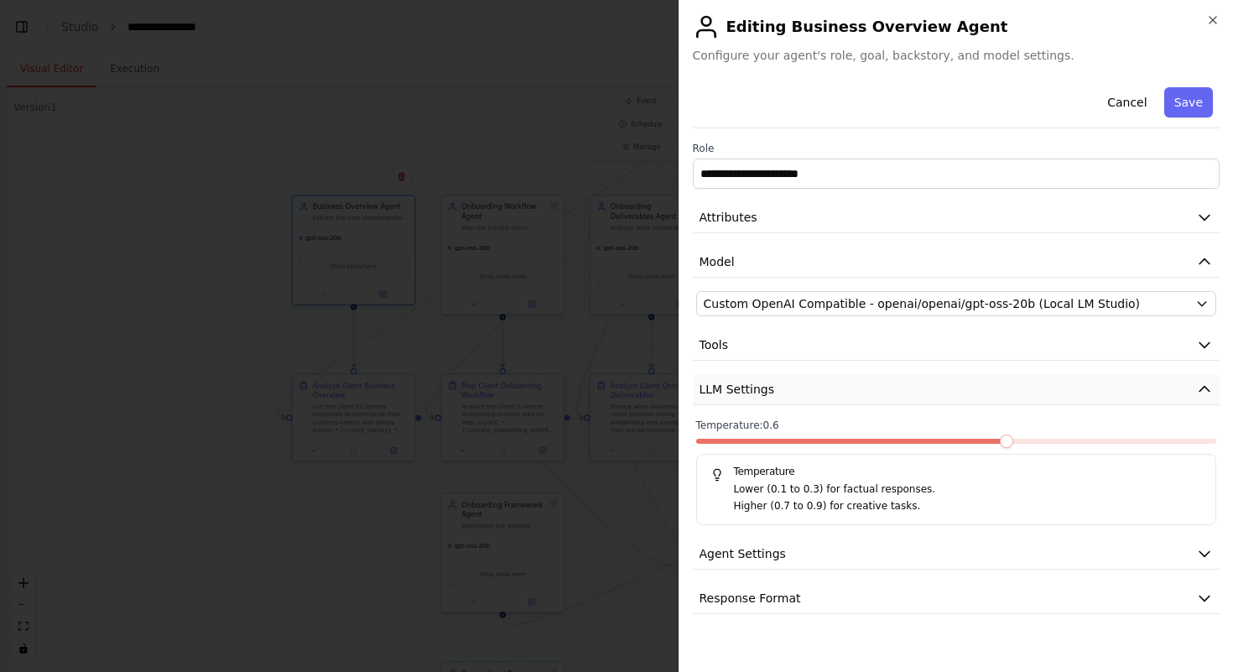
click at [868, 392] on button "LLM Settings" at bounding box center [957, 389] width 528 height 31
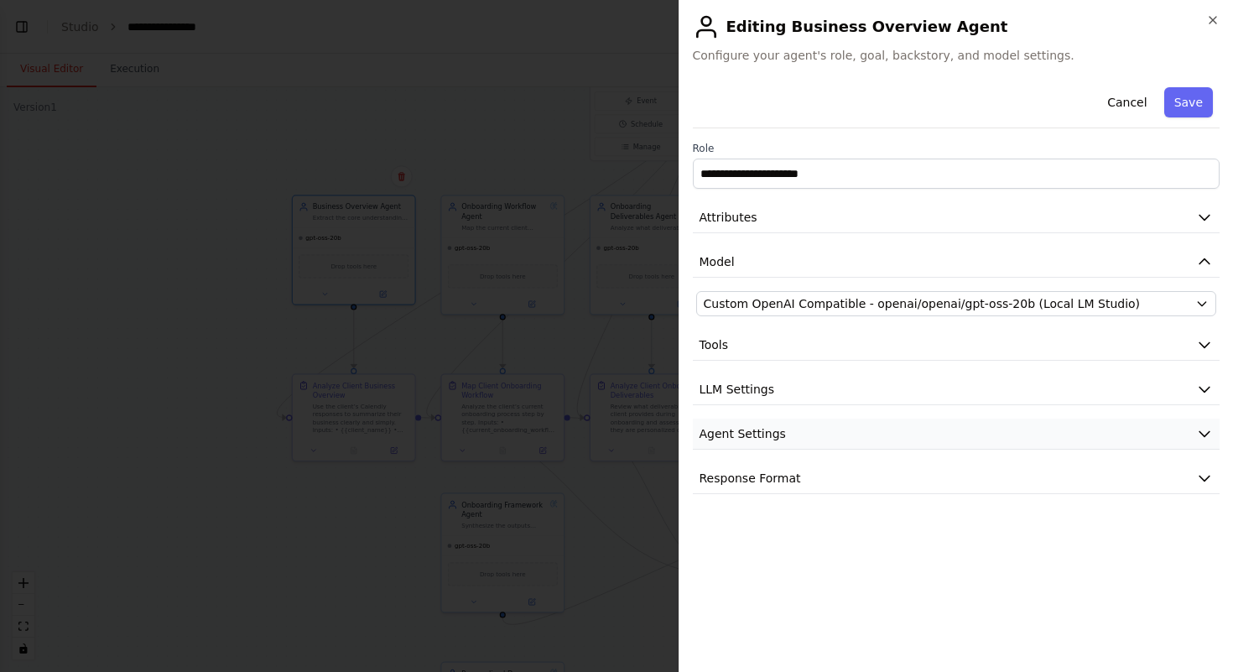
click at [874, 433] on button "Agent Settings" at bounding box center [957, 434] width 528 height 31
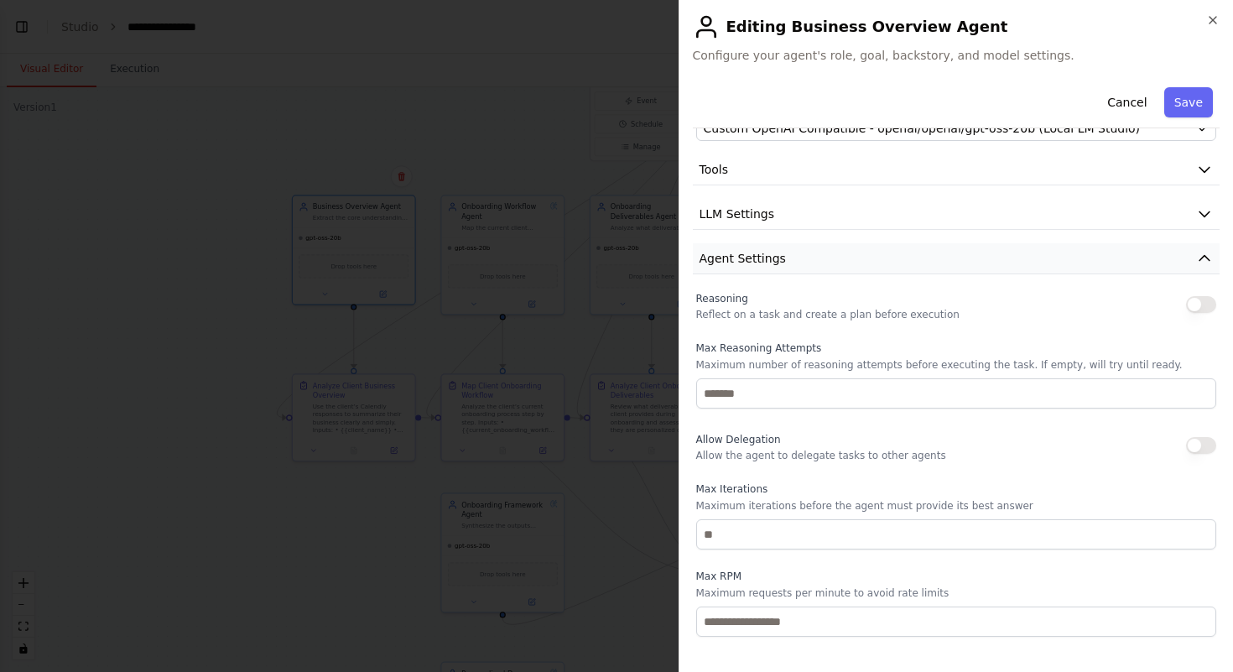
scroll to position [175, 0]
click at [941, 267] on button "Agent Settings" at bounding box center [957, 259] width 528 height 31
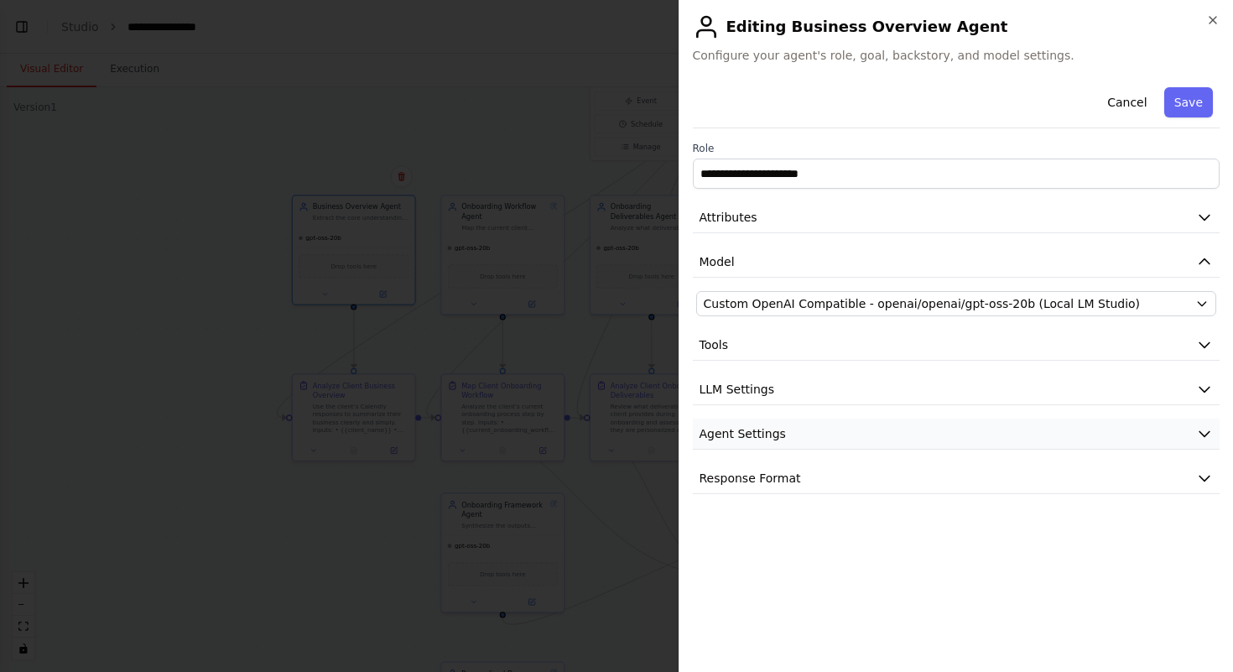
scroll to position [0, 0]
click at [954, 436] on button "Agent Settings" at bounding box center [957, 434] width 528 height 31
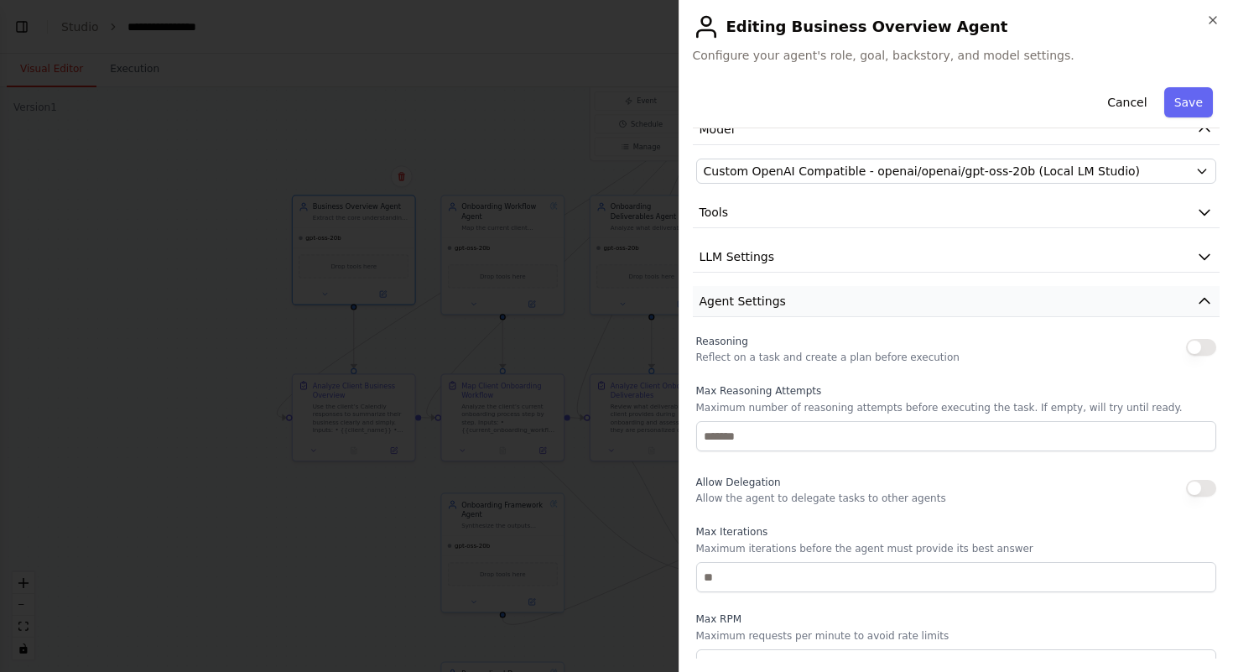
scroll to position [140, 0]
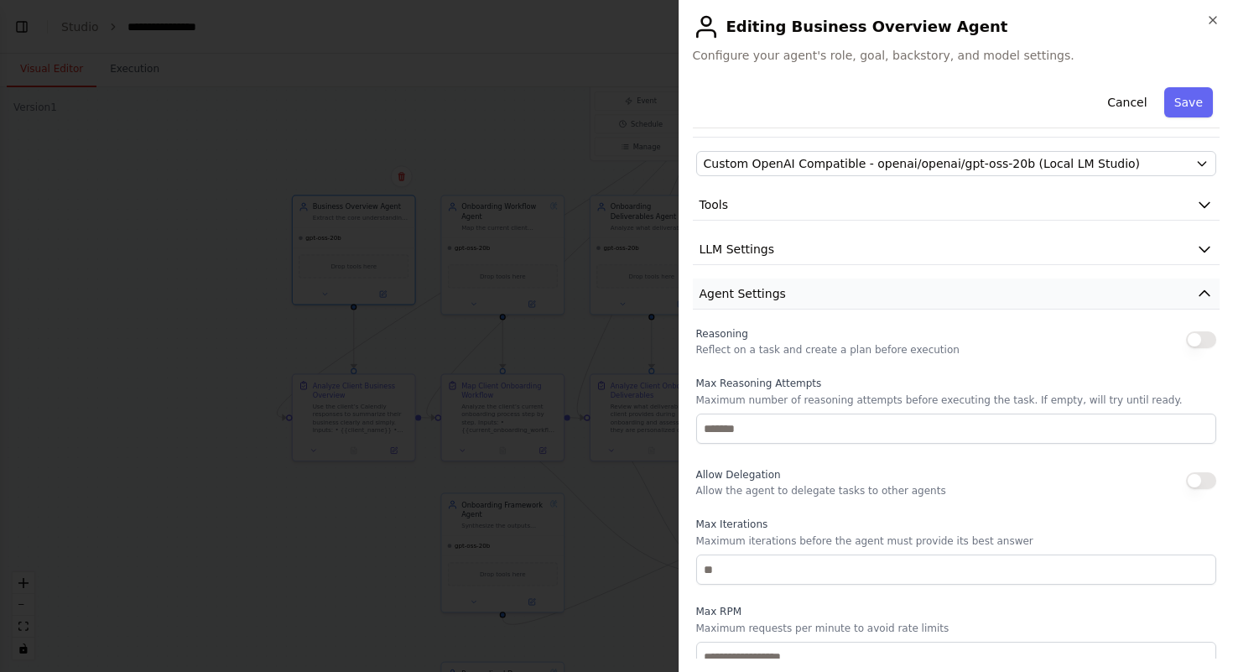
click at [982, 294] on button "Agent Settings" at bounding box center [957, 294] width 528 height 31
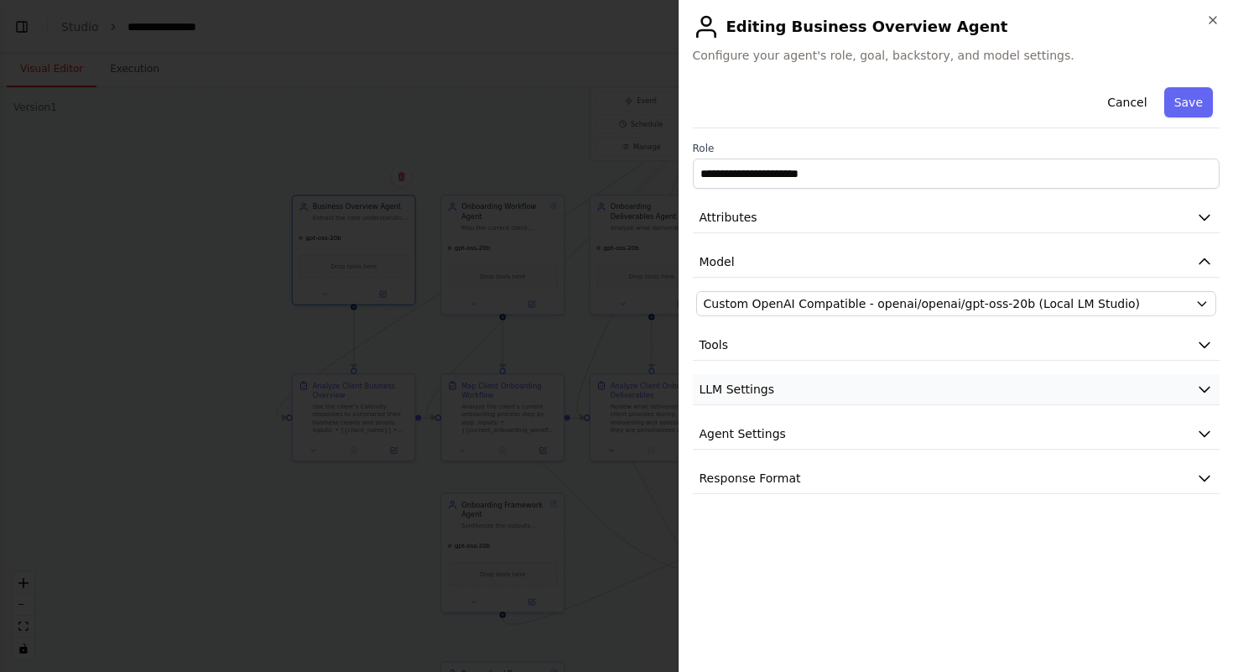
click at [959, 393] on button "LLM Settings" at bounding box center [957, 389] width 528 height 31
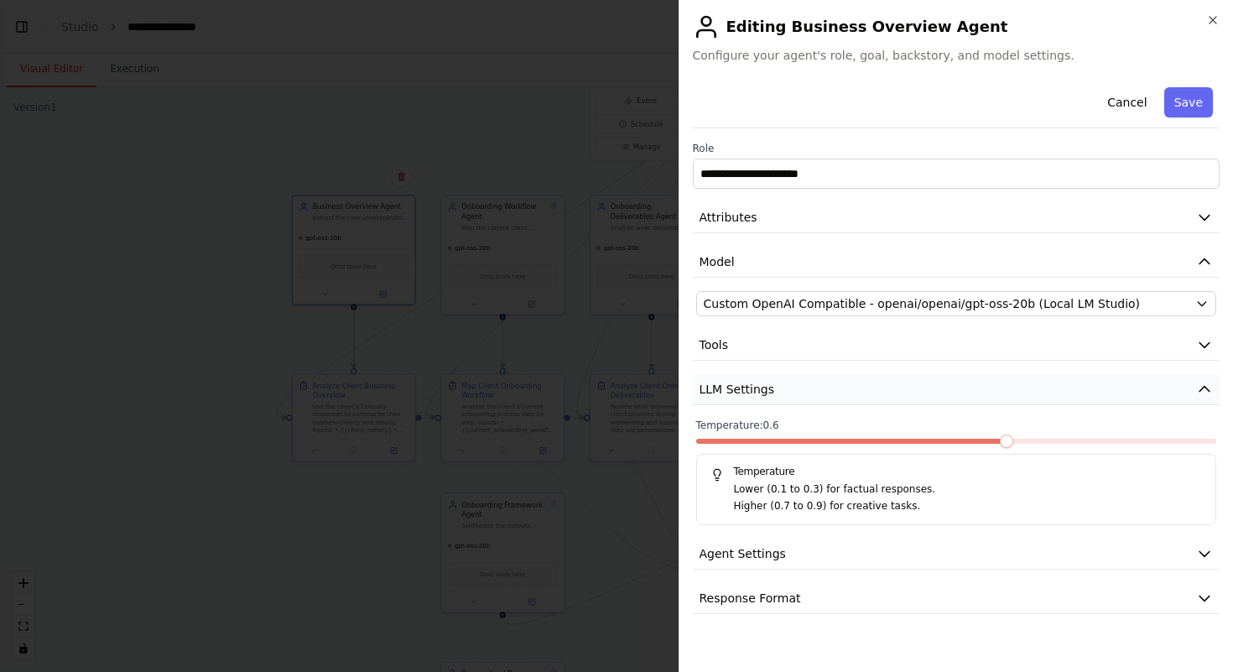
click at [959, 393] on button "LLM Settings" at bounding box center [957, 389] width 528 height 31
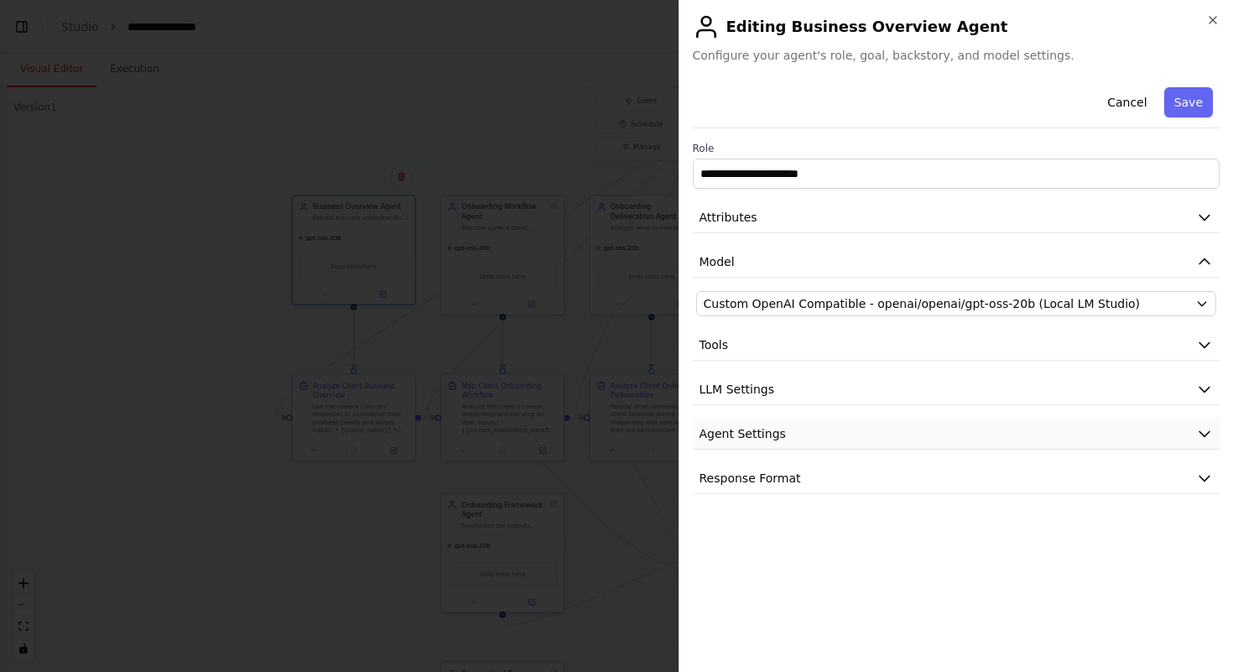
click at [964, 433] on button "Agent Settings" at bounding box center [957, 434] width 528 height 31
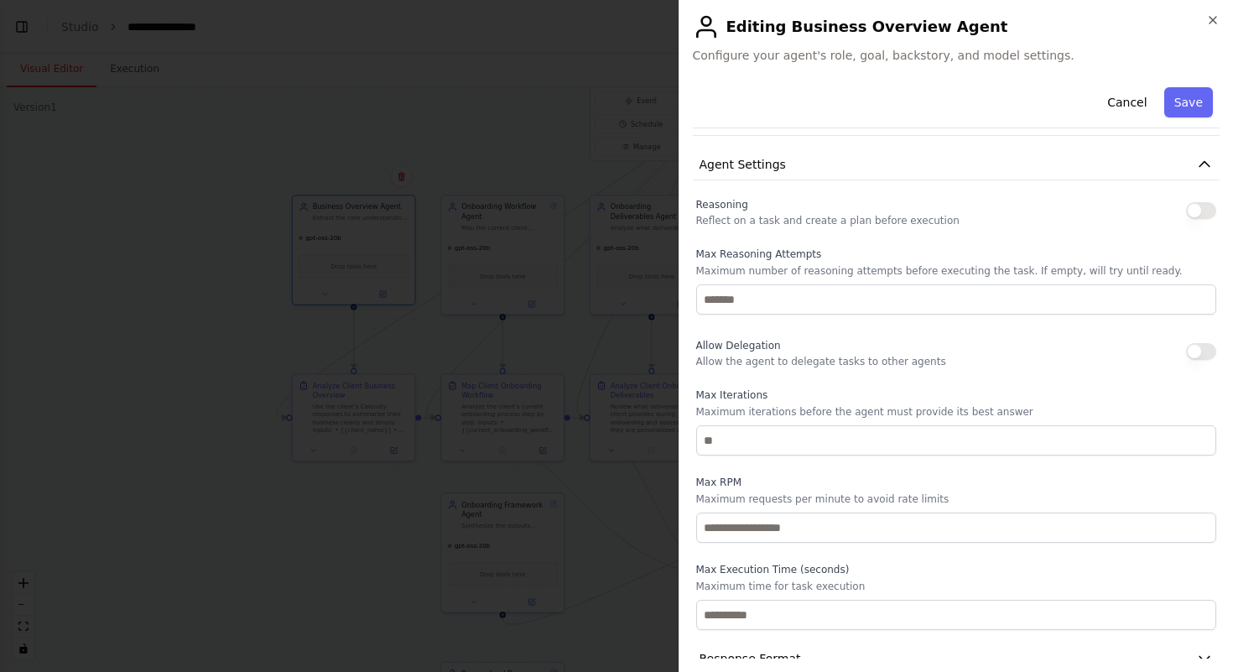
scroll to position [299, 0]
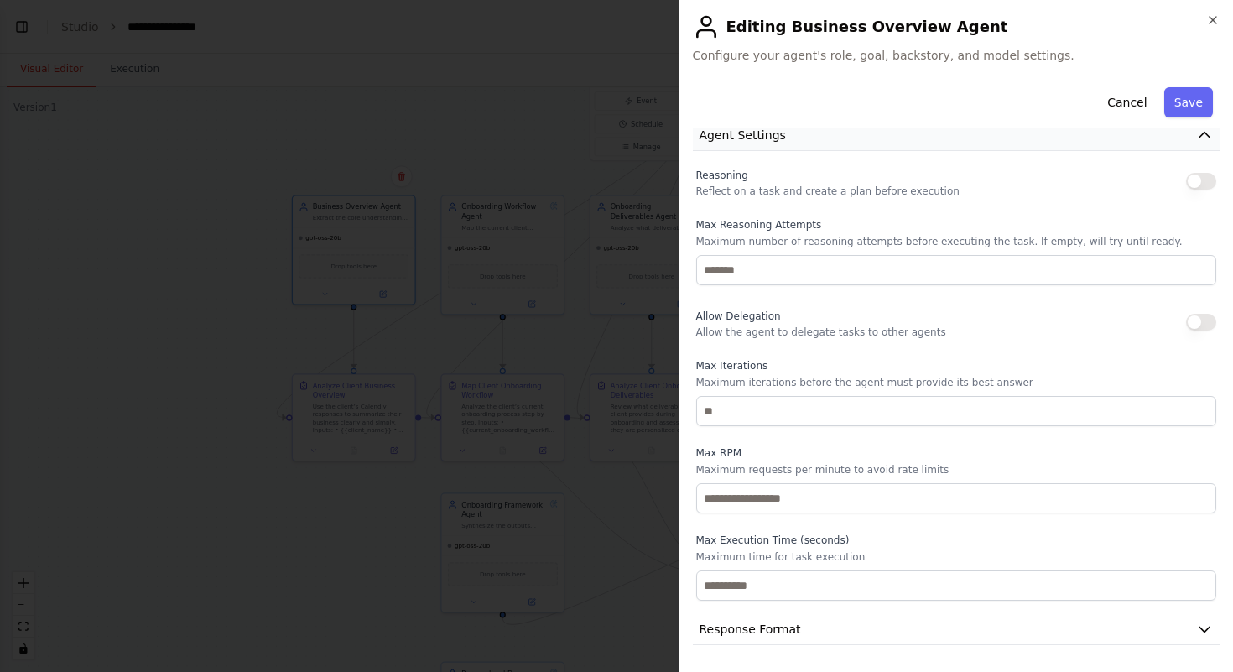
click at [972, 138] on button "Agent Settings" at bounding box center [957, 135] width 528 height 31
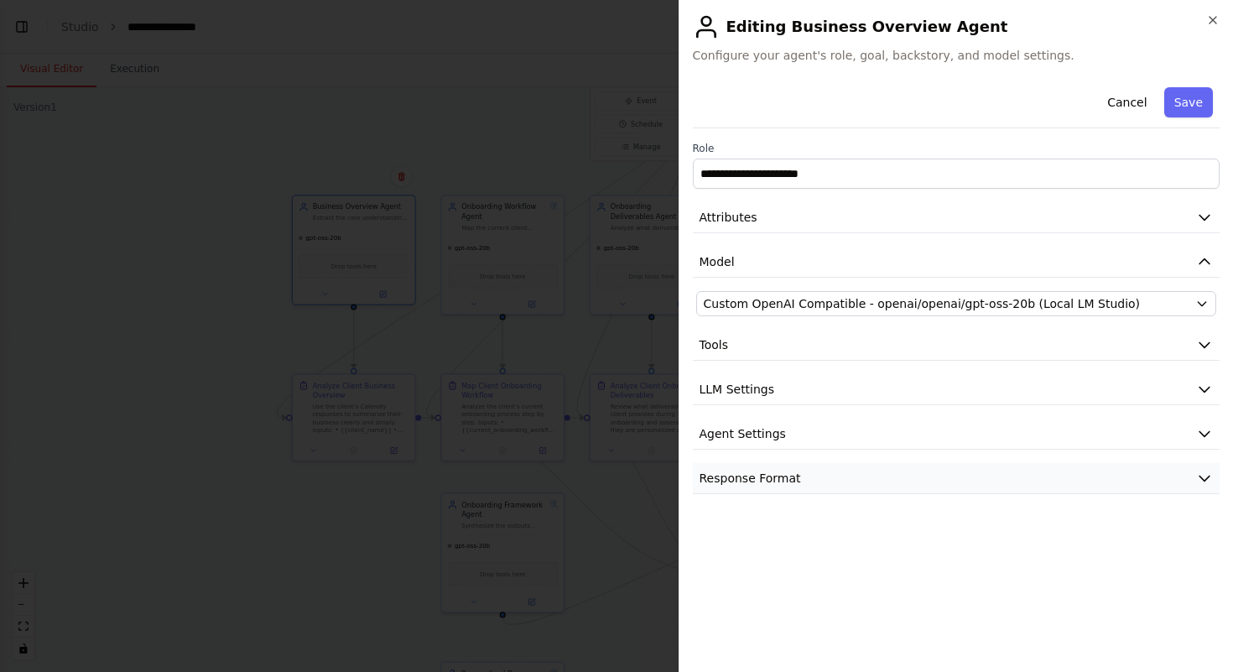
click at [902, 469] on button "Response Format" at bounding box center [957, 478] width 528 height 31
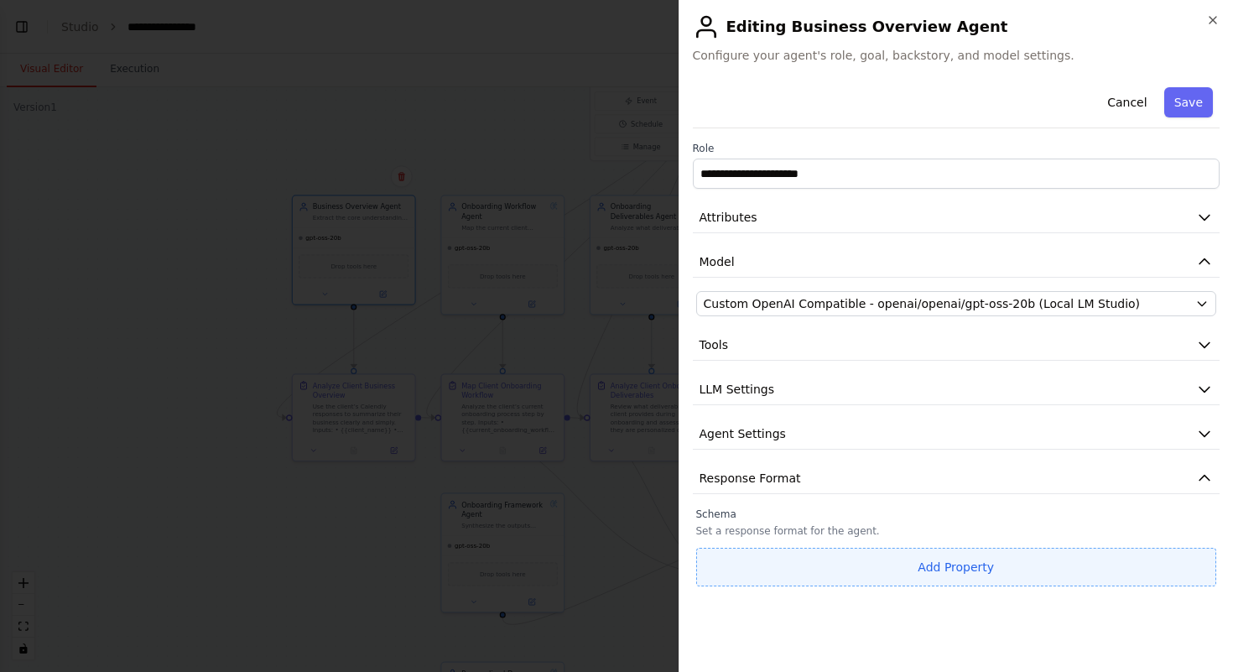
click at [922, 582] on button "Add Property" at bounding box center [956, 567] width 521 height 39
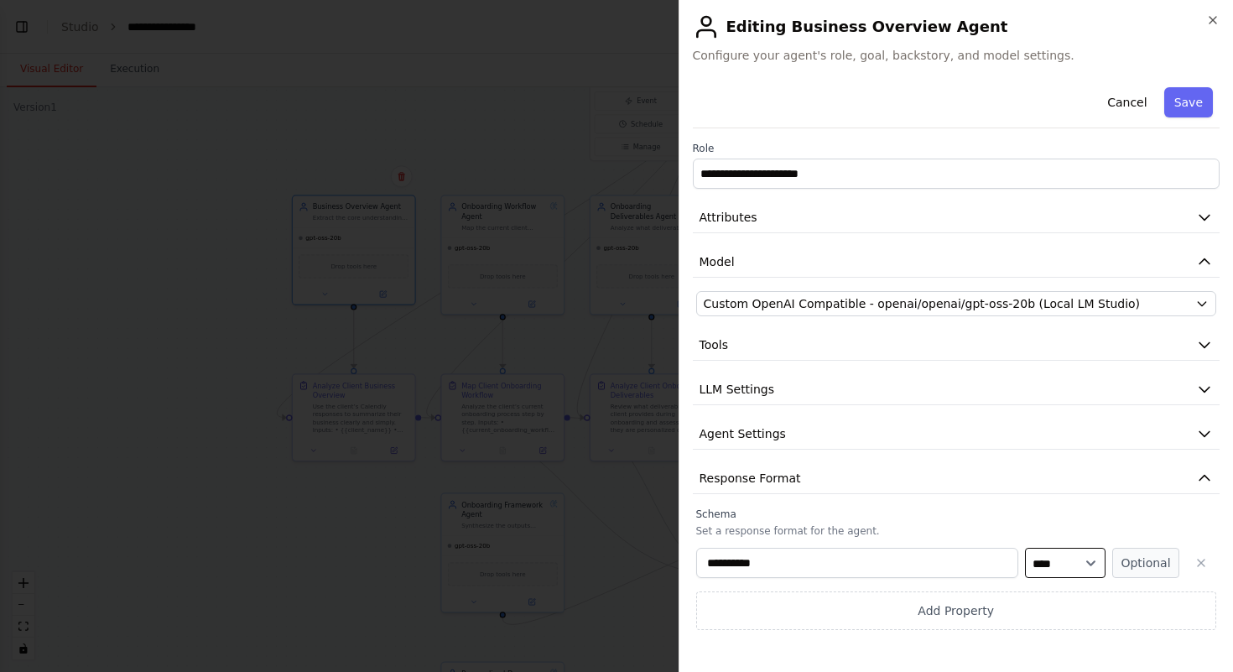
click at [1068, 565] on select "**** ******* ******* **** ******" at bounding box center [1065, 563] width 81 height 30
click at [1196, 556] on icon "button" at bounding box center [1201, 562] width 13 height 13
click at [1095, 223] on button "Attributes" at bounding box center [957, 217] width 528 height 31
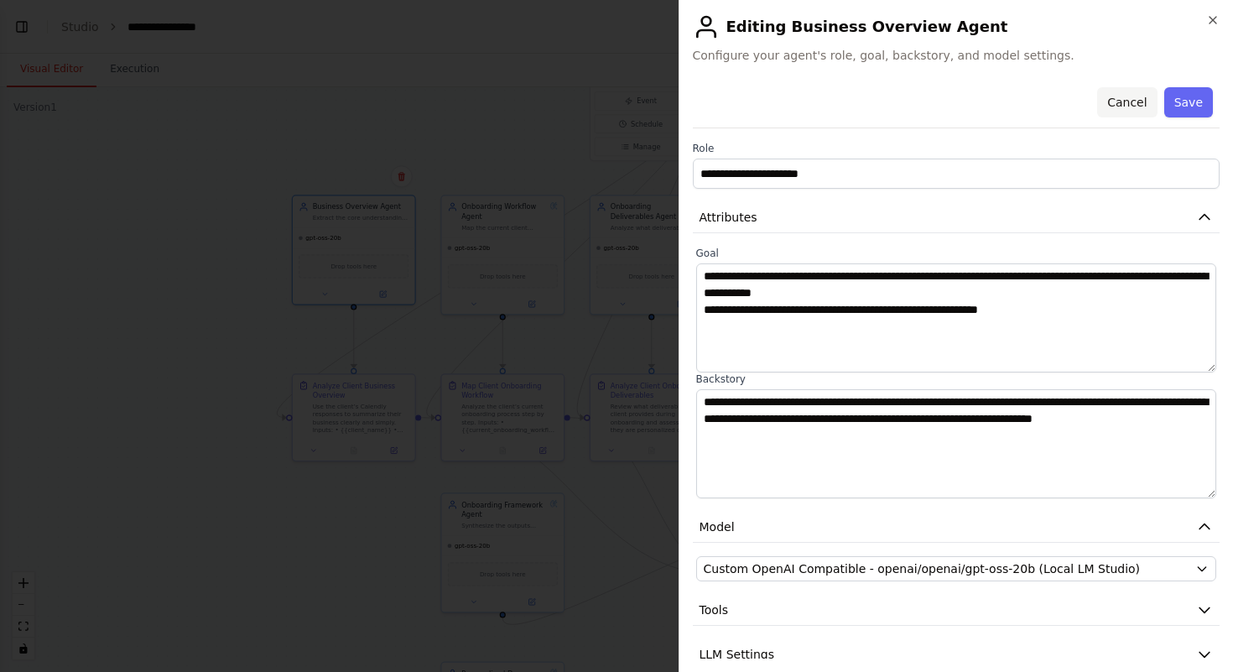
click at [1123, 105] on button "Cancel" at bounding box center [1127, 102] width 60 height 30
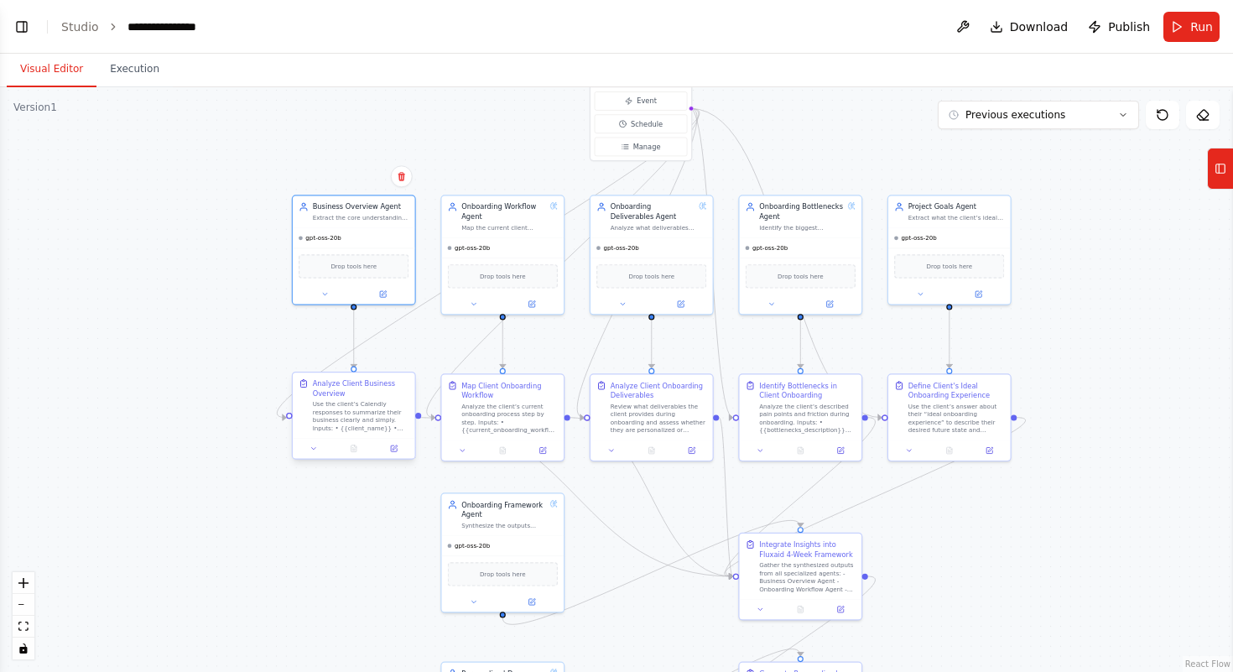
click at [341, 415] on div "Use the client’s Calendly responses to summarize their business clearly and sim…" at bounding box center [361, 416] width 96 height 32
click at [393, 448] on icon at bounding box center [395, 448] width 5 height 5
click at [395, 448] on icon at bounding box center [394, 449] width 6 height 6
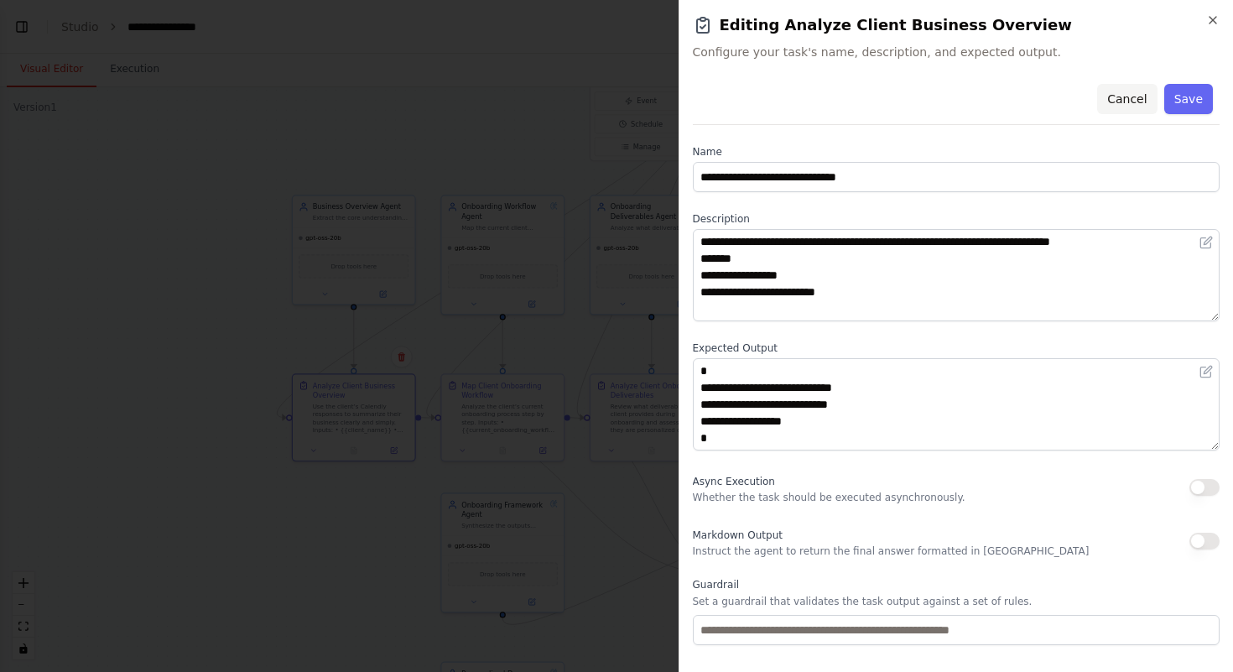
click at [1128, 102] on button "Cancel" at bounding box center [1127, 99] width 60 height 30
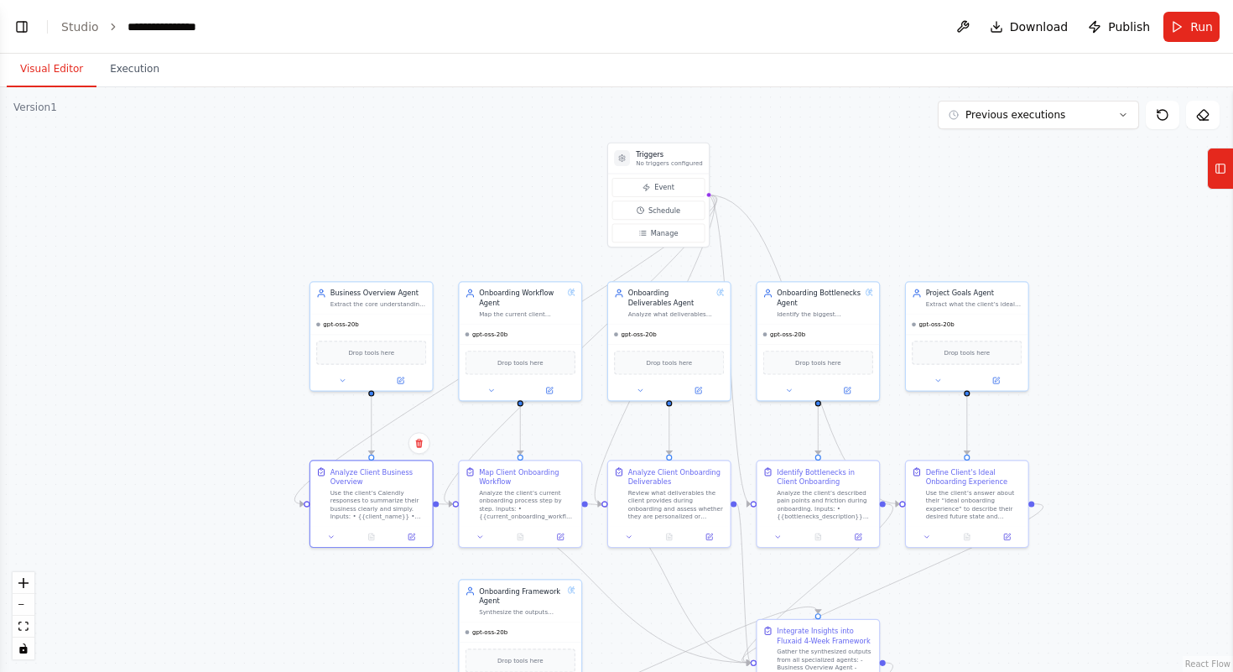
drag, startPoint x: 1063, startPoint y: 238, endPoint x: 1081, endPoint y: 325, distance: 88.2
click at [1081, 325] on div ".deletable-edge-delete-btn { width: 20px; height: 20px; border: 0px solid #ffff…" at bounding box center [616, 379] width 1233 height 585
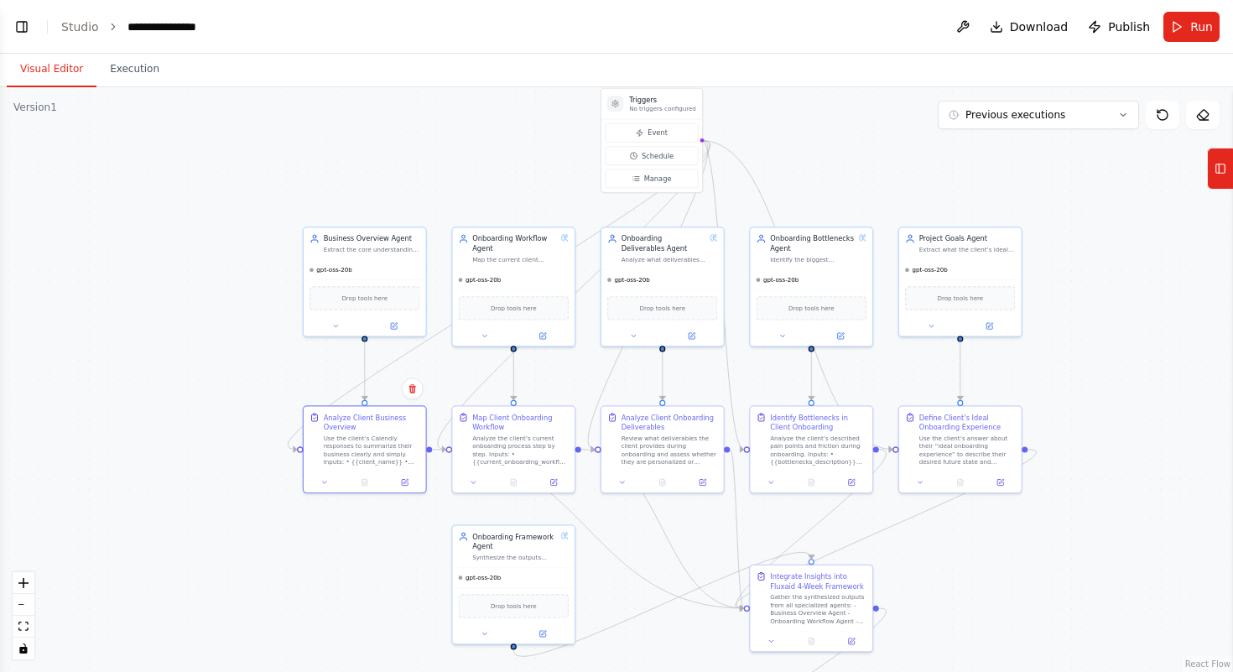
drag, startPoint x: 1071, startPoint y: 588, endPoint x: 1064, endPoint y: 533, distance: 55.8
click at [1064, 533] on div ".deletable-edge-delete-btn { width: 20px; height: 20px; border: 0px solid #ffff…" at bounding box center [616, 379] width 1233 height 585
